Goal: Task Accomplishment & Management: Complete application form

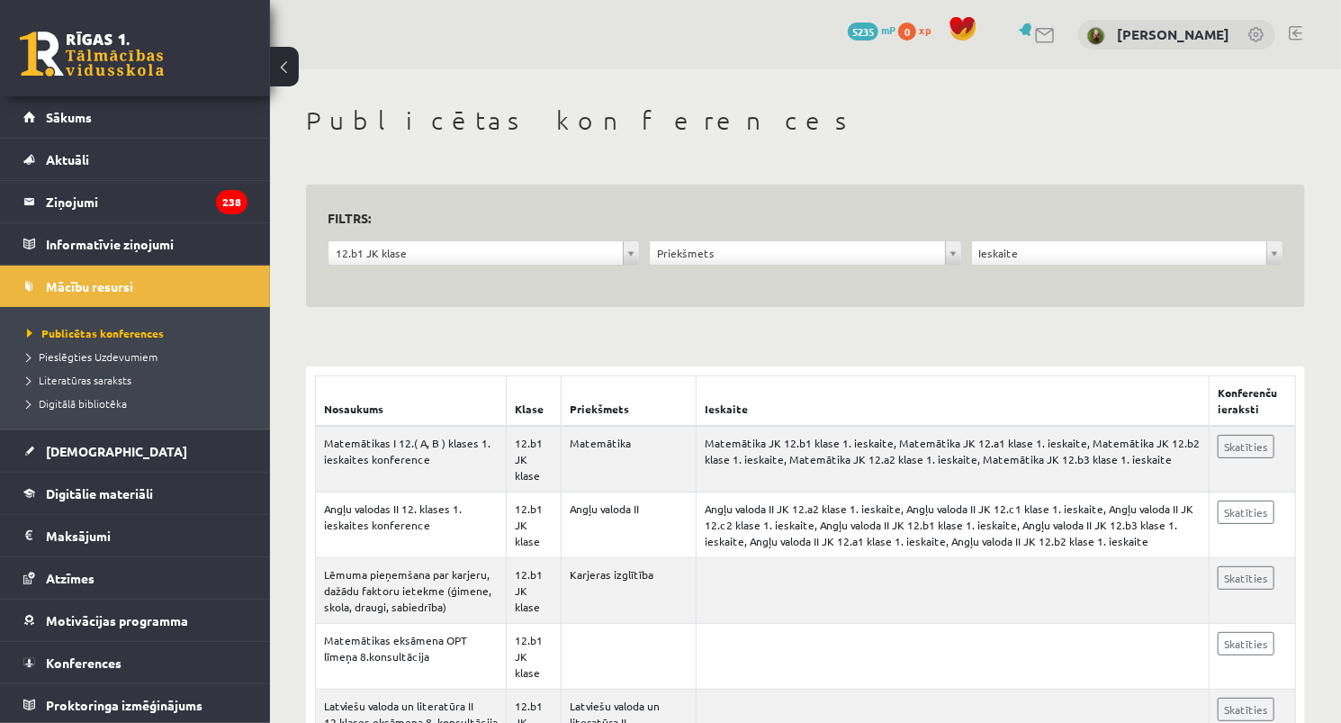
click at [101, 447] on link "[DEMOGRAPHIC_DATA]" at bounding box center [135, 450] width 224 height 41
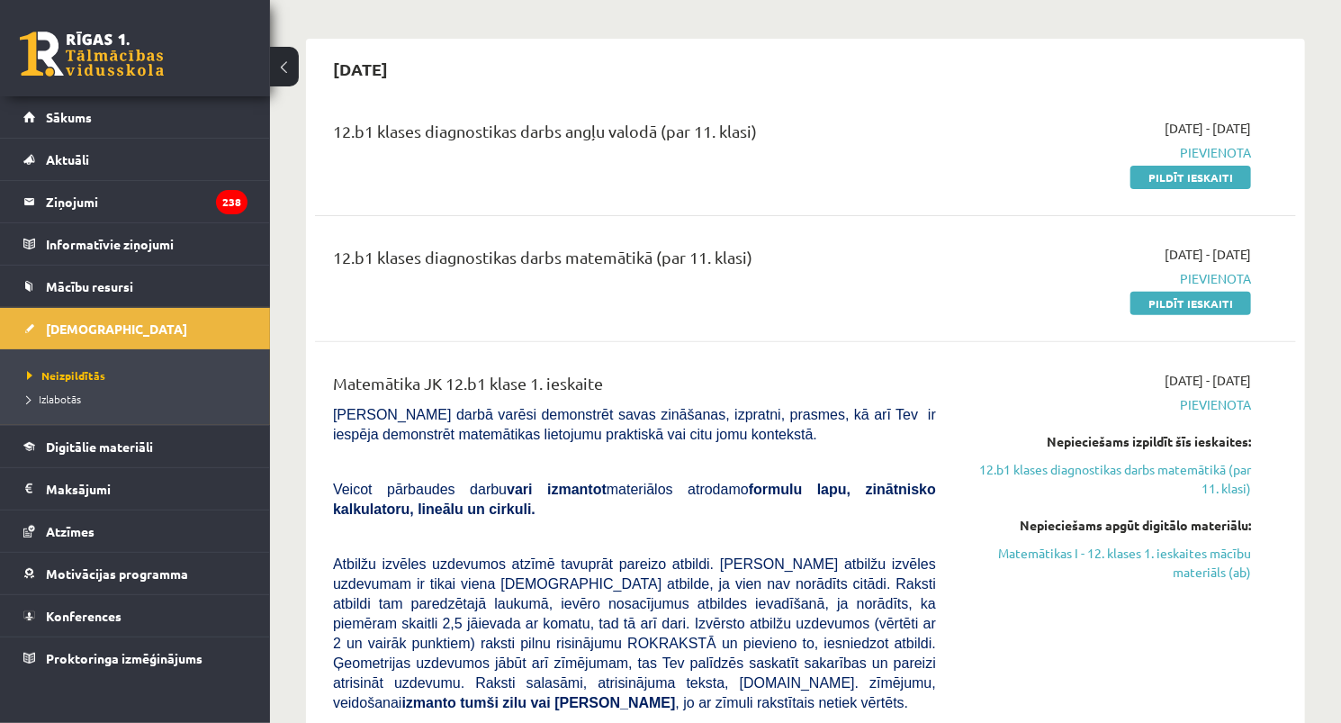
scroll to position [144, 0]
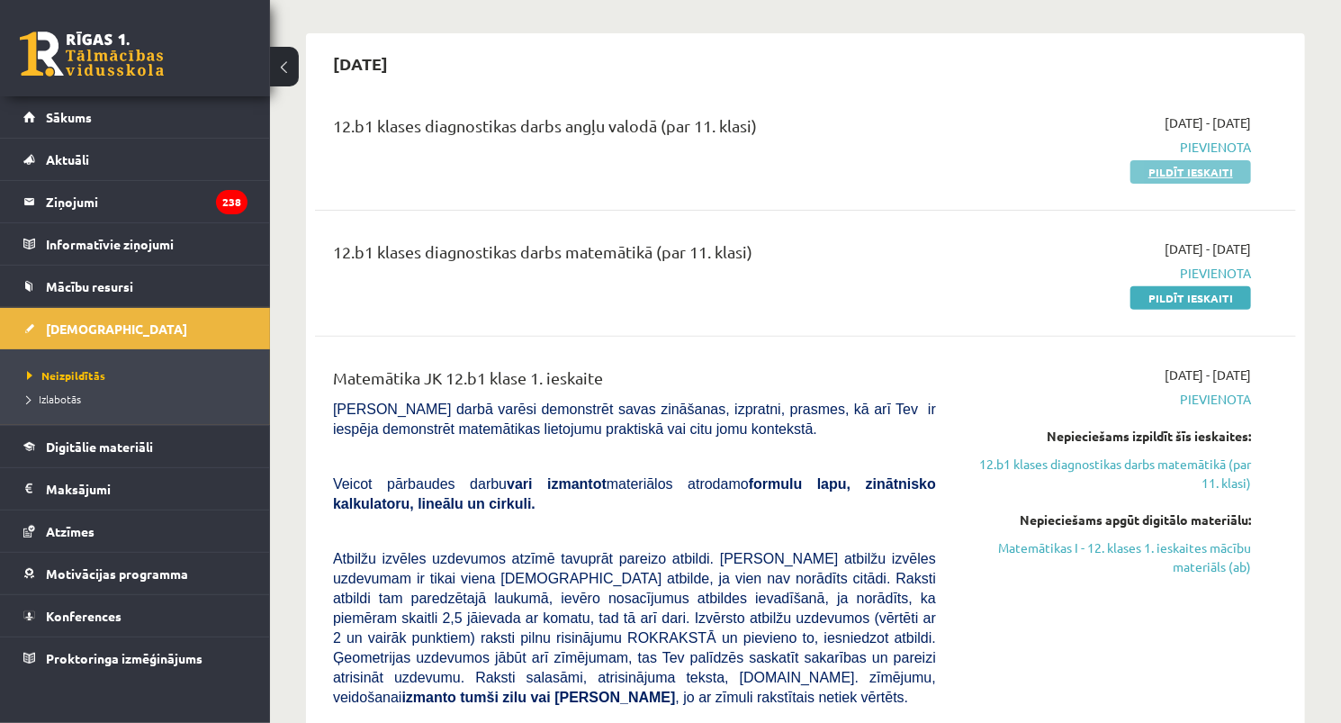
click at [1190, 176] on link "Pildīt ieskaiti" at bounding box center [1191, 171] width 121 height 23
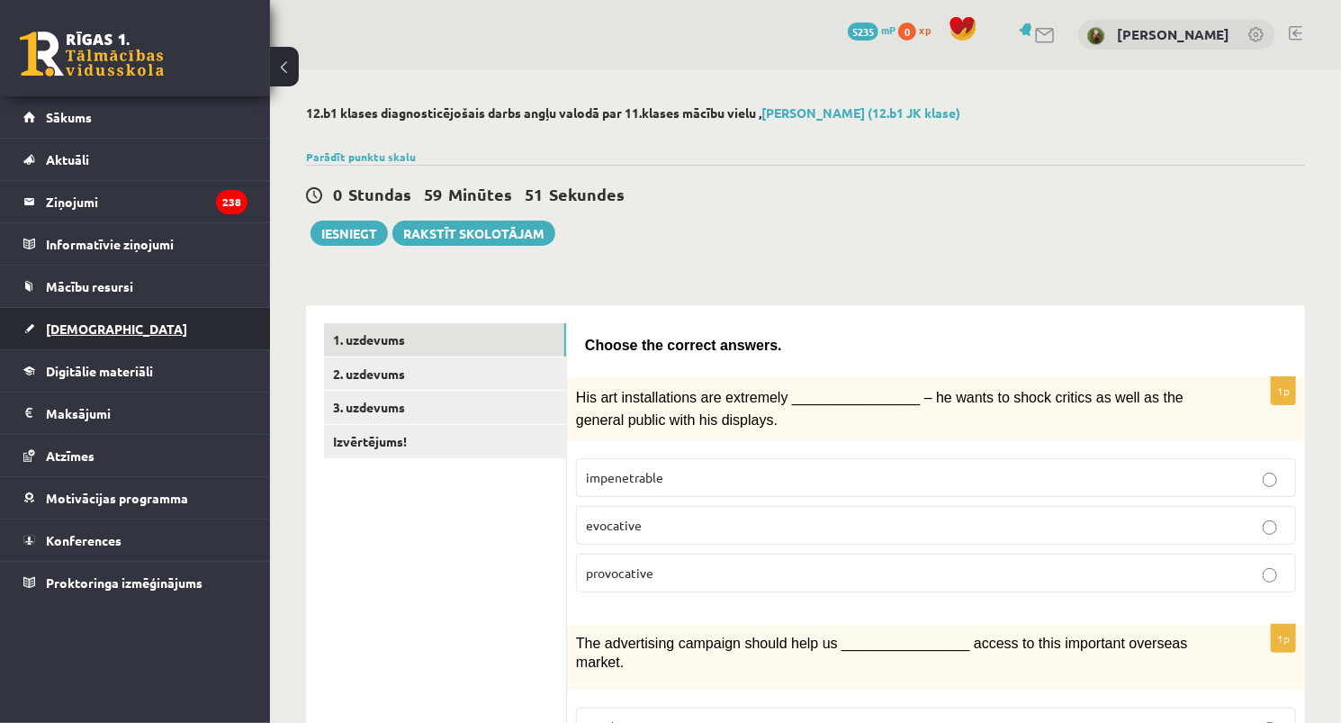
click at [71, 320] on link "[DEMOGRAPHIC_DATA]" at bounding box center [135, 328] width 224 height 41
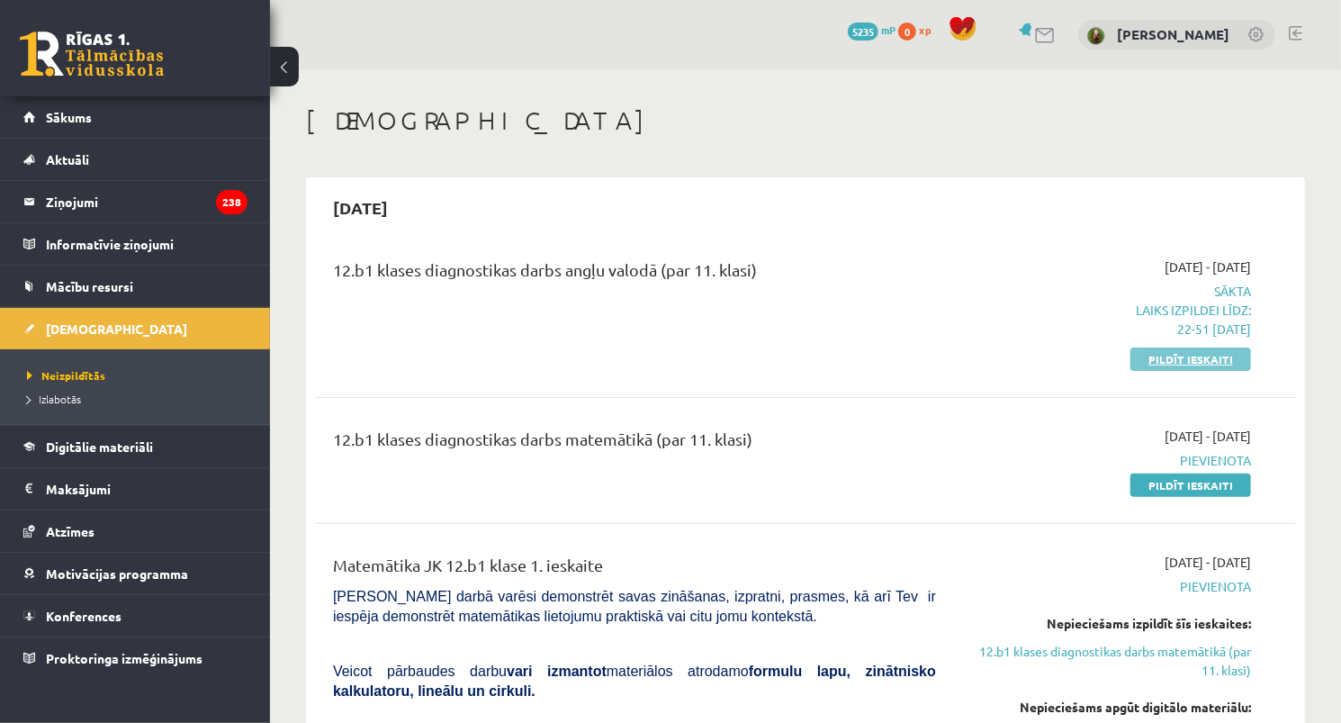
click at [1196, 364] on link "Pildīt ieskaiti" at bounding box center [1191, 359] width 121 height 23
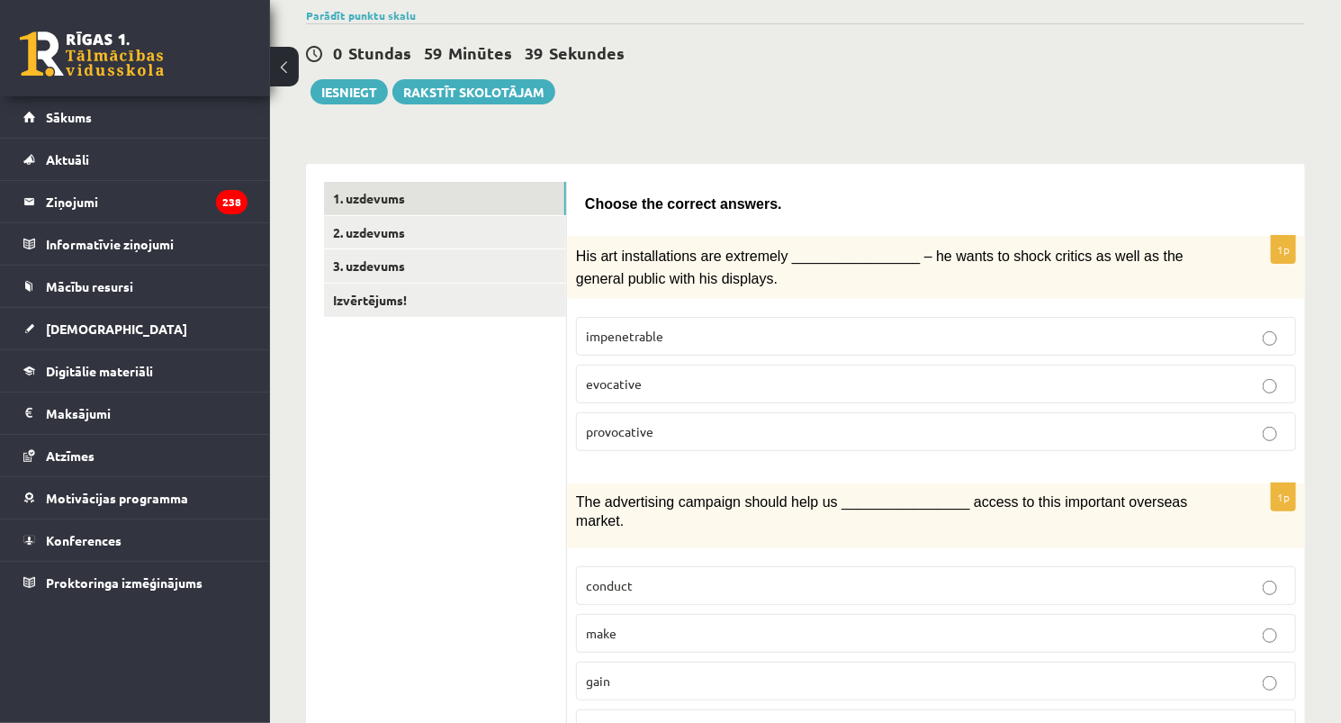
scroll to position [144, 0]
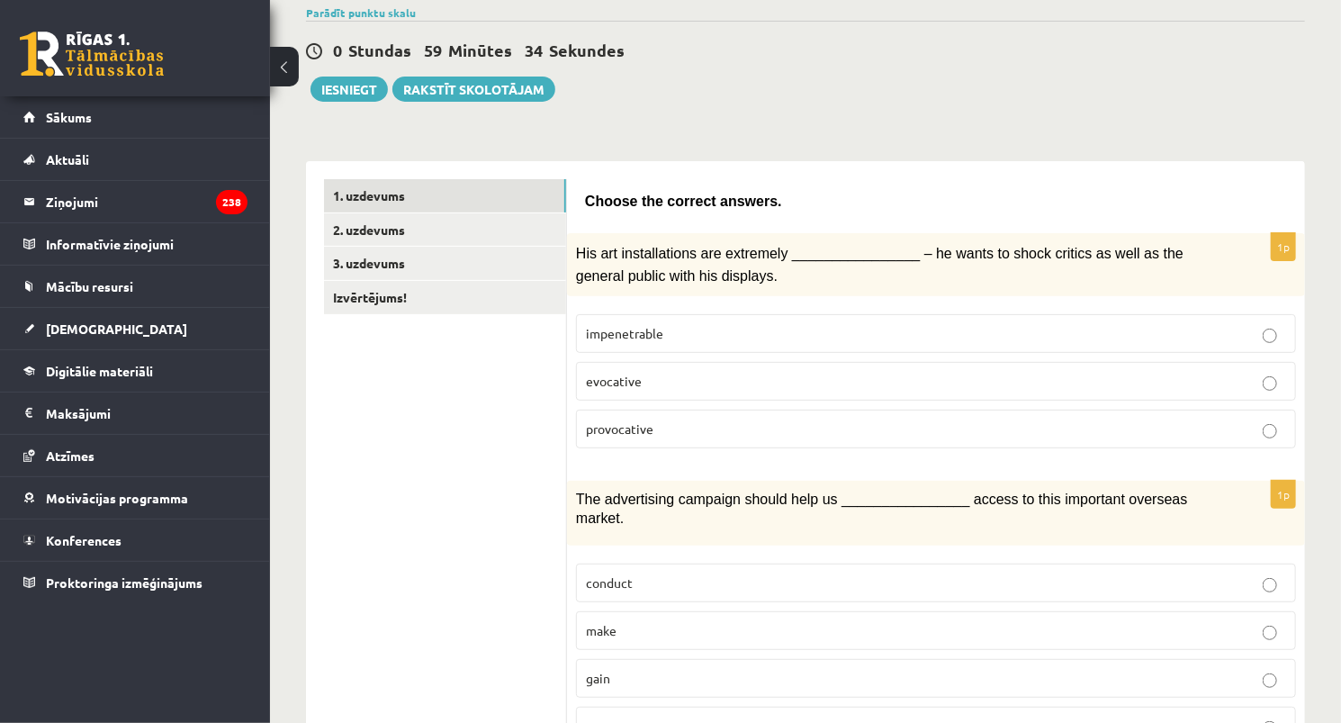
click at [669, 423] on p "provocative" at bounding box center [936, 429] width 700 height 19
drag, startPoint x: 583, startPoint y: 376, endPoint x: 659, endPoint y: 374, distance: 75.7
click at [659, 374] on label "evocative" at bounding box center [936, 381] width 720 height 39
copy span "evocative"
click at [625, 429] on p "provocative" at bounding box center [936, 429] width 700 height 19
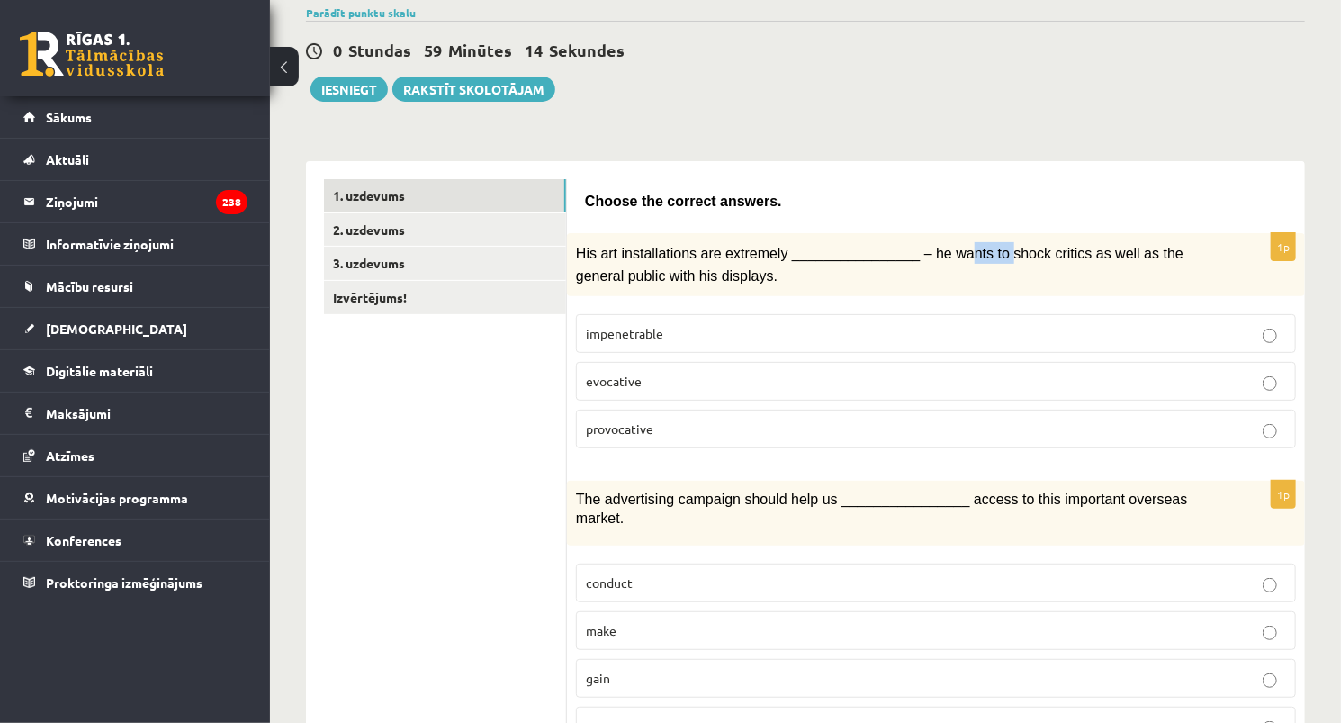
drag, startPoint x: 936, startPoint y: 229, endPoint x: 976, endPoint y: 230, distance: 39.7
click at [967, 247] on span "His art installations are extremely ________________ – he wants to shock critic…" at bounding box center [880, 264] width 608 height 37
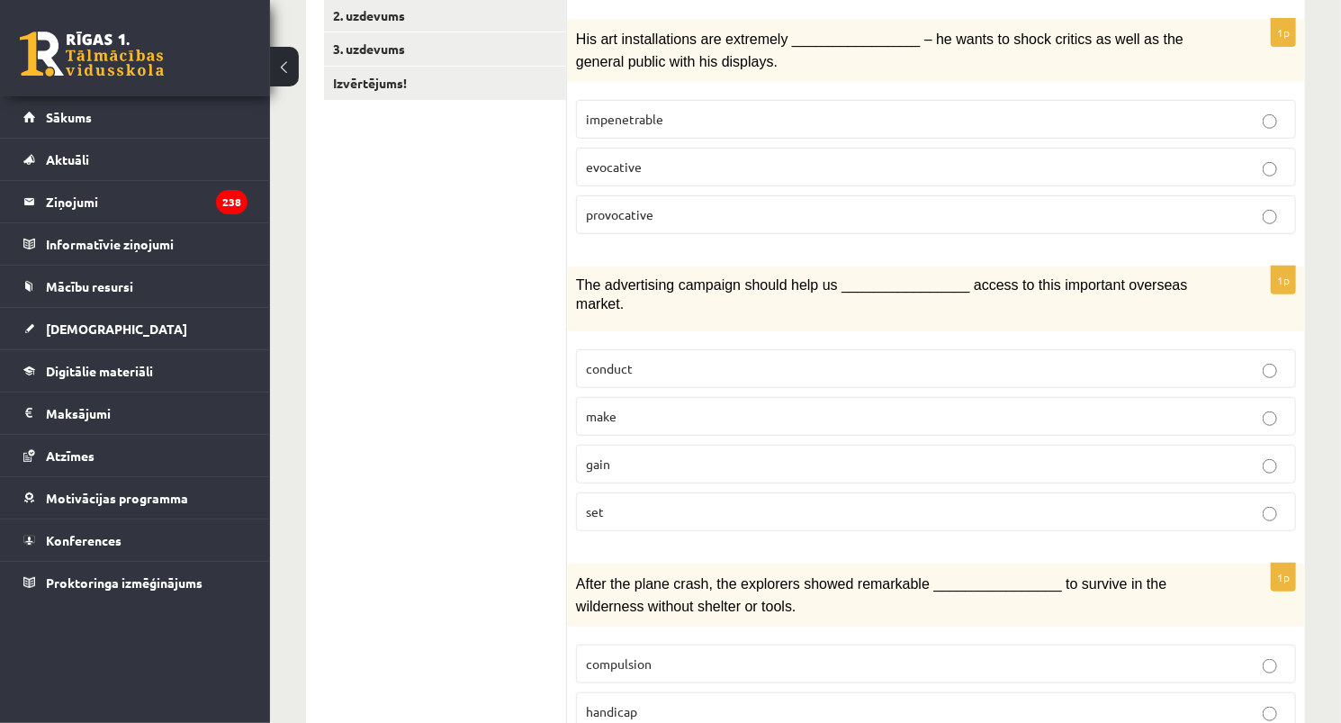
scroll to position [360, 0]
click at [663, 453] on p "gain" at bounding box center [936, 462] width 700 height 19
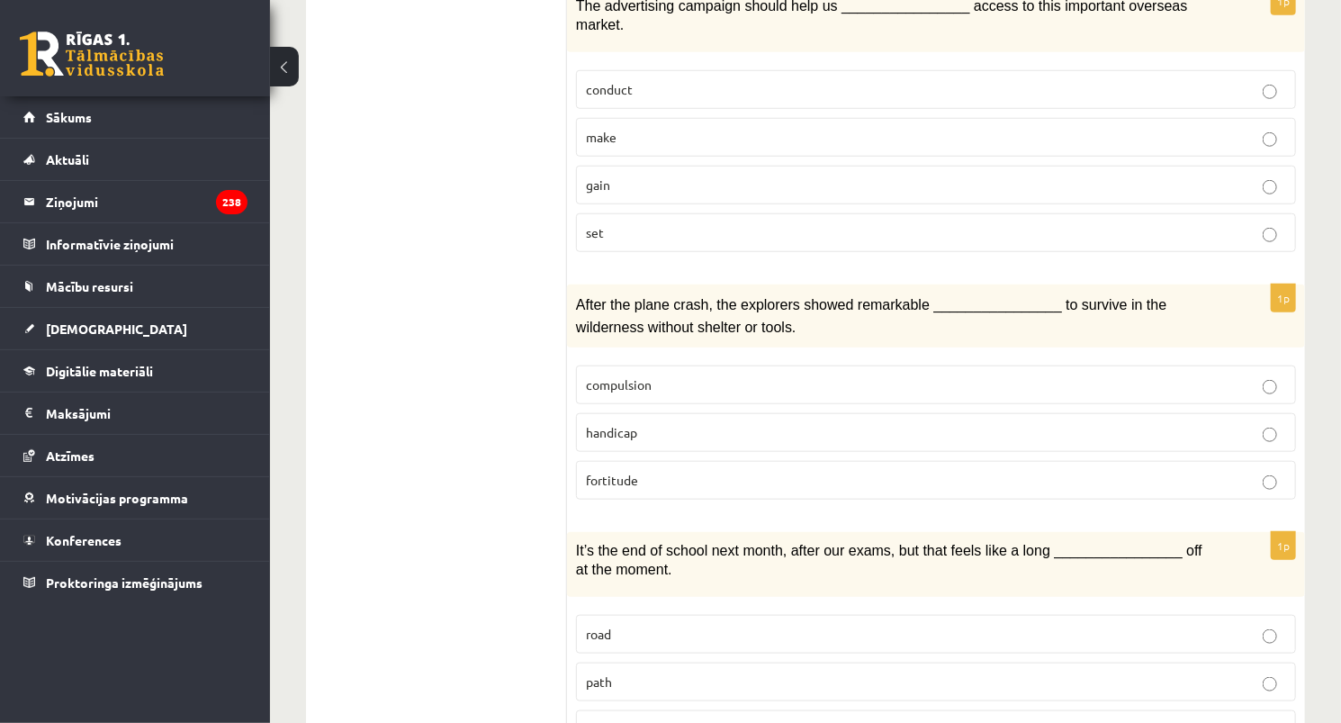
scroll to position [648, 0]
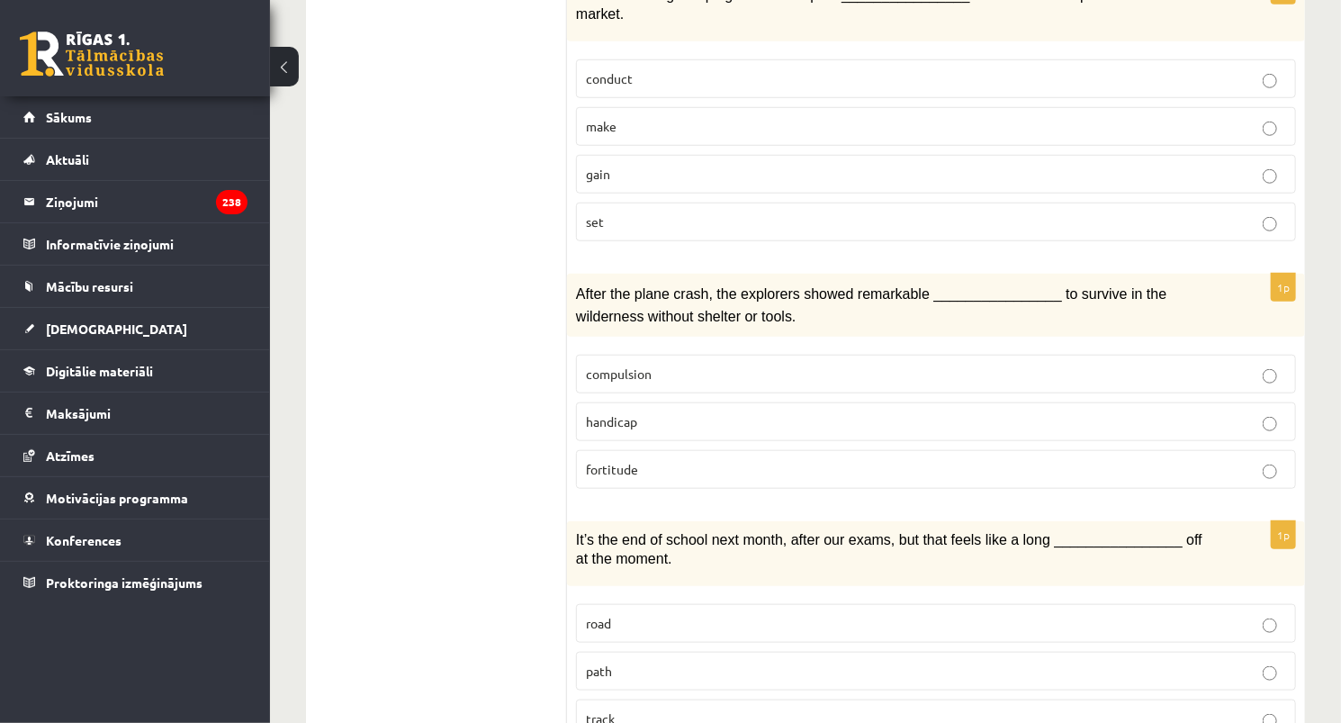
click at [654, 460] on p "fortitude" at bounding box center [936, 469] width 700 height 19
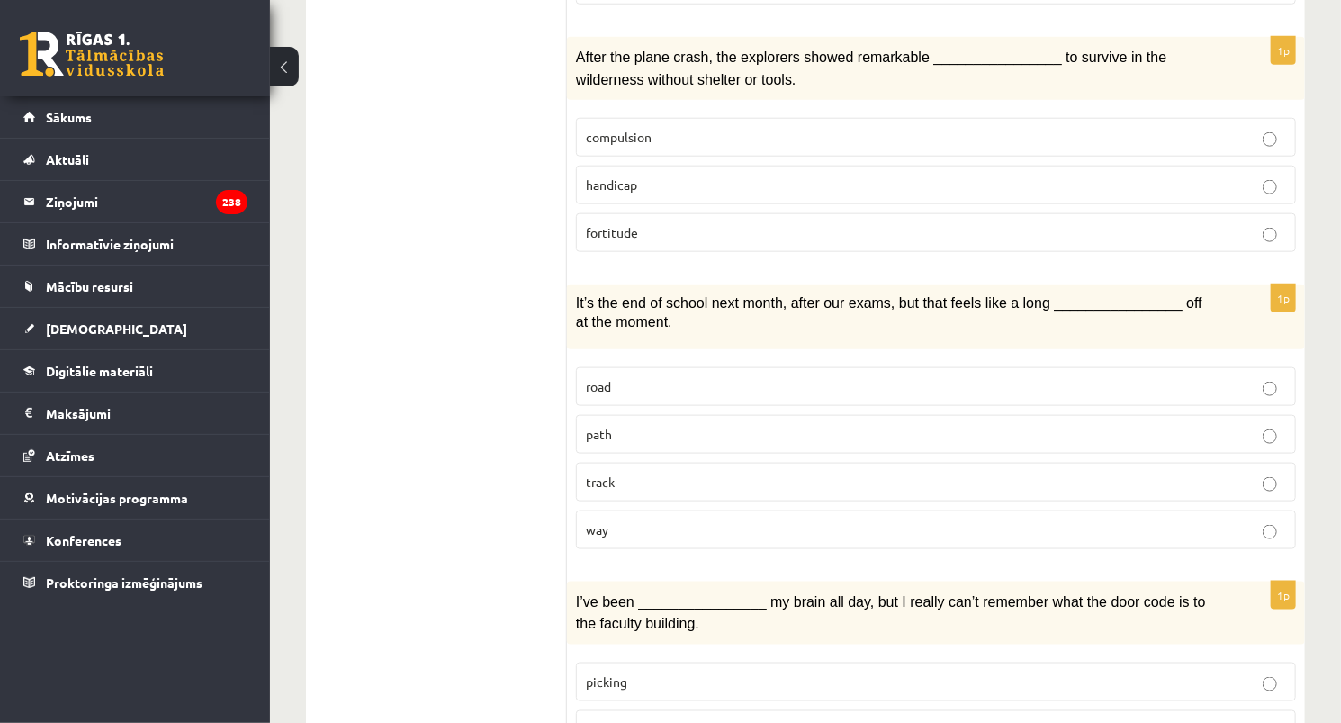
scroll to position [936, 0]
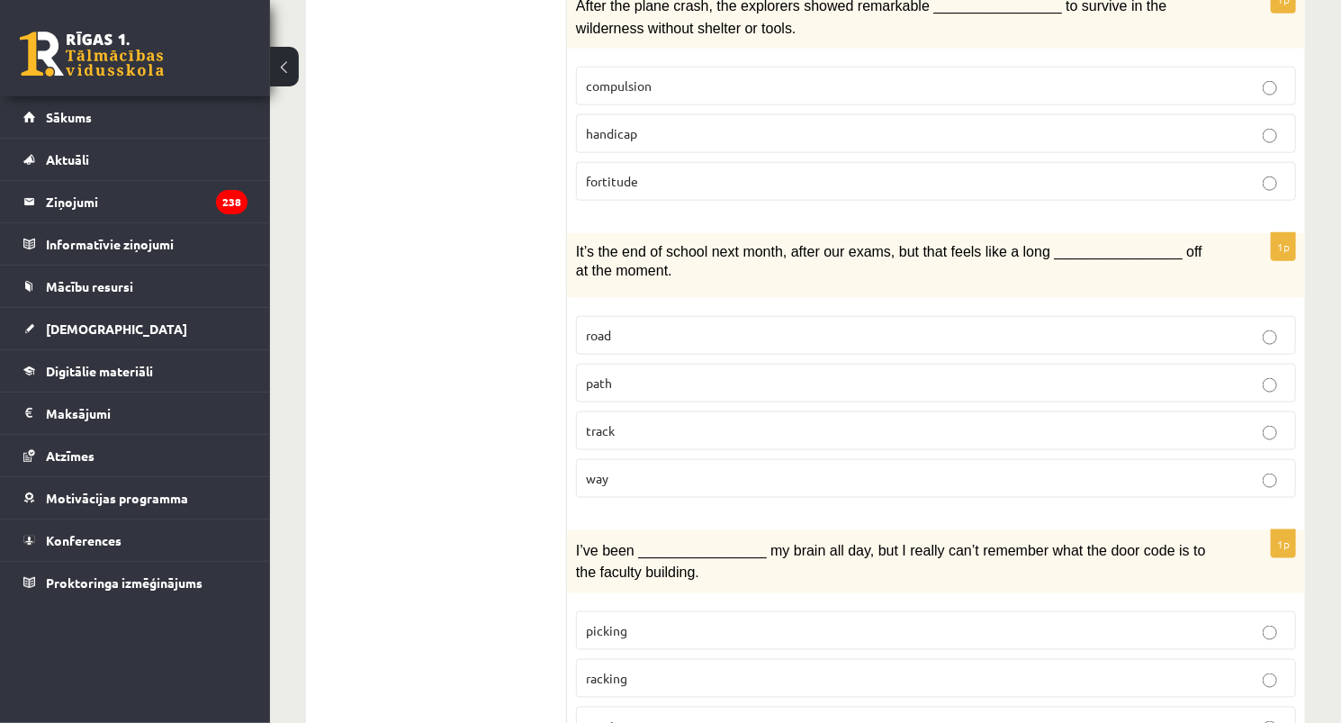
click at [631, 469] on p "way" at bounding box center [936, 478] width 700 height 19
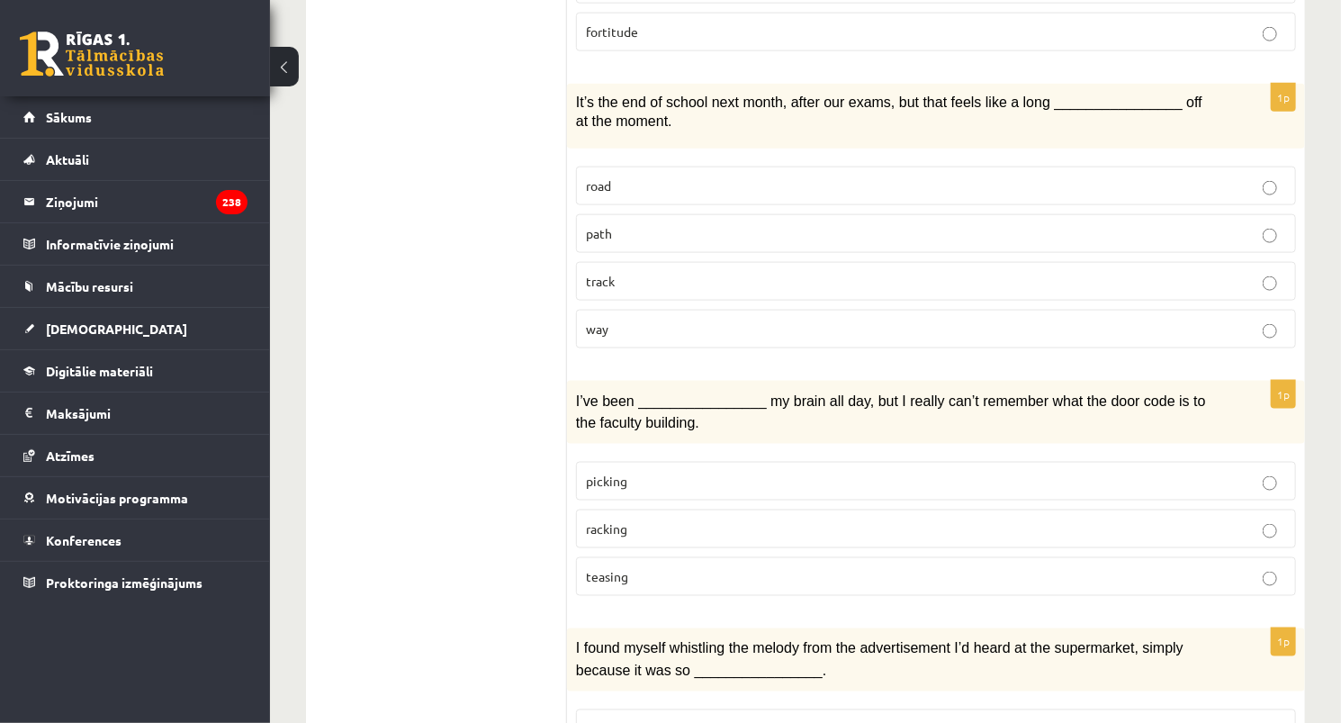
scroll to position [1224, 0]
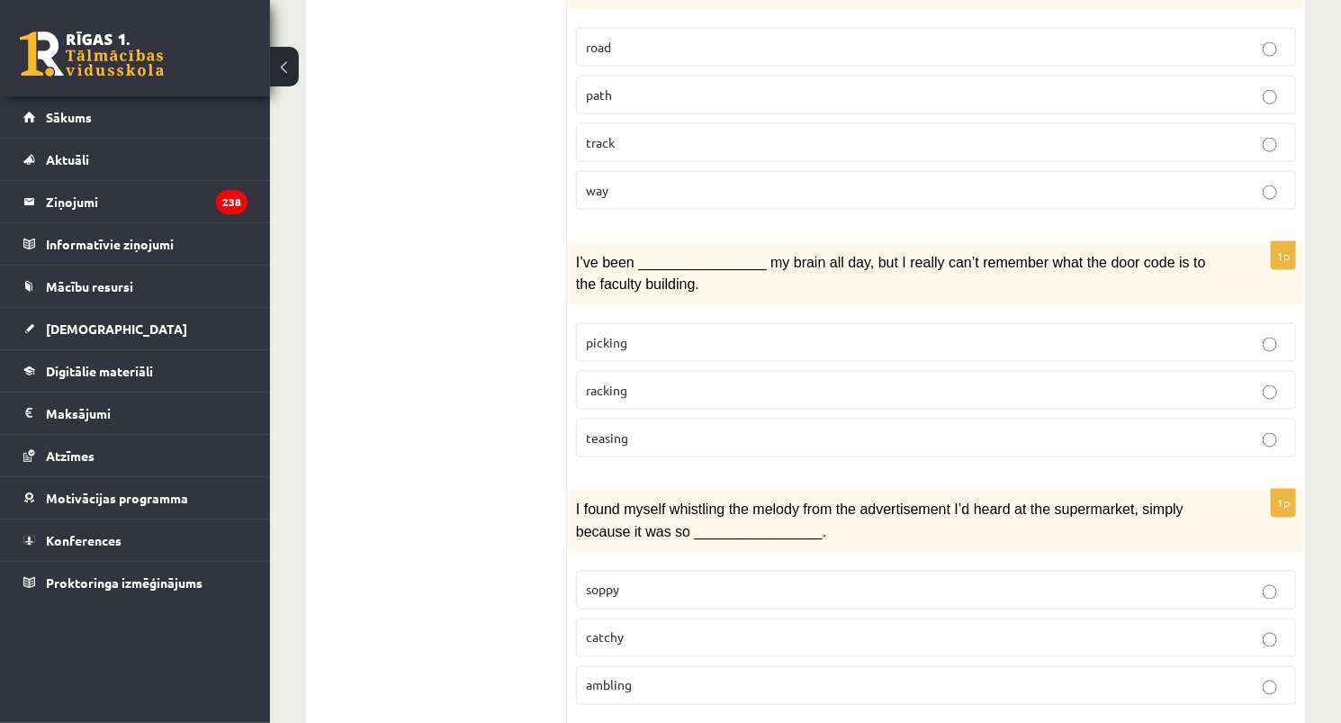
click at [657, 381] on p "racking" at bounding box center [936, 390] width 700 height 19
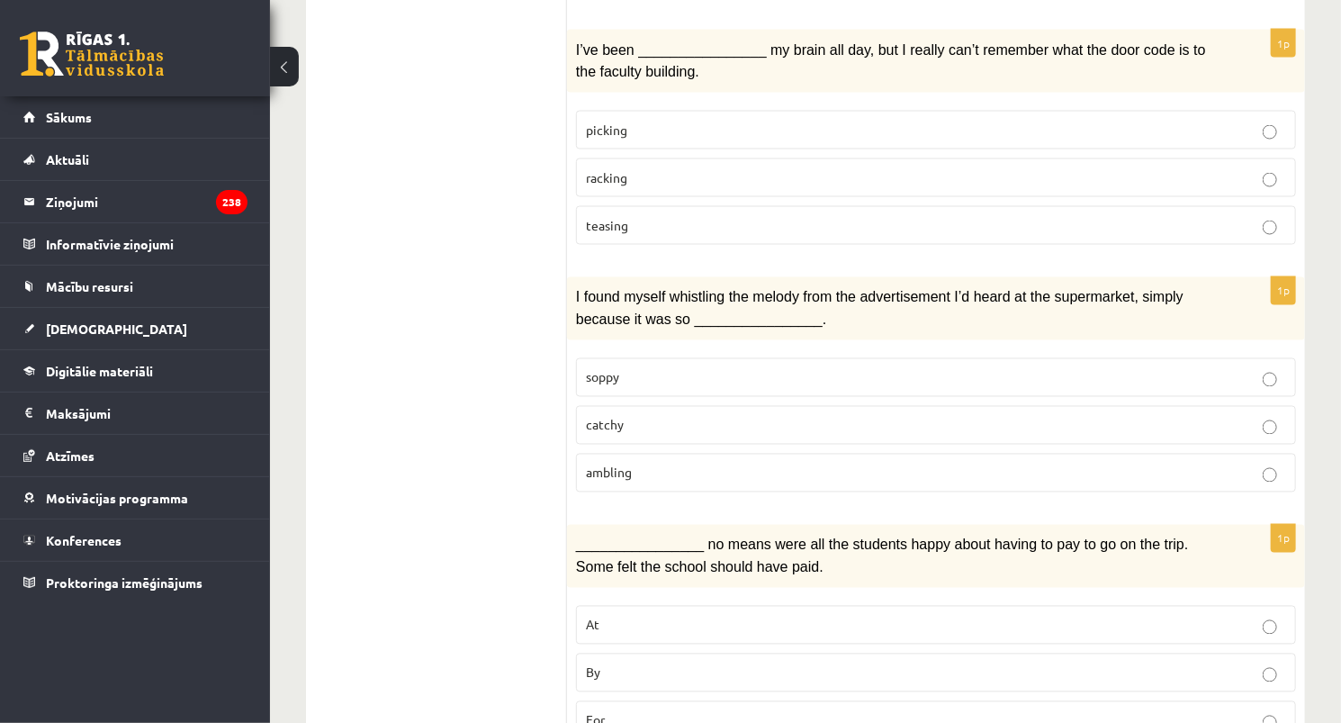
scroll to position [1440, 0]
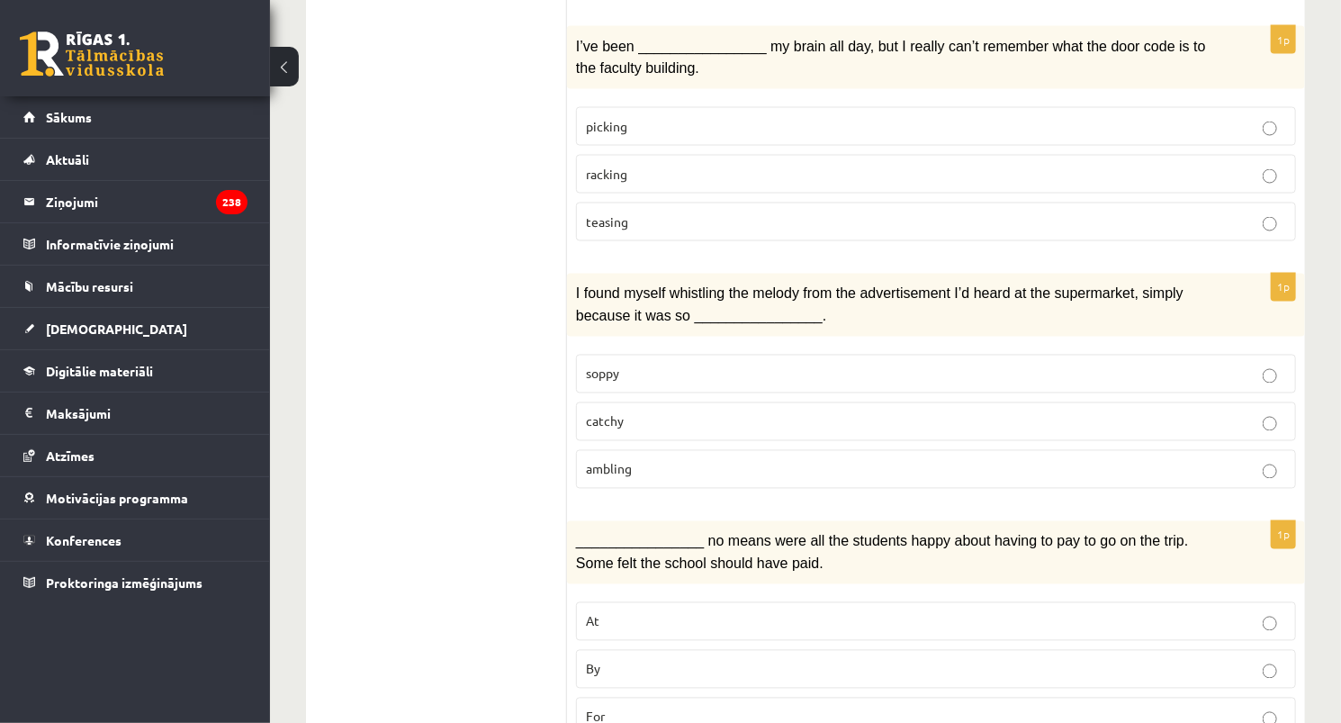
click at [677, 412] on p "catchy" at bounding box center [936, 421] width 700 height 19
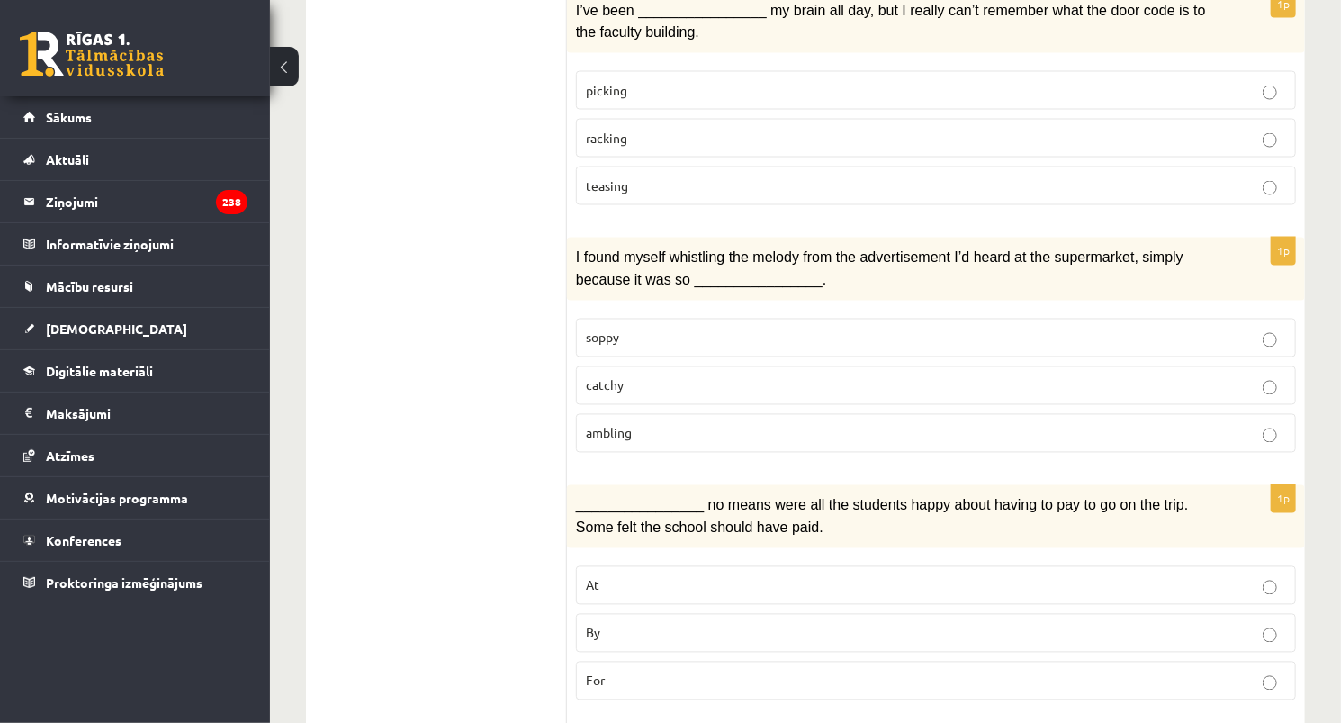
scroll to position [1729, 0]
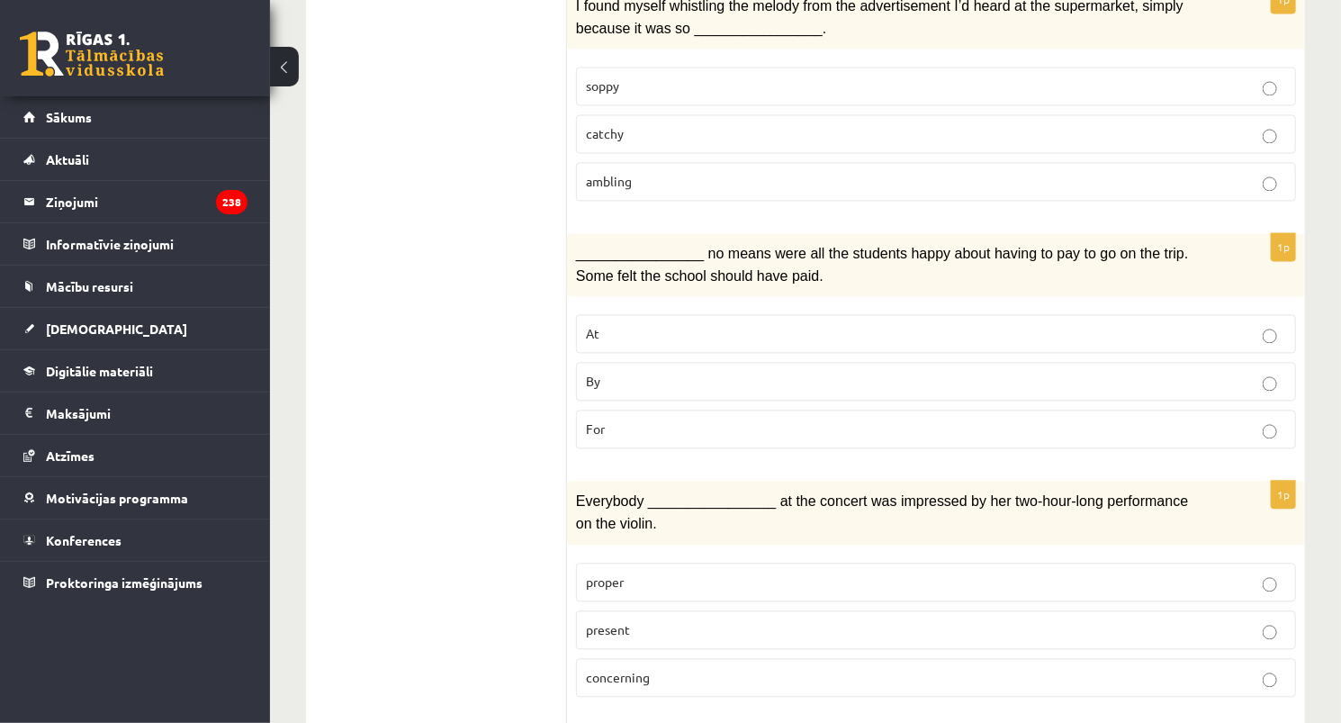
click at [616, 372] on p "By" at bounding box center [936, 381] width 700 height 19
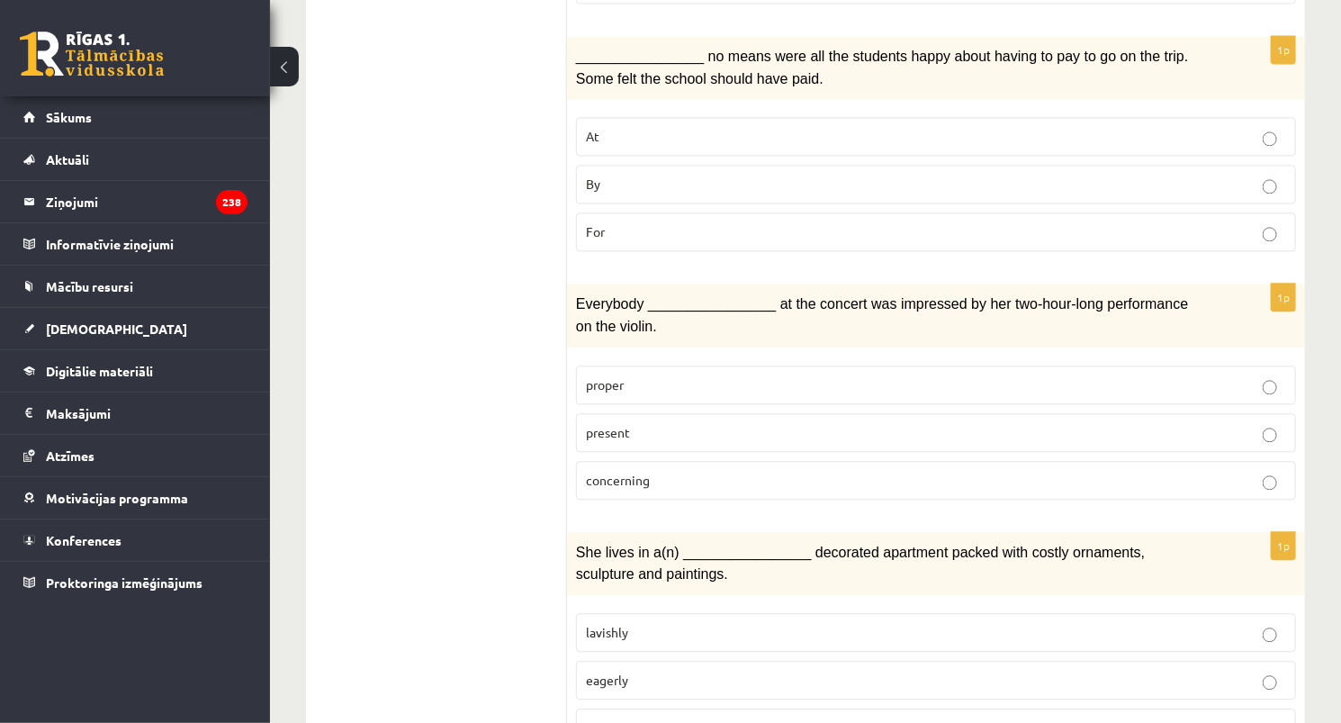
scroll to position [1945, 0]
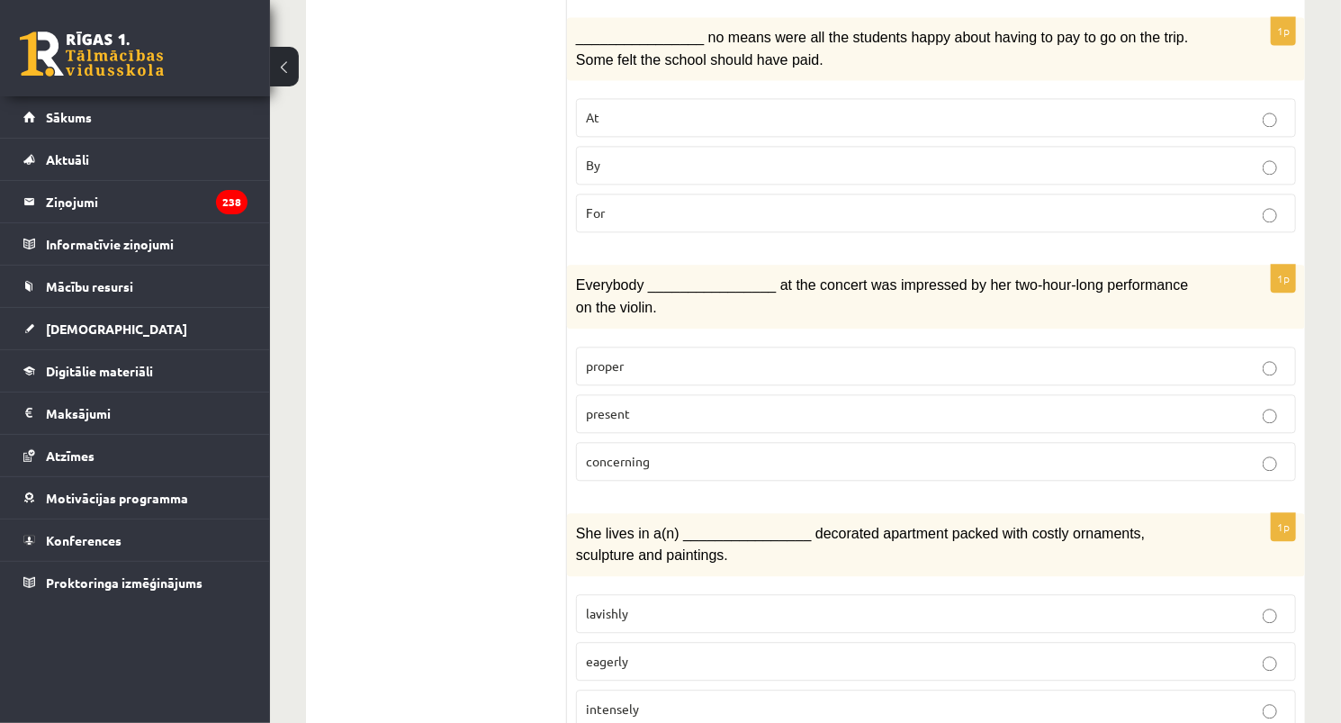
click at [652, 404] on p "present" at bounding box center [936, 413] width 700 height 19
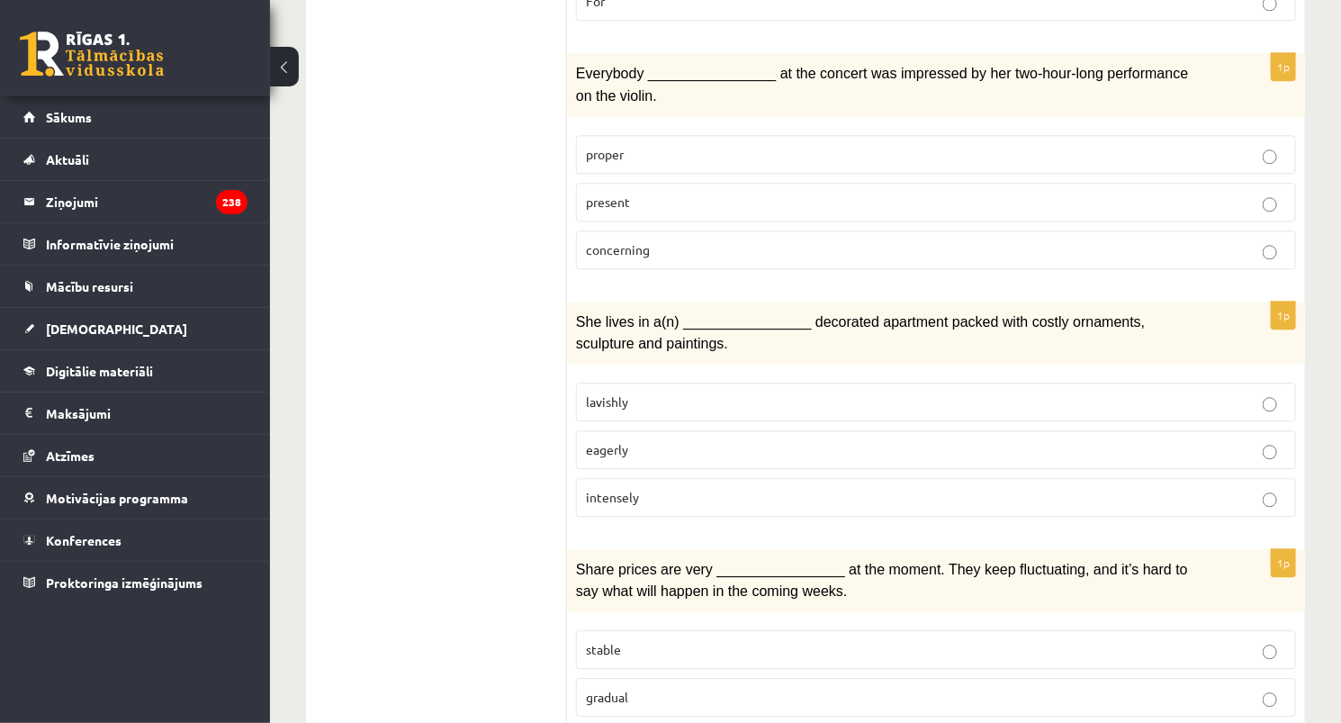
scroll to position [2161, 0]
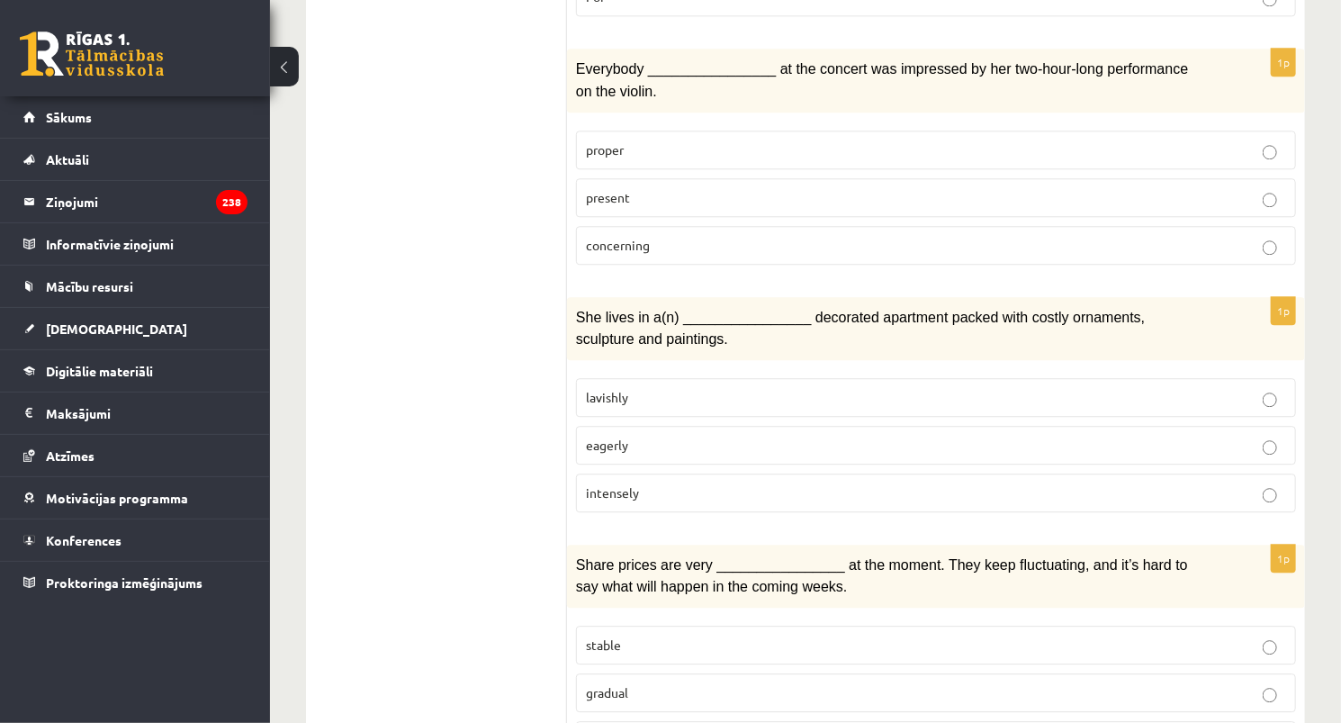
click at [648, 388] on p "lavishly" at bounding box center [936, 397] width 700 height 19
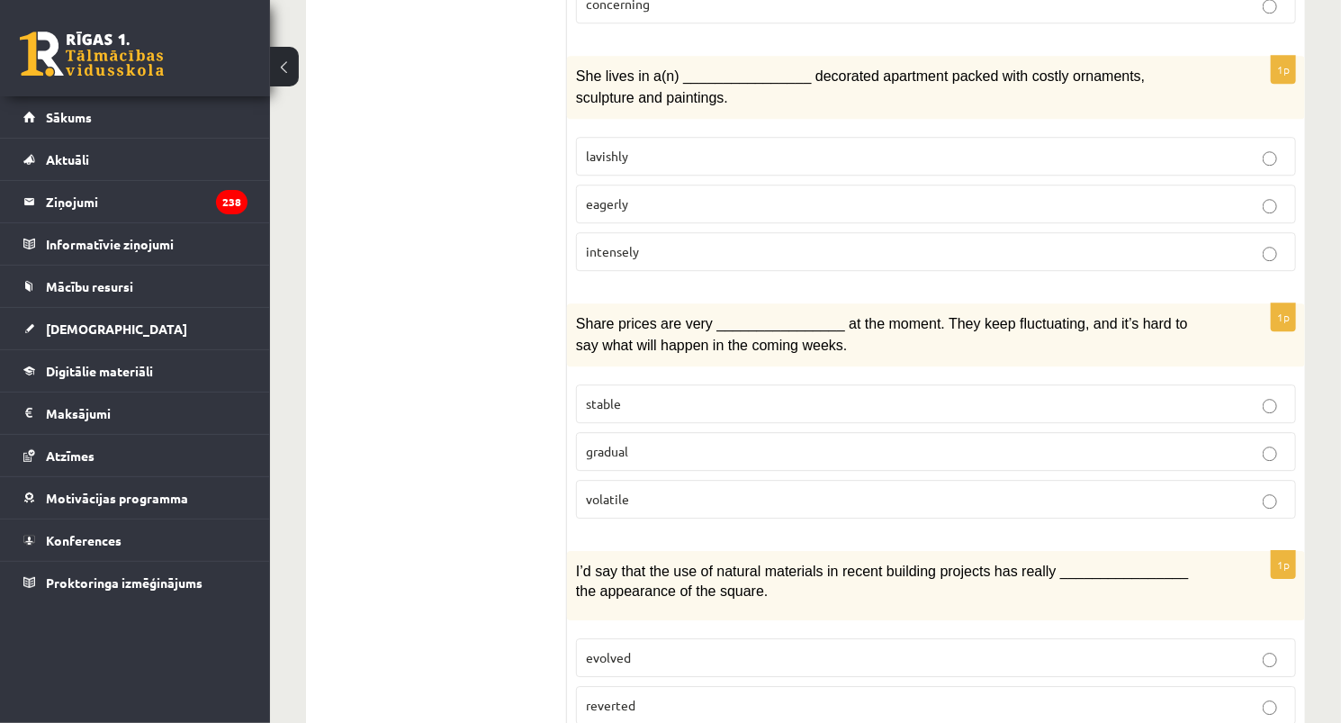
scroll to position [2521, 0]
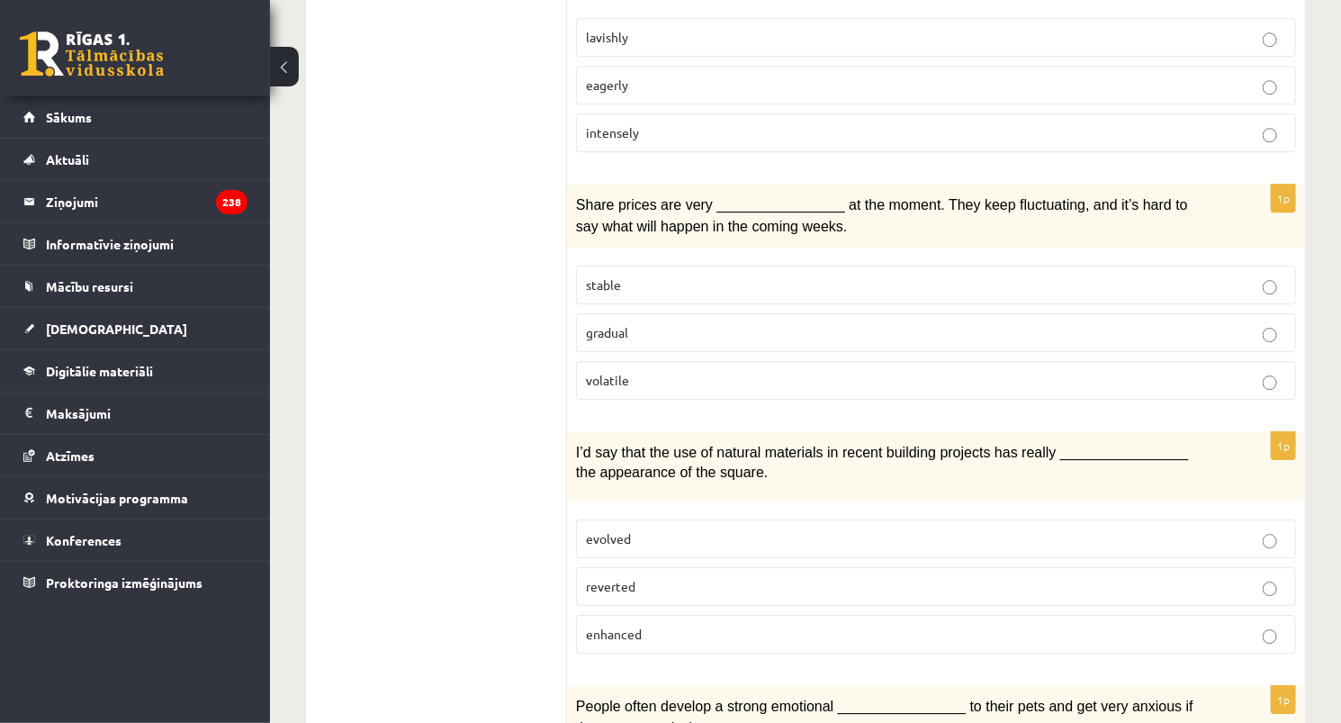
click at [691, 371] on p "volatile" at bounding box center [936, 380] width 700 height 19
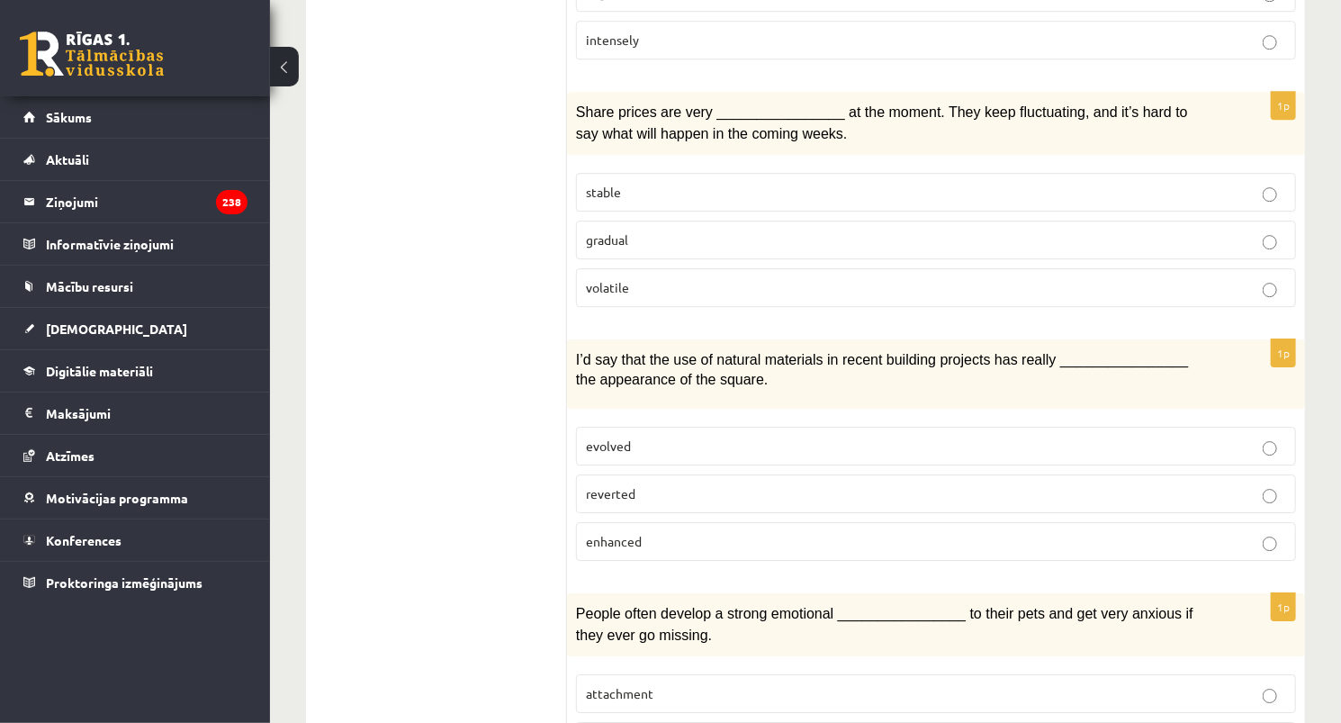
scroll to position [2665, 0]
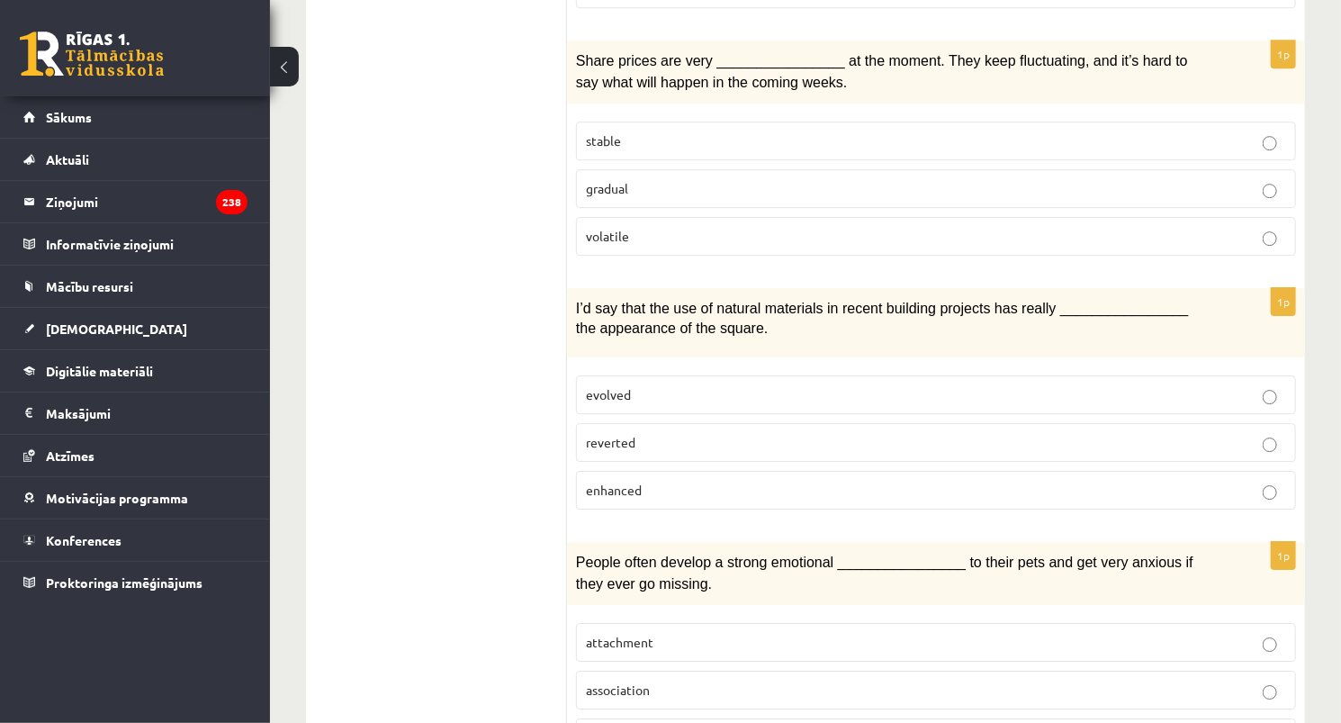
click at [649, 385] on p "evolved" at bounding box center [936, 394] width 700 height 19
click at [789, 471] on label "enhanced" at bounding box center [936, 490] width 720 height 39
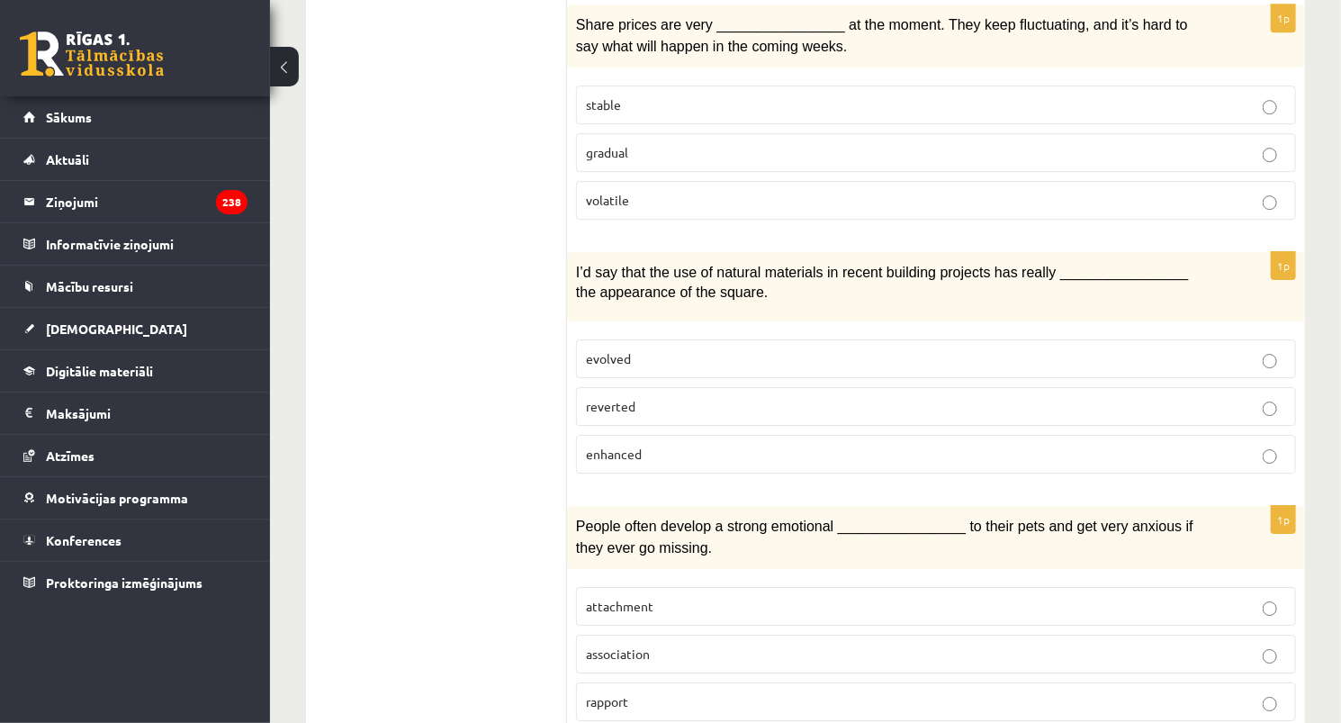
click at [702, 597] on p "attachment" at bounding box center [936, 606] width 700 height 19
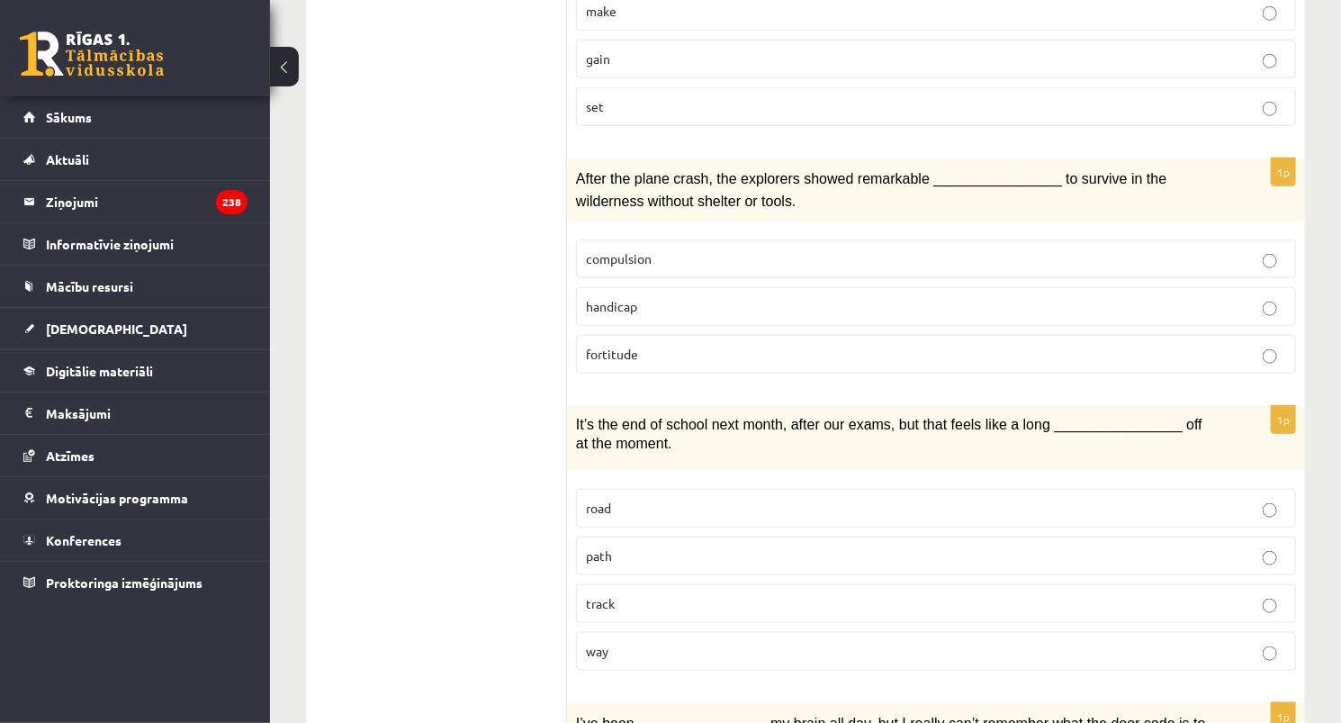
scroll to position [252, 0]
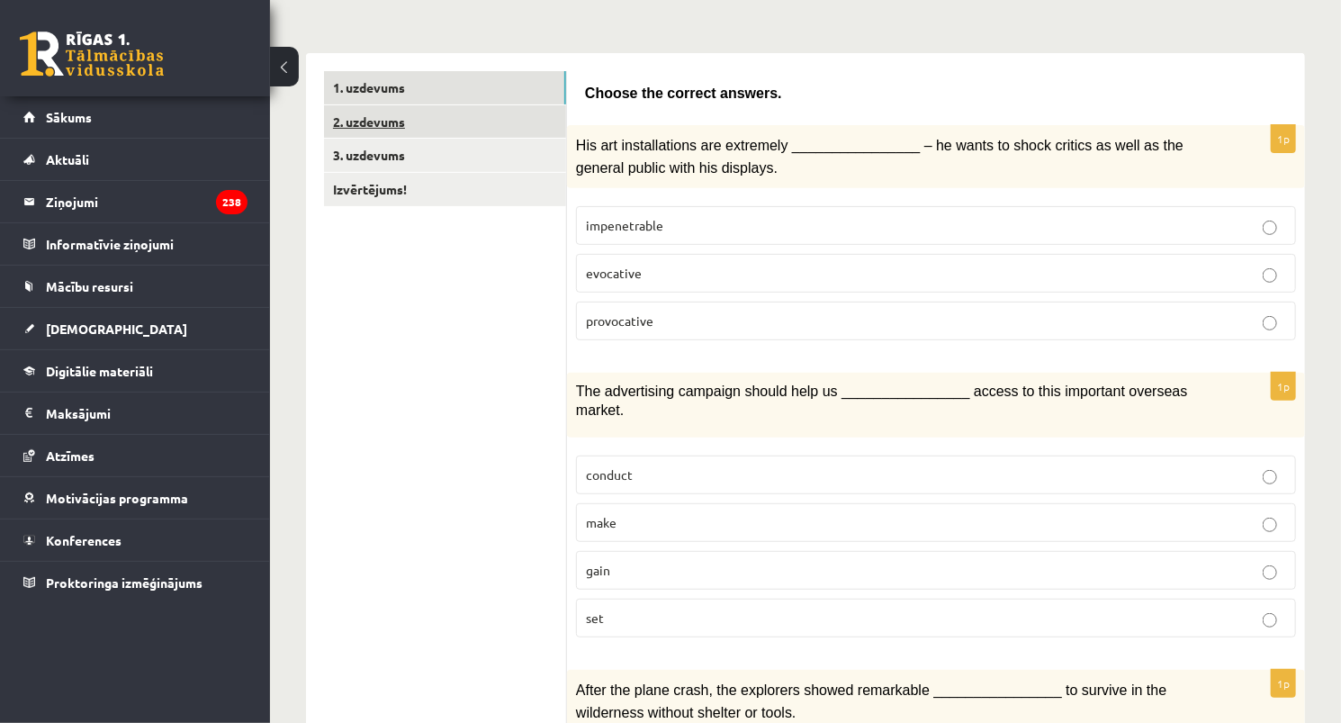
click at [404, 133] on link "2. uzdevums" at bounding box center [445, 121] width 242 height 33
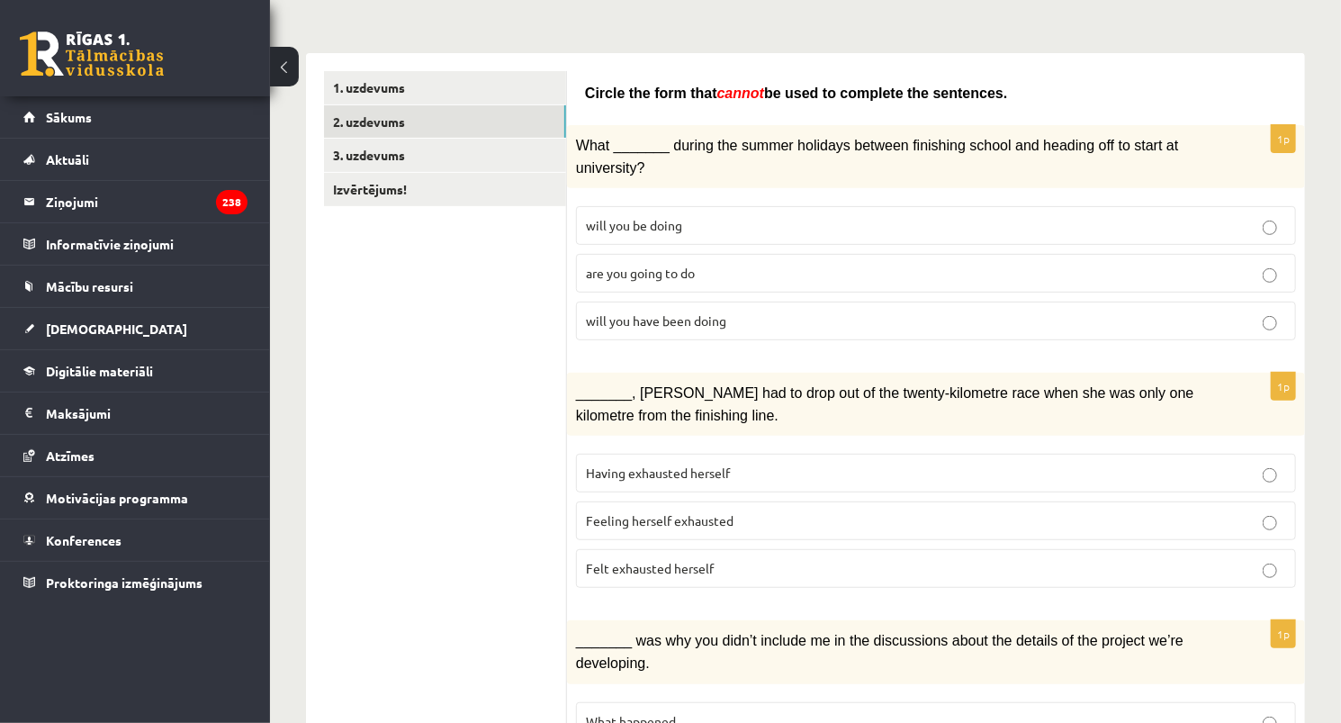
click at [623, 312] on span "will you have been doing" at bounding box center [656, 320] width 140 height 16
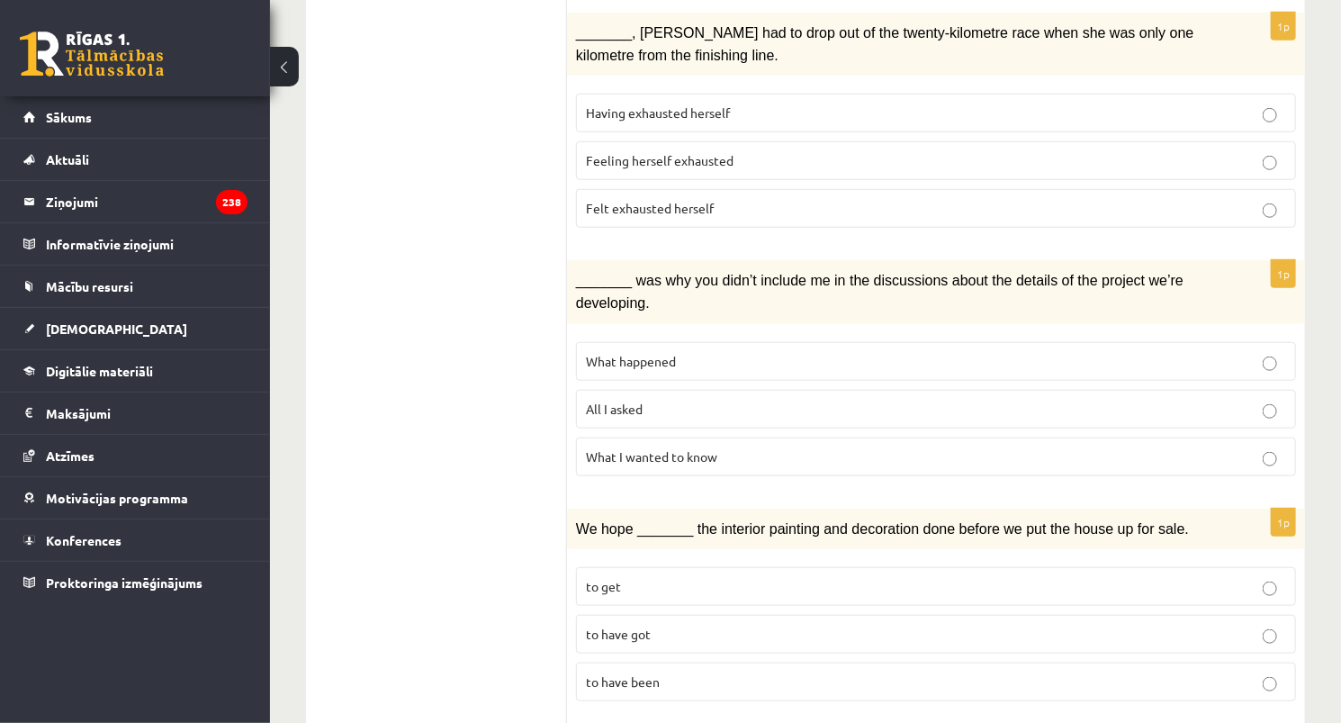
scroll to position [540, 0]
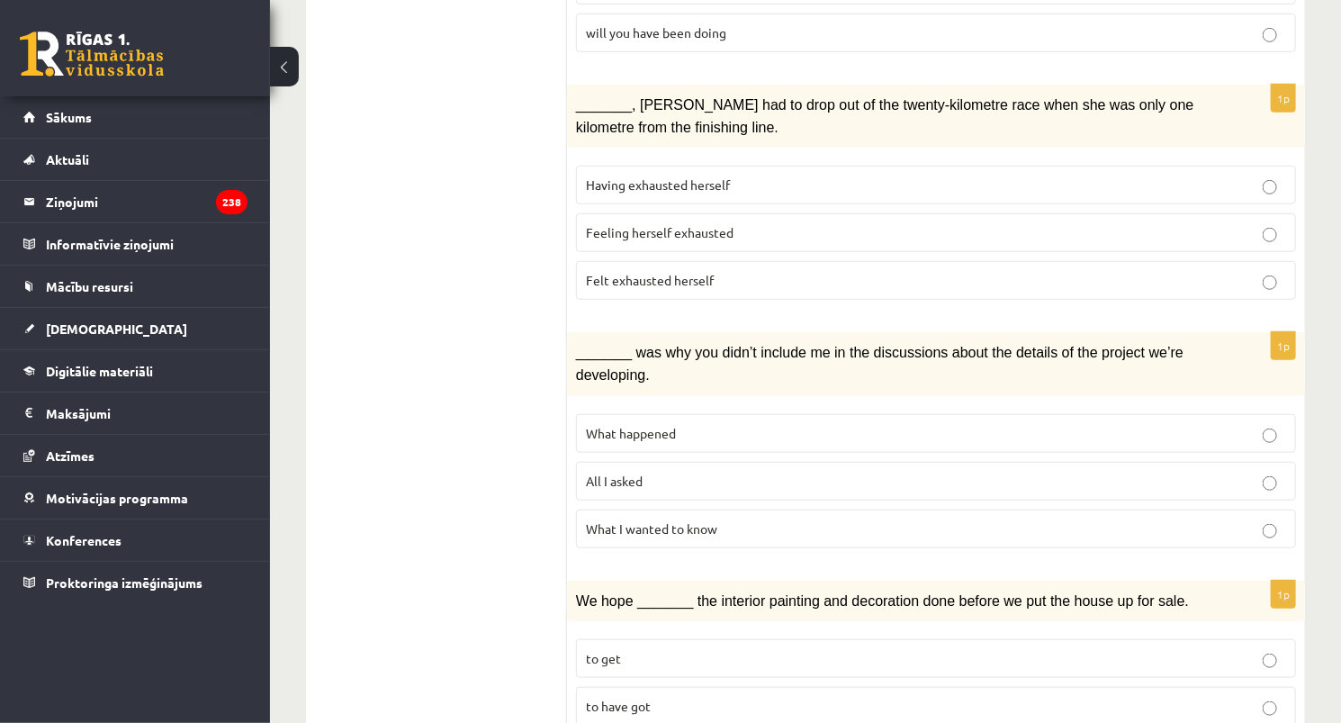
click at [648, 272] on span "Felt exhausted herself" at bounding box center [650, 280] width 128 height 16
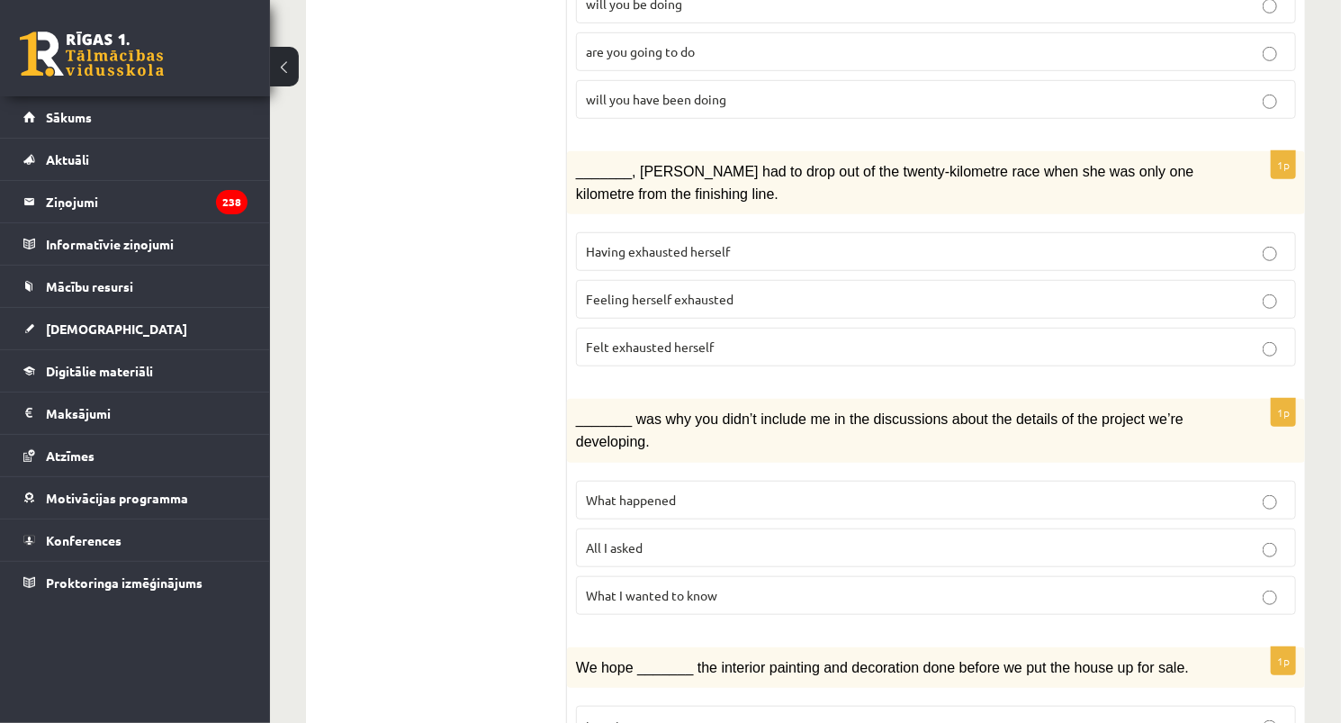
scroll to position [468, 0]
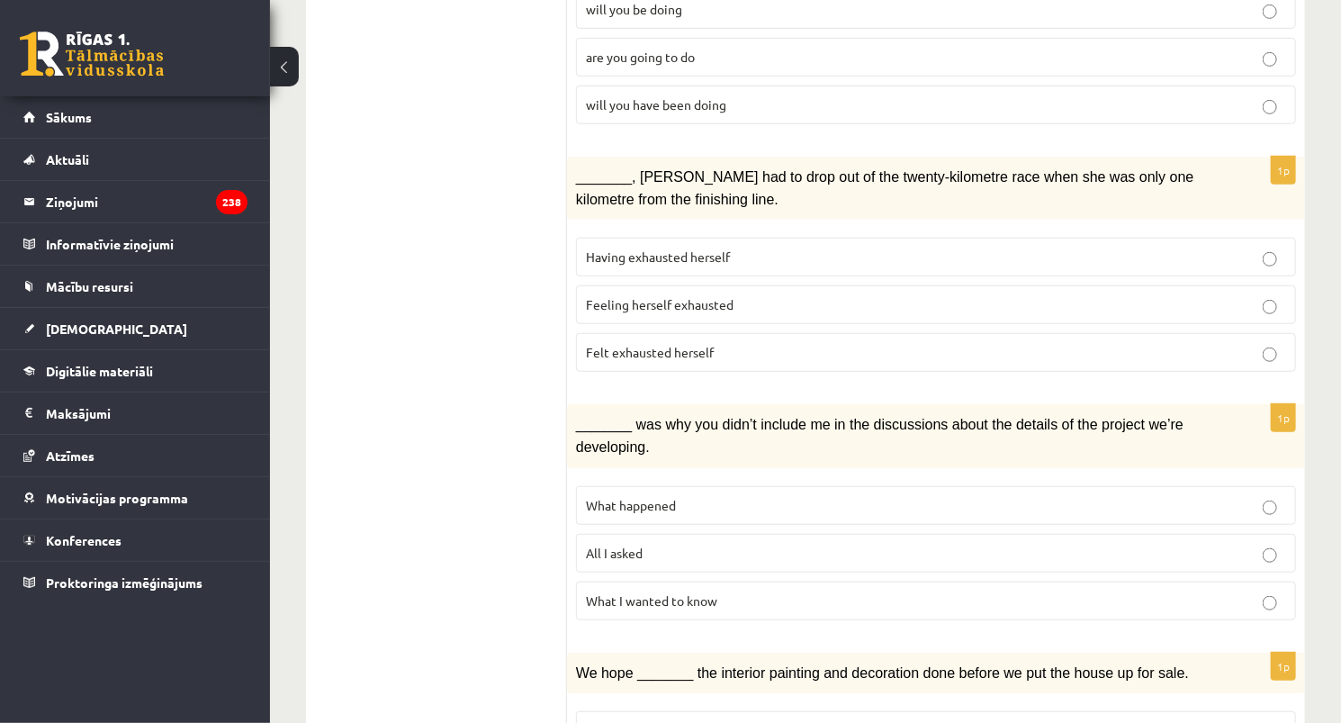
click at [588, 296] on span "Feeling herself exhausted" at bounding box center [660, 304] width 148 height 16
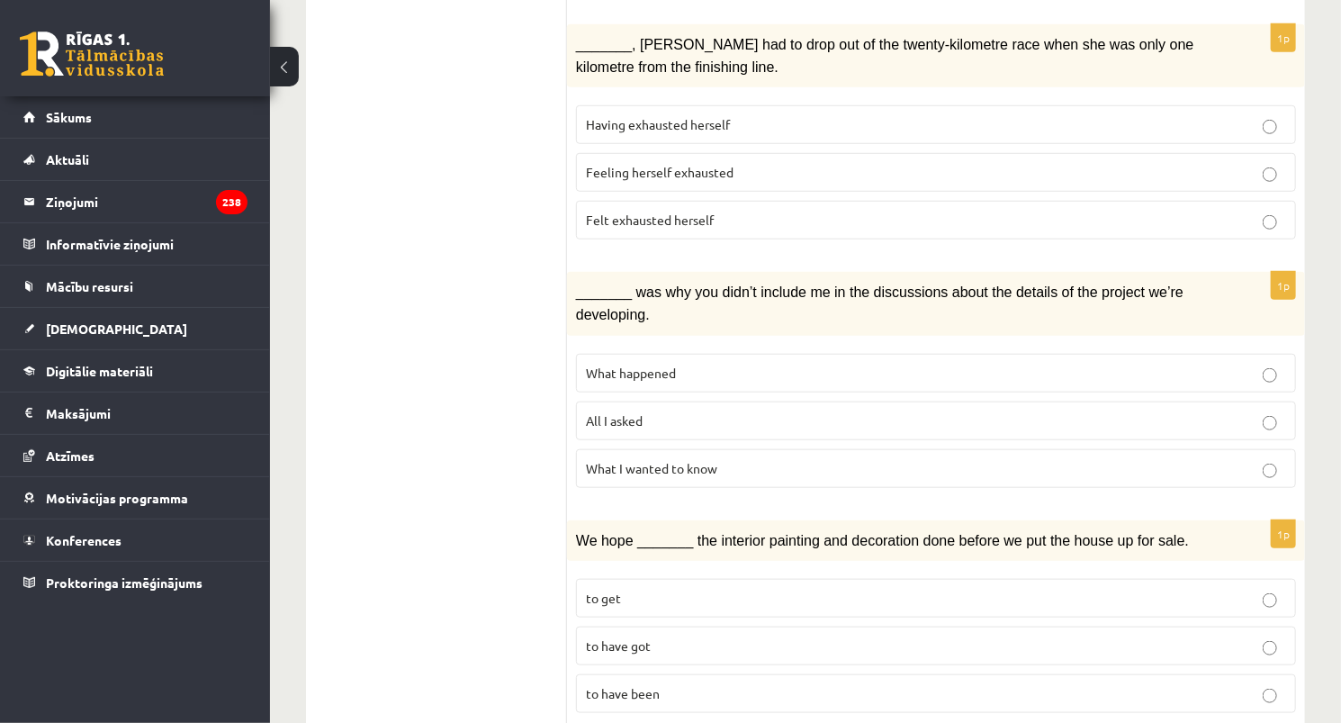
scroll to position [612, 0]
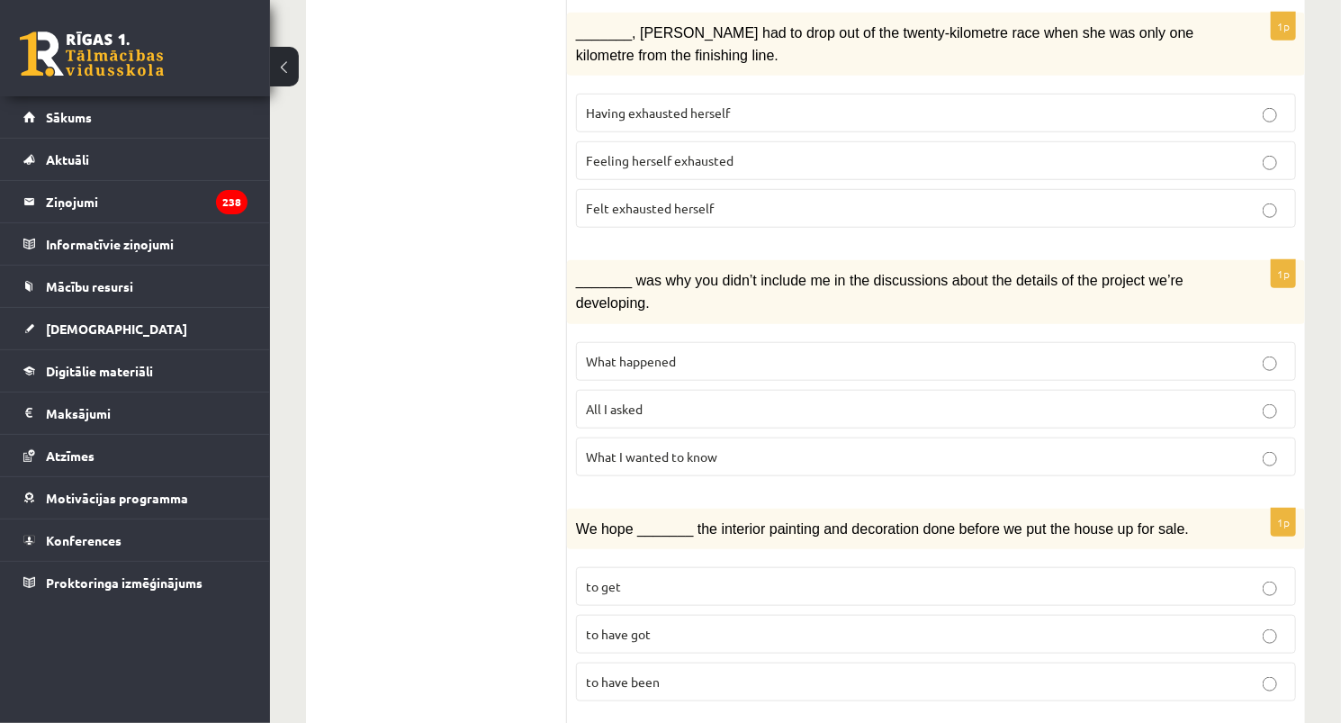
click at [640, 342] on label "What happened" at bounding box center [936, 361] width 720 height 39
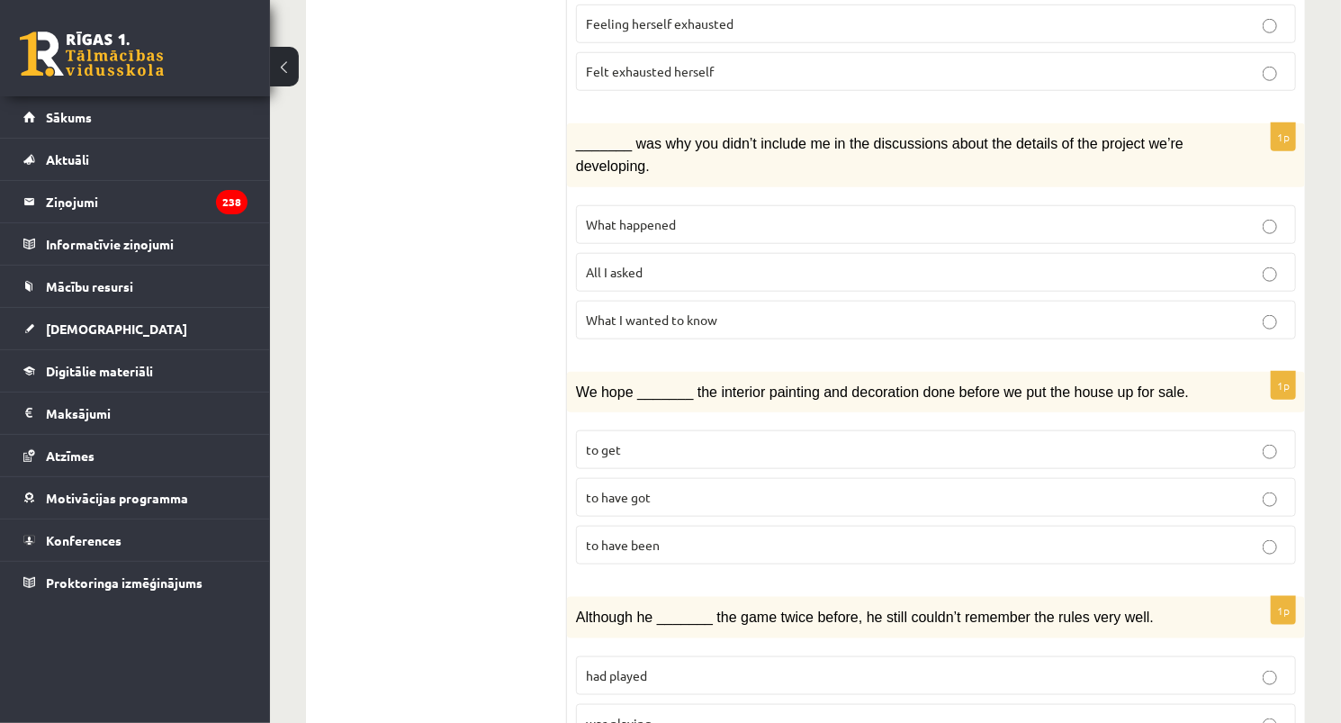
scroll to position [756, 0]
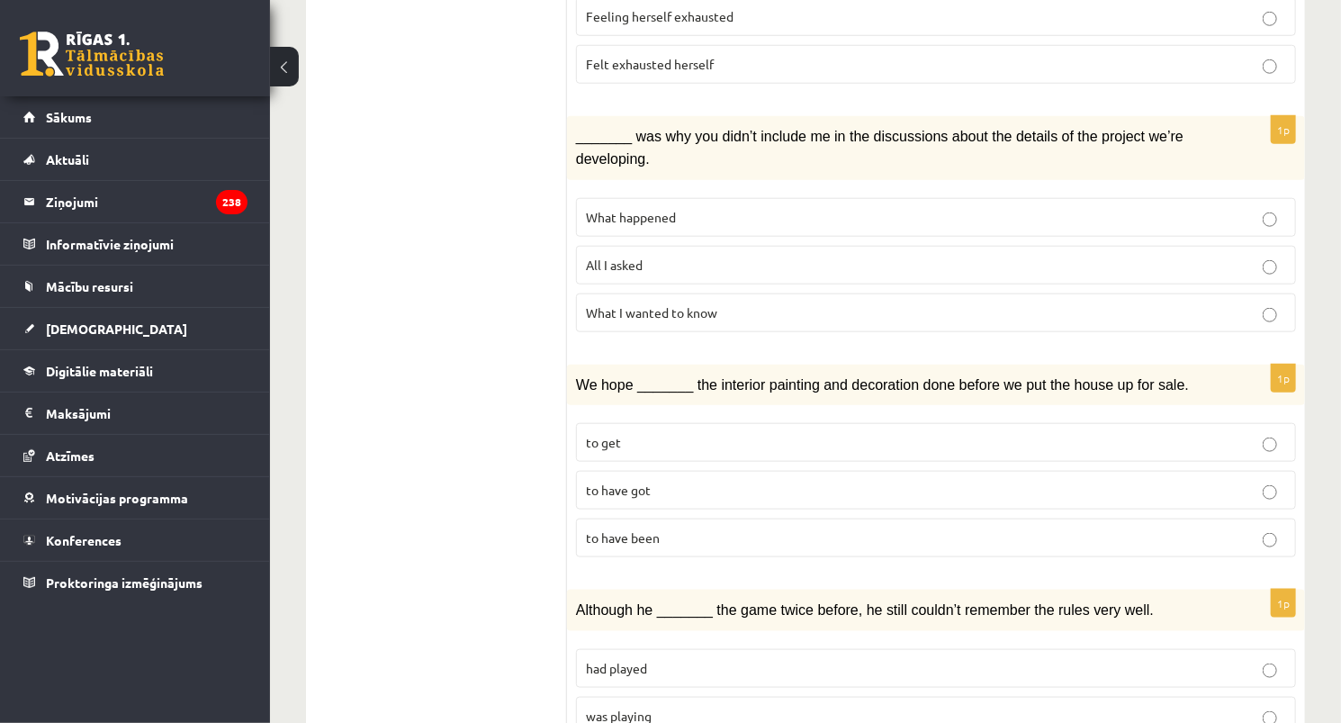
click at [686, 528] on p "to have been" at bounding box center [936, 537] width 700 height 19
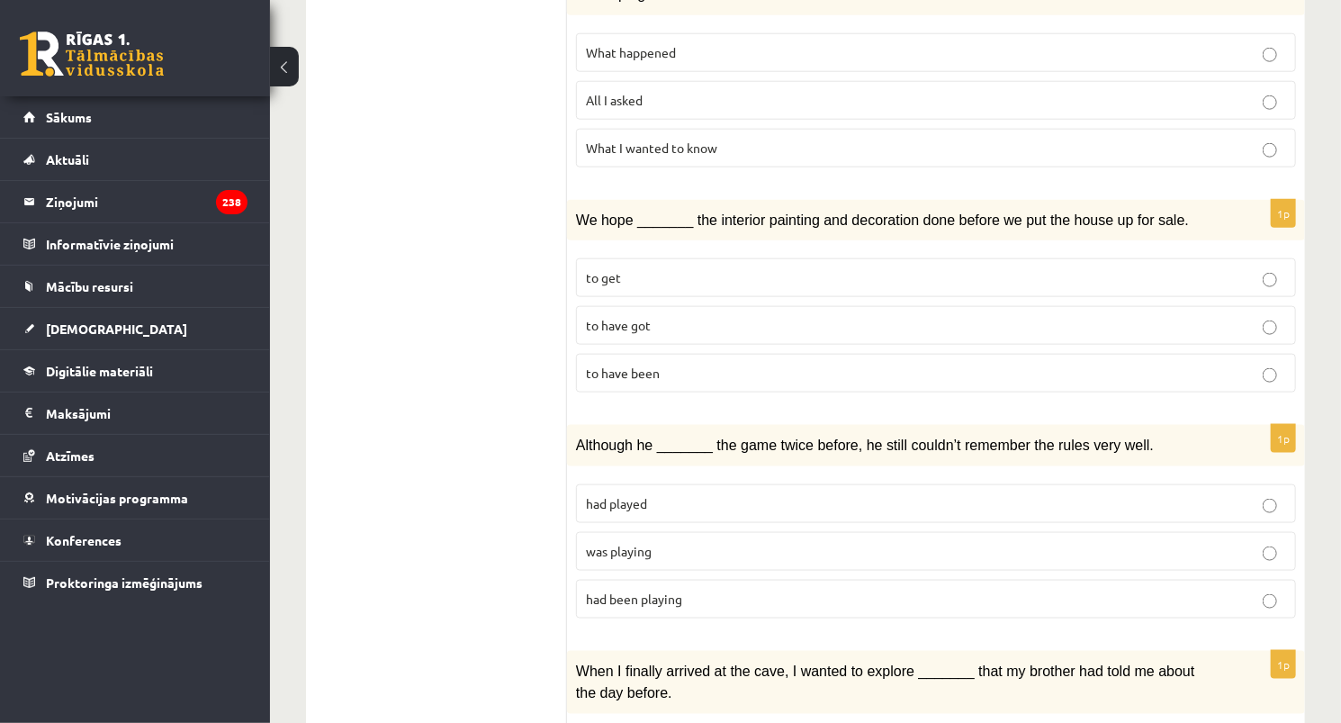
scroll to position [1044, 0]
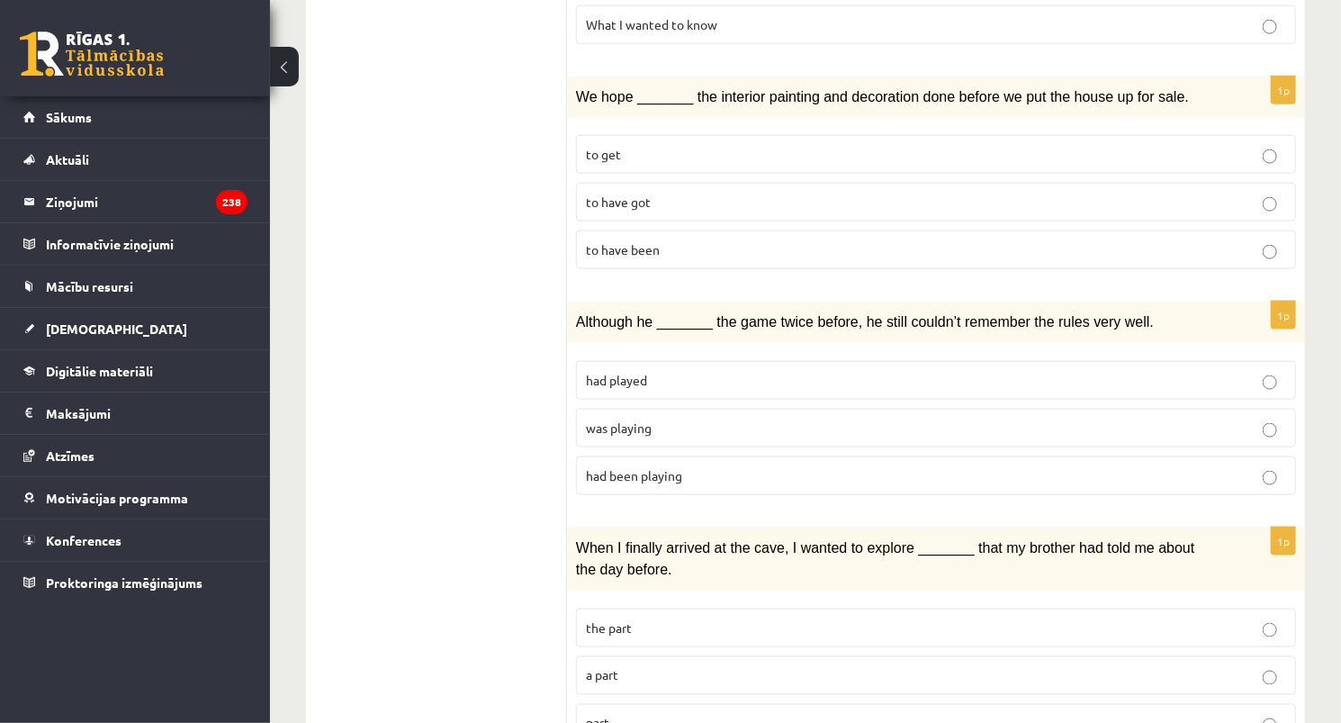
click at [658, 409] on label "was playing" at bounding box center [936, 428] width 720 height 39
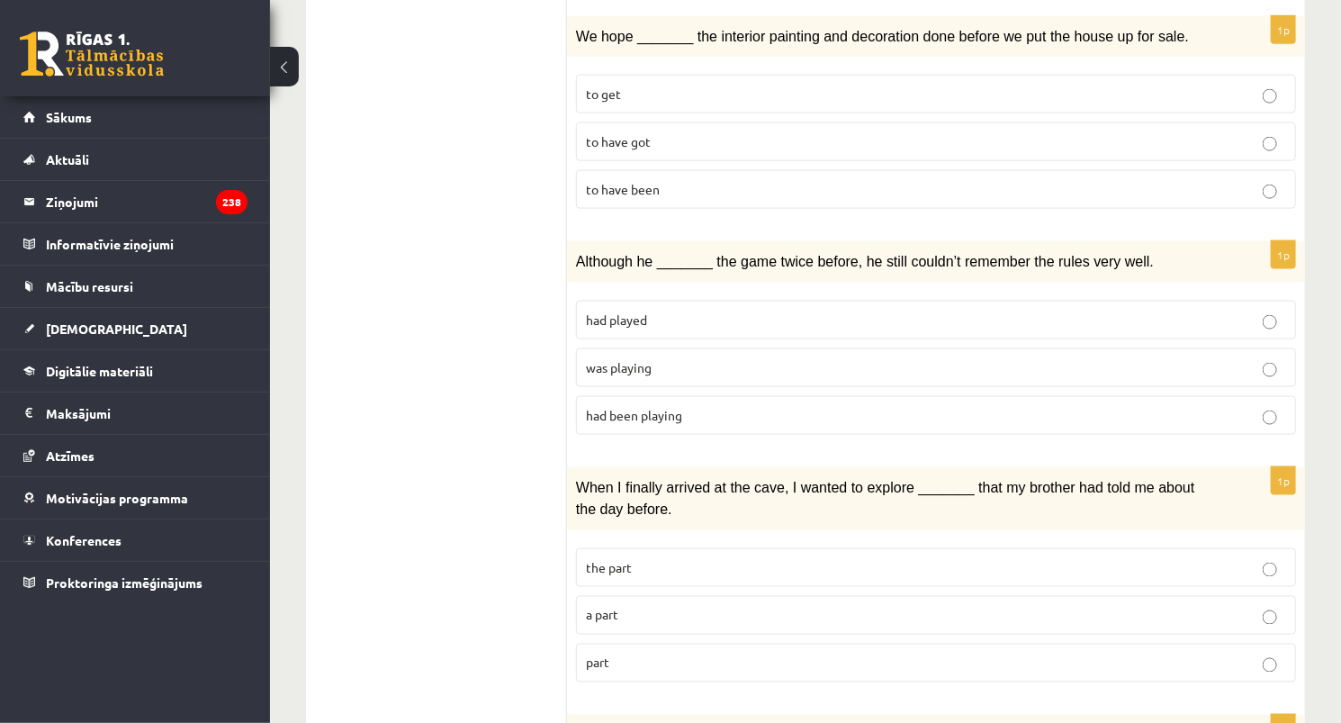
scroll to position [1116, 0]
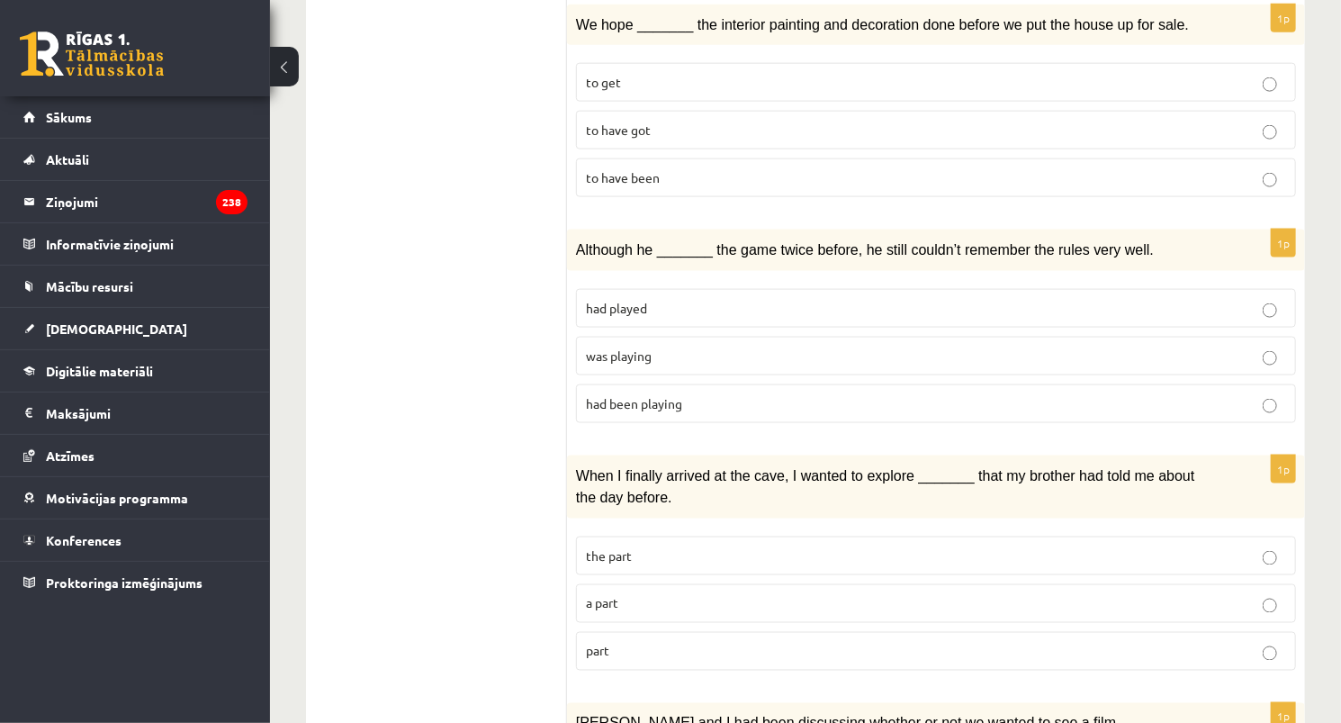
click at [661, 347] on p "was playing" at bounding box center [936, 356] width 700 height 19
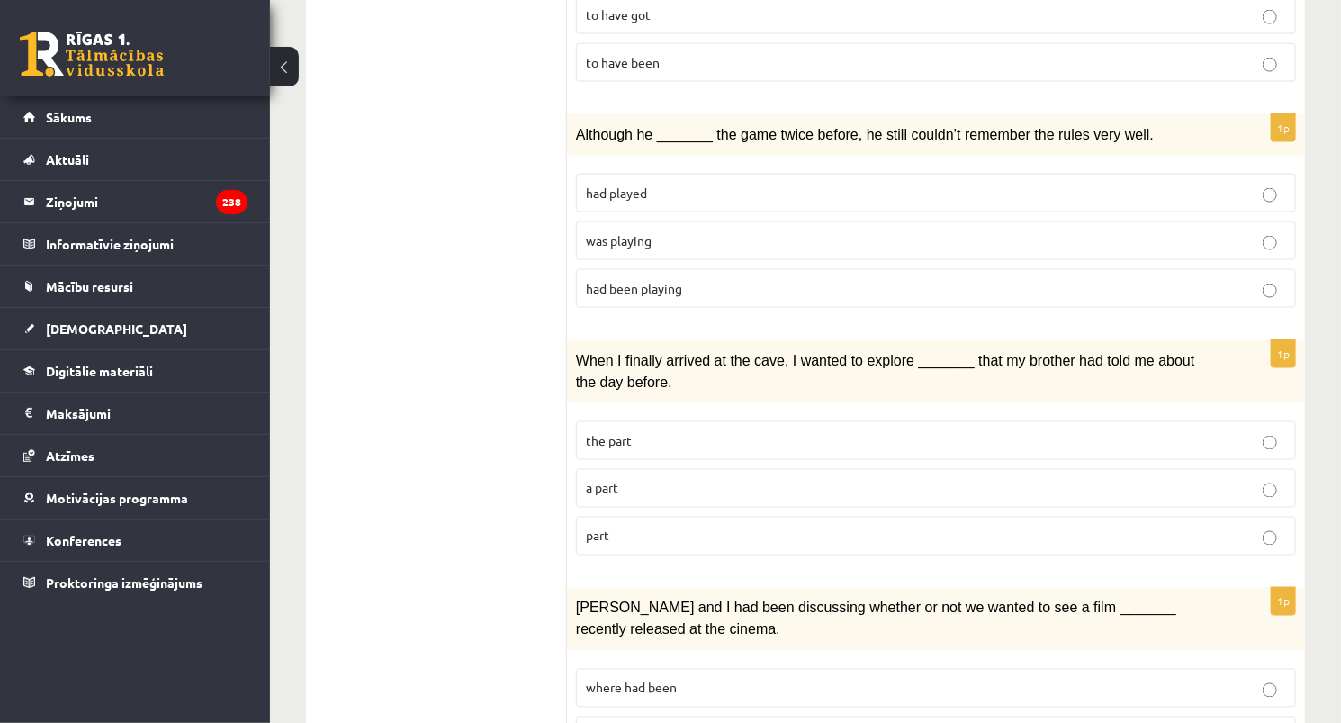
scroll to position [1260, 0]
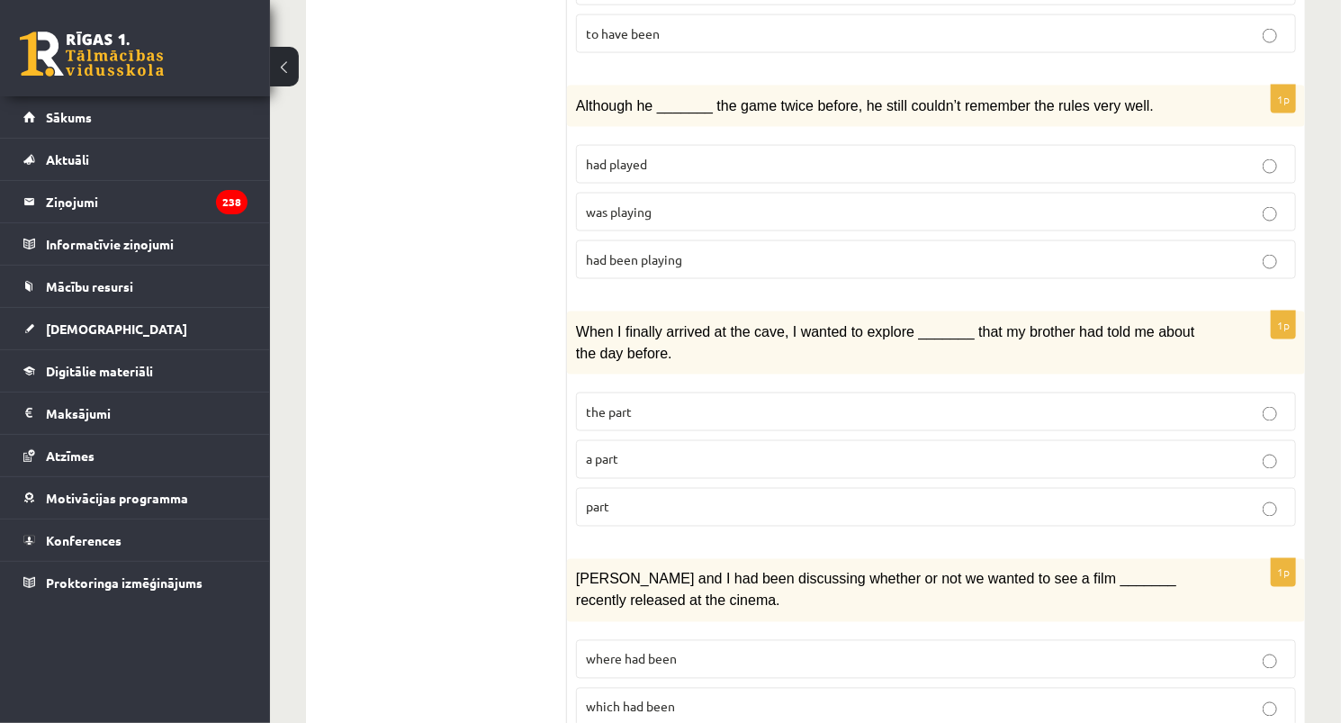
click at [632, 498] on p "part" at bounding box center [936, 507] width 700 height 19
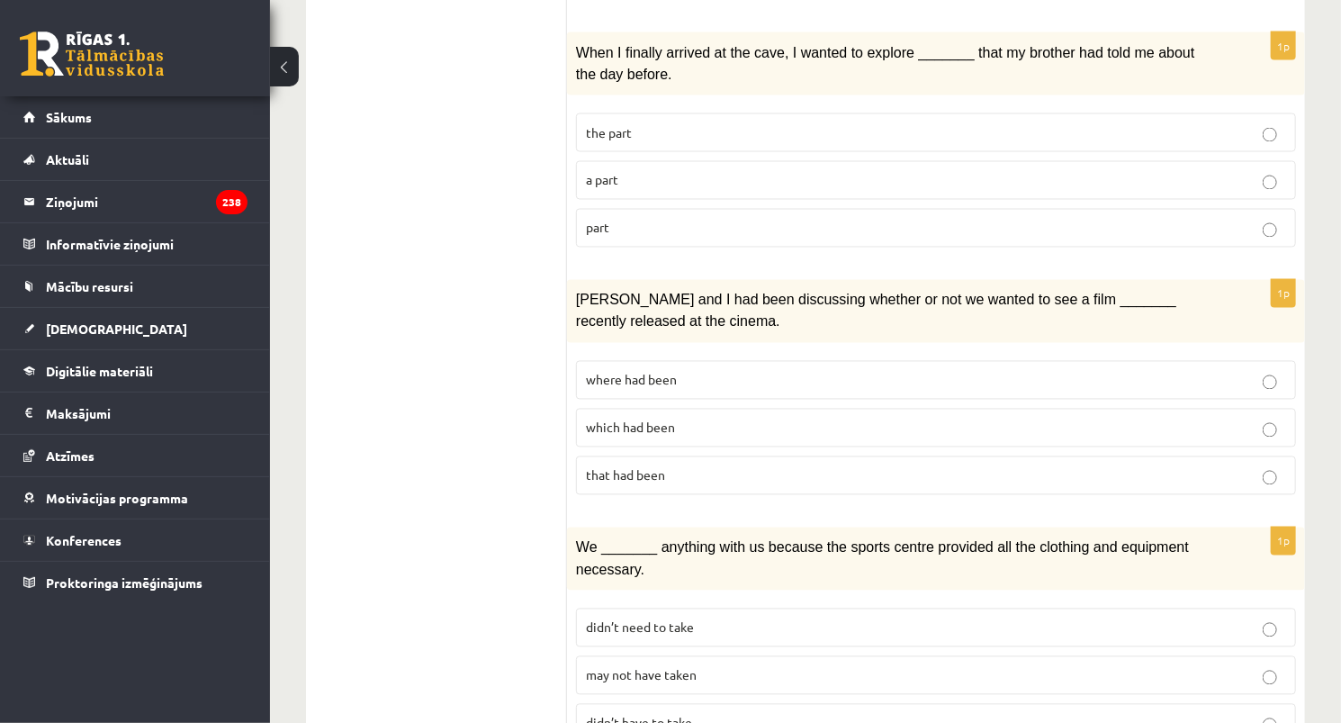
scroll to position [1548, 0]
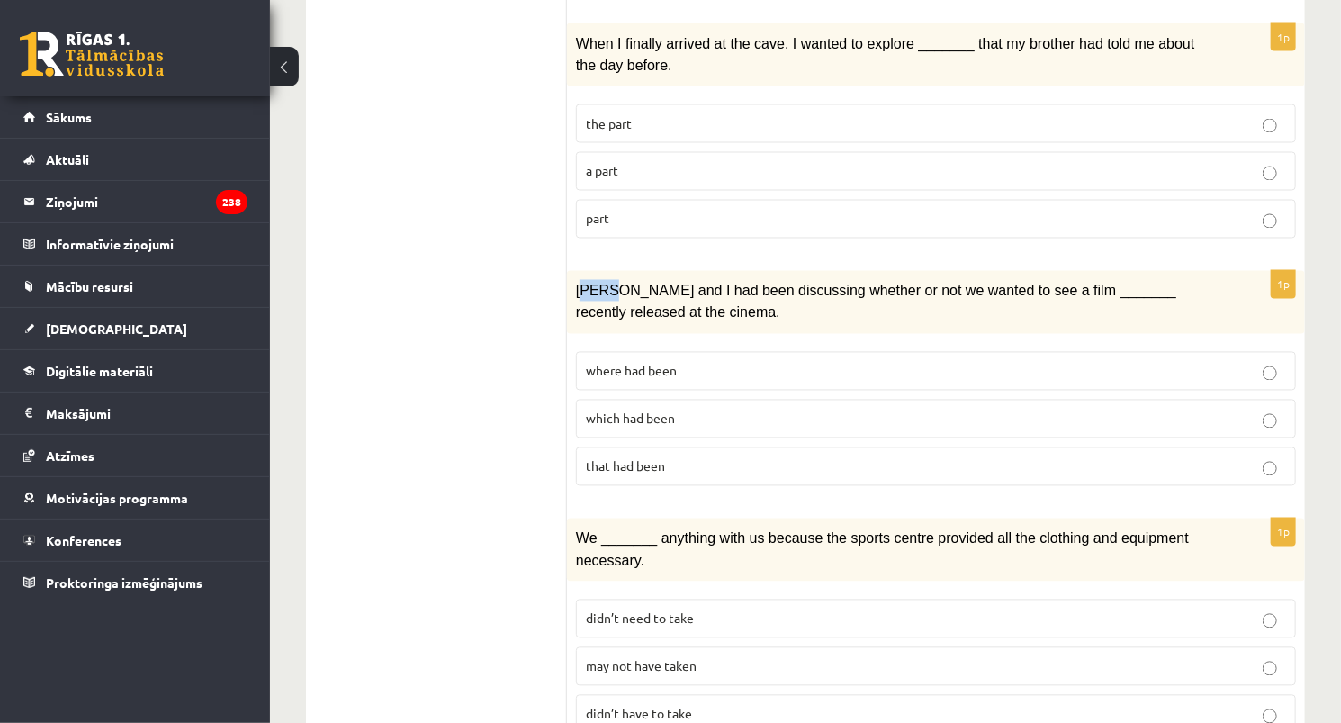
drag, startPoint x: 580, startPoint y: 248, endPoint x: 605, endPoint y: 252, distance: 25.5
click at [605, 284] on span "[PERSON_NAME] and I had been discussing whether or not we wanted to see a film …" at bounding box center [876, 302] width 600 height 37
click at [618, 280] on p "[PERSON_NAME] and I had been discussing whether or not we wanted to see a film …" at bounding box center [891, 302] width 630 height 44
click at [776, 352] on label "where had been" at bounding box center [936, 371] width 720 height 39
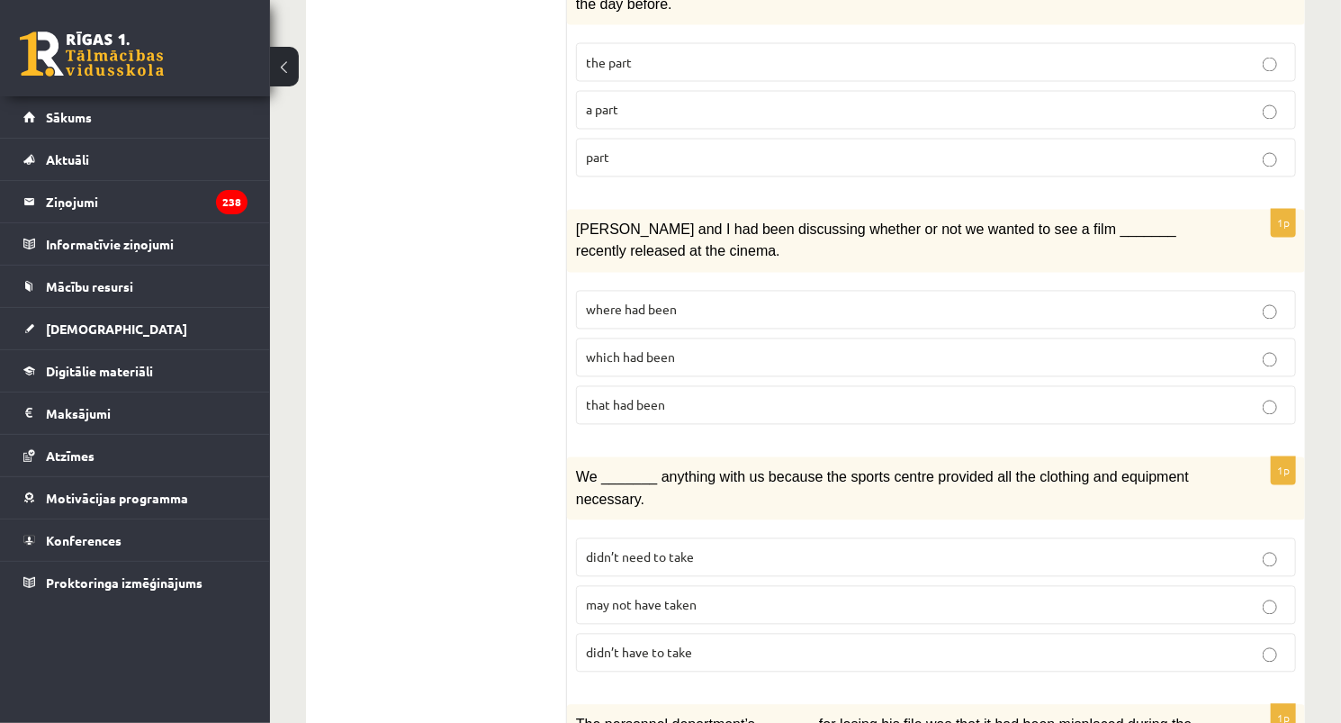
scroll to position [1620, 0]
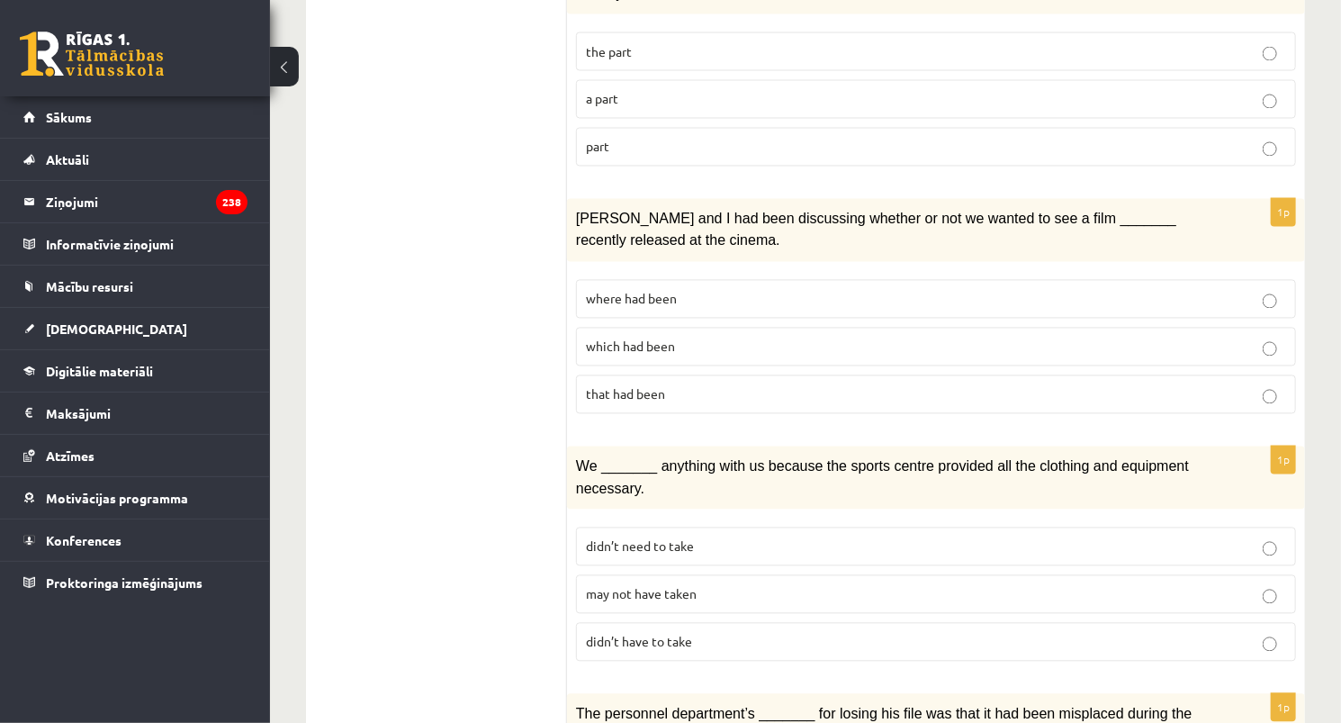
click at [865, 585] on p "may not have taken" at bounding box center [936, 594] width 700 height 19
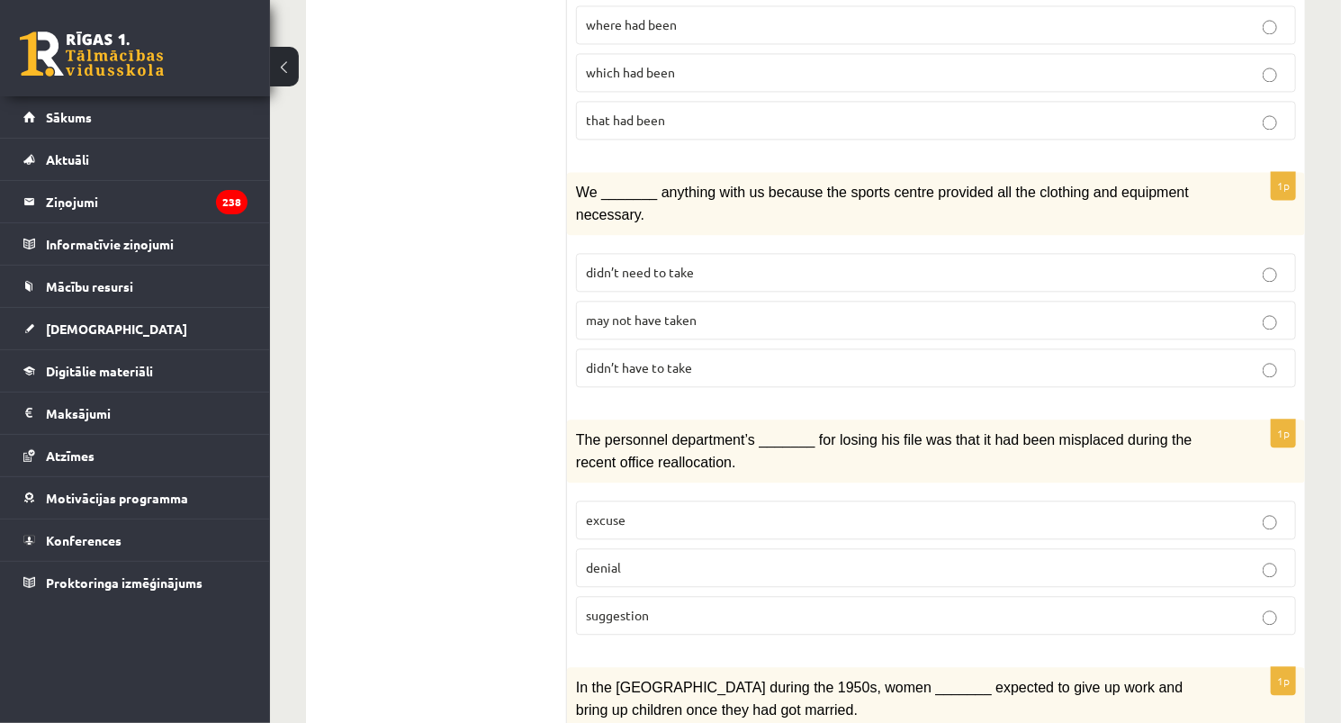
scroll to position [1909, 0]
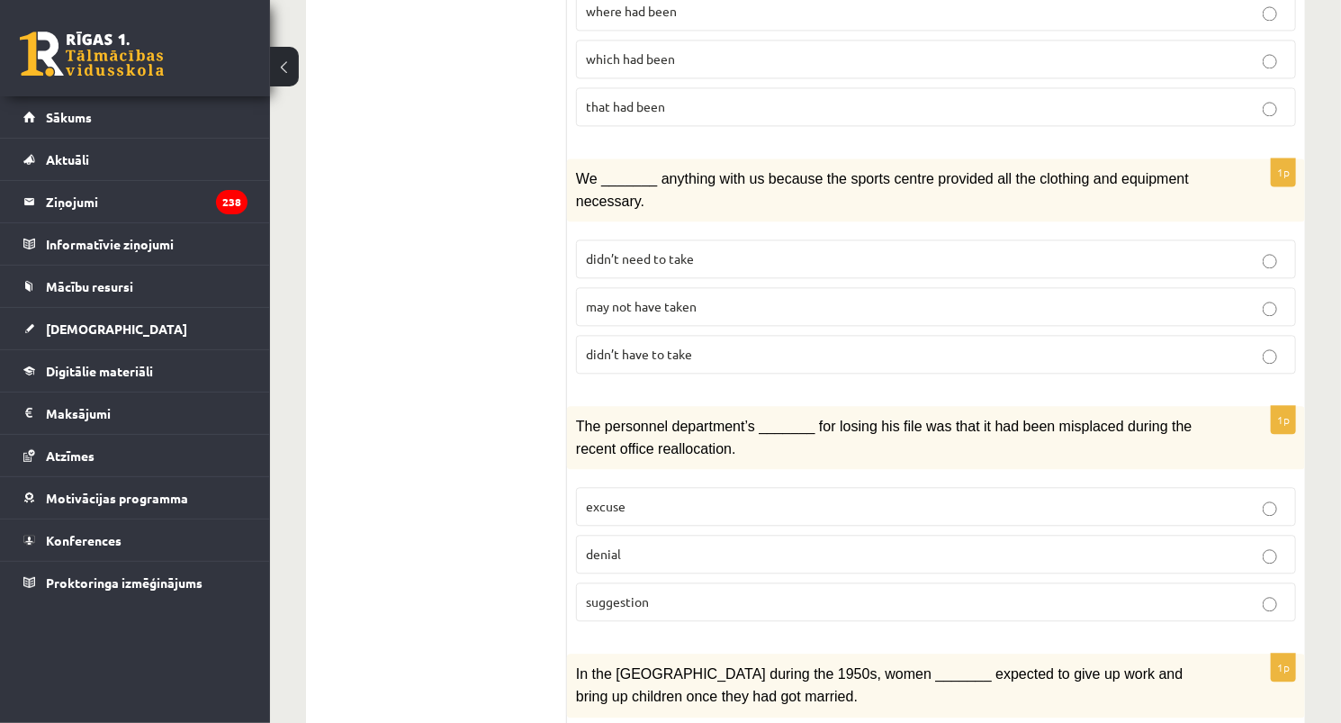
click at [676, 545] on p "denial" at bounding box center [936, 554] width 700 height 19
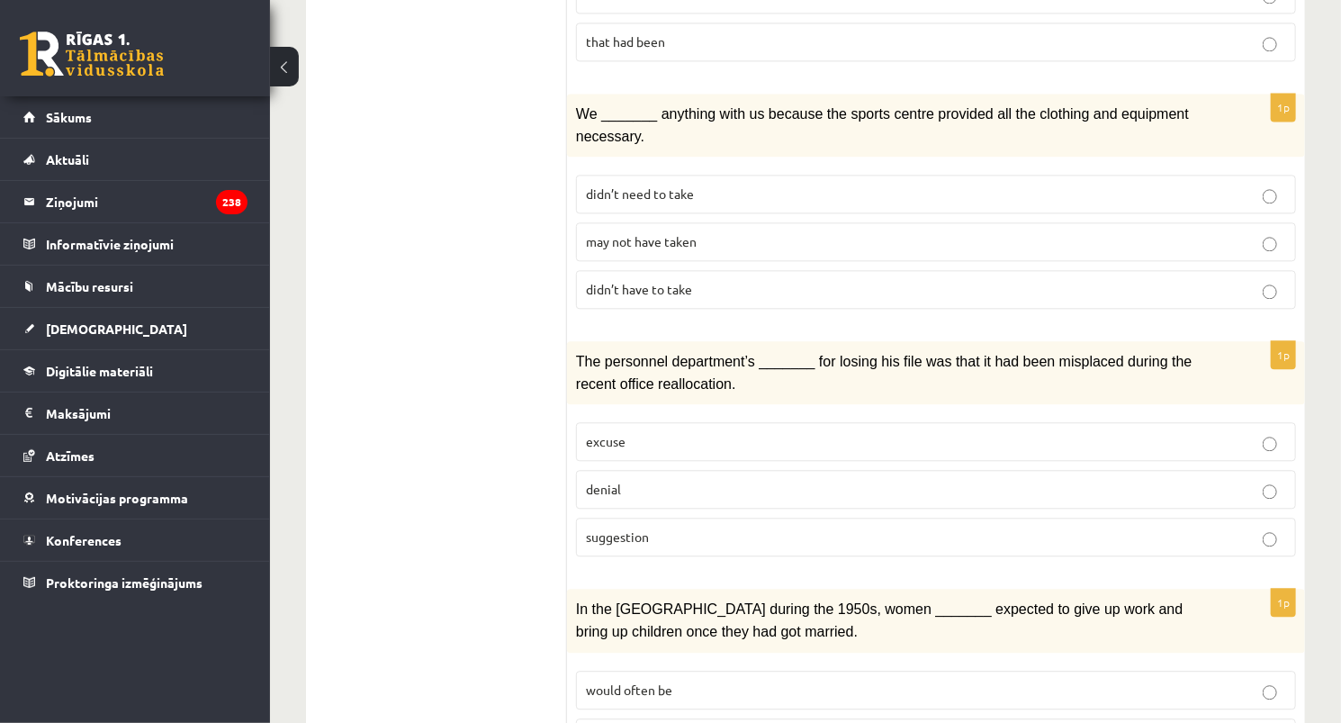
scroll to position [1981, 0]
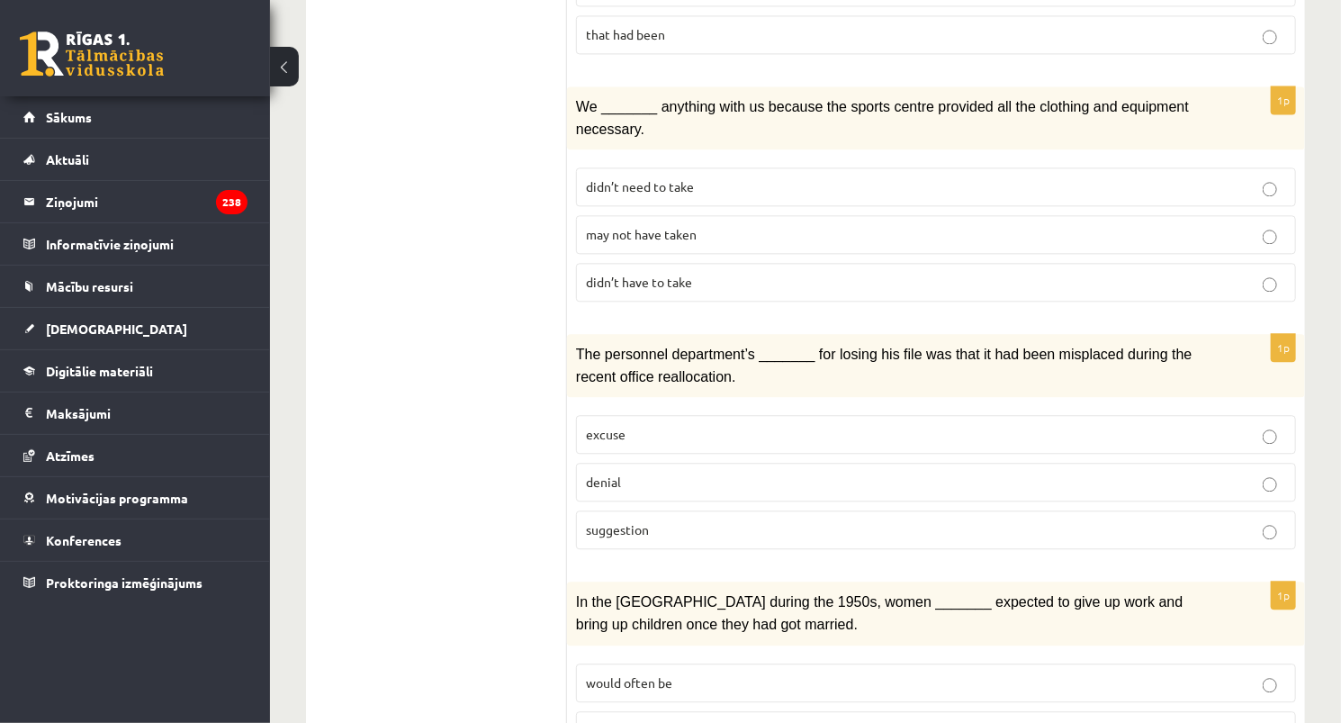
click at [713, 473] on p "denial" at bounding box center [936, 482] width 700 height 19
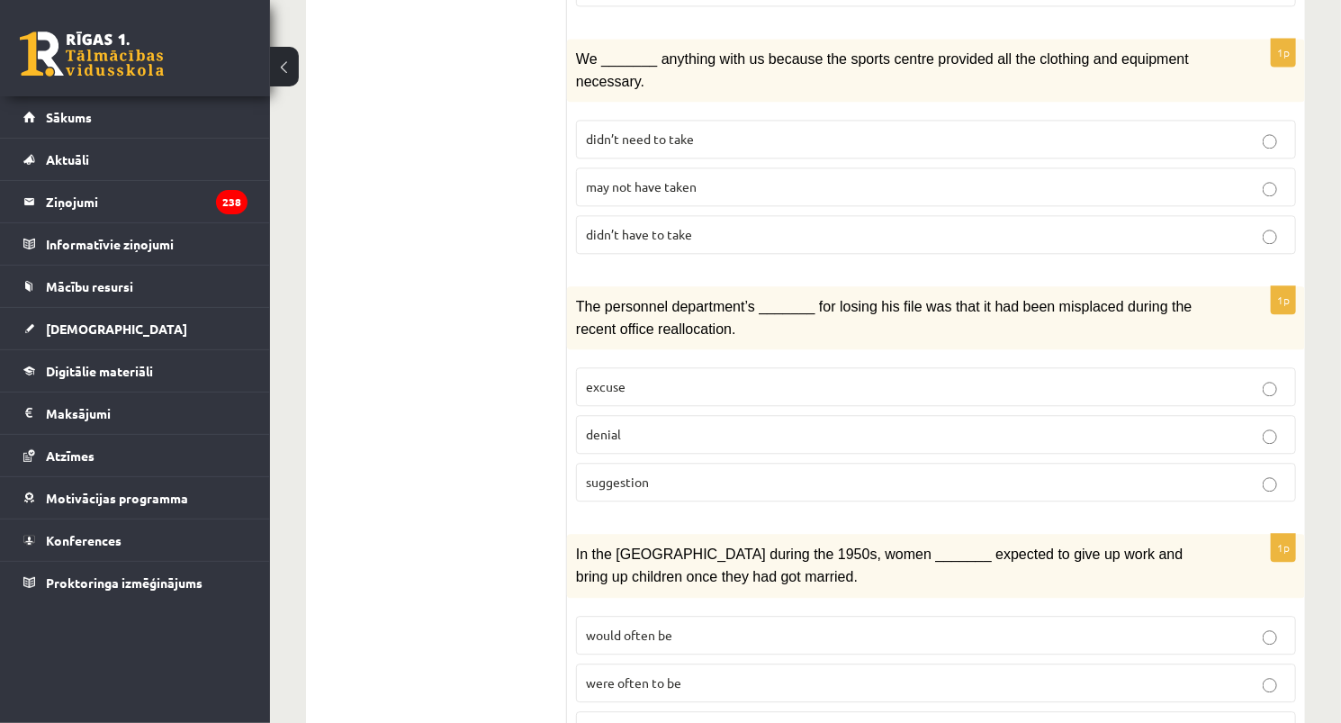
scroll to position [2038, 0]
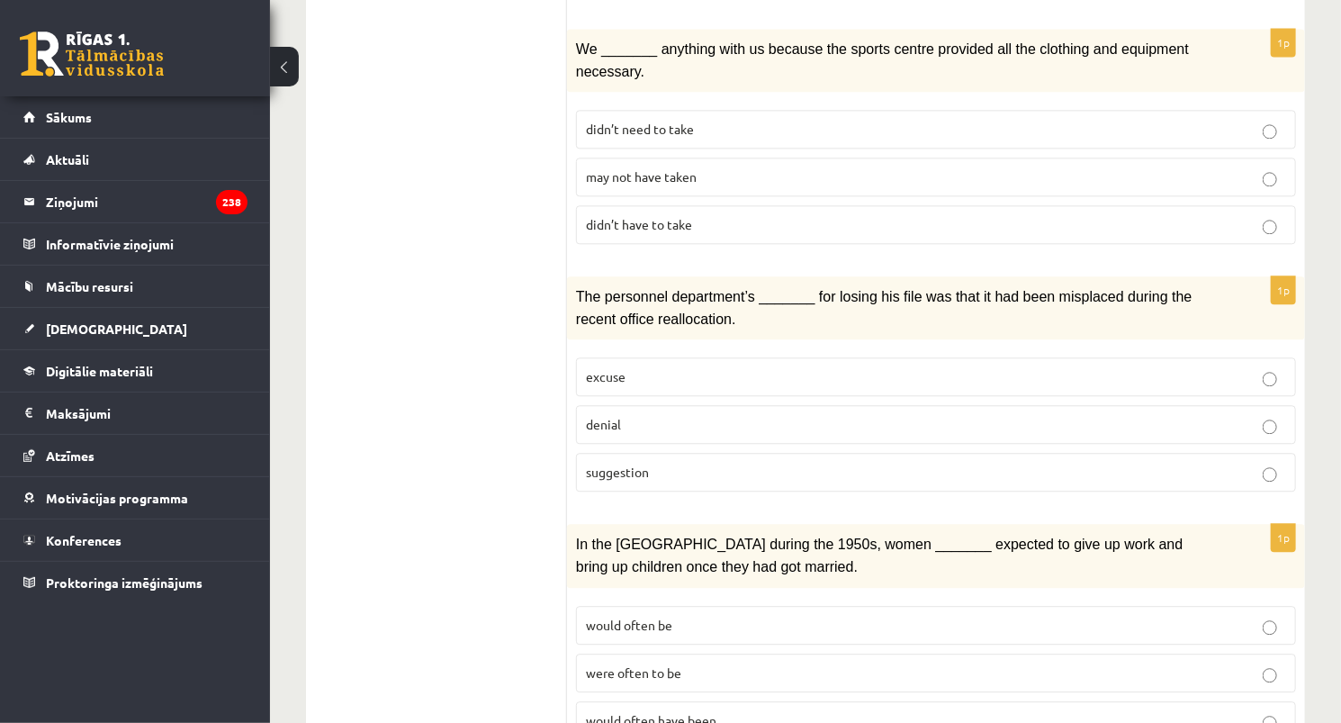
click at [736, 663] on p "were often to be" at bounding box center [936, 672] width 700 height 19
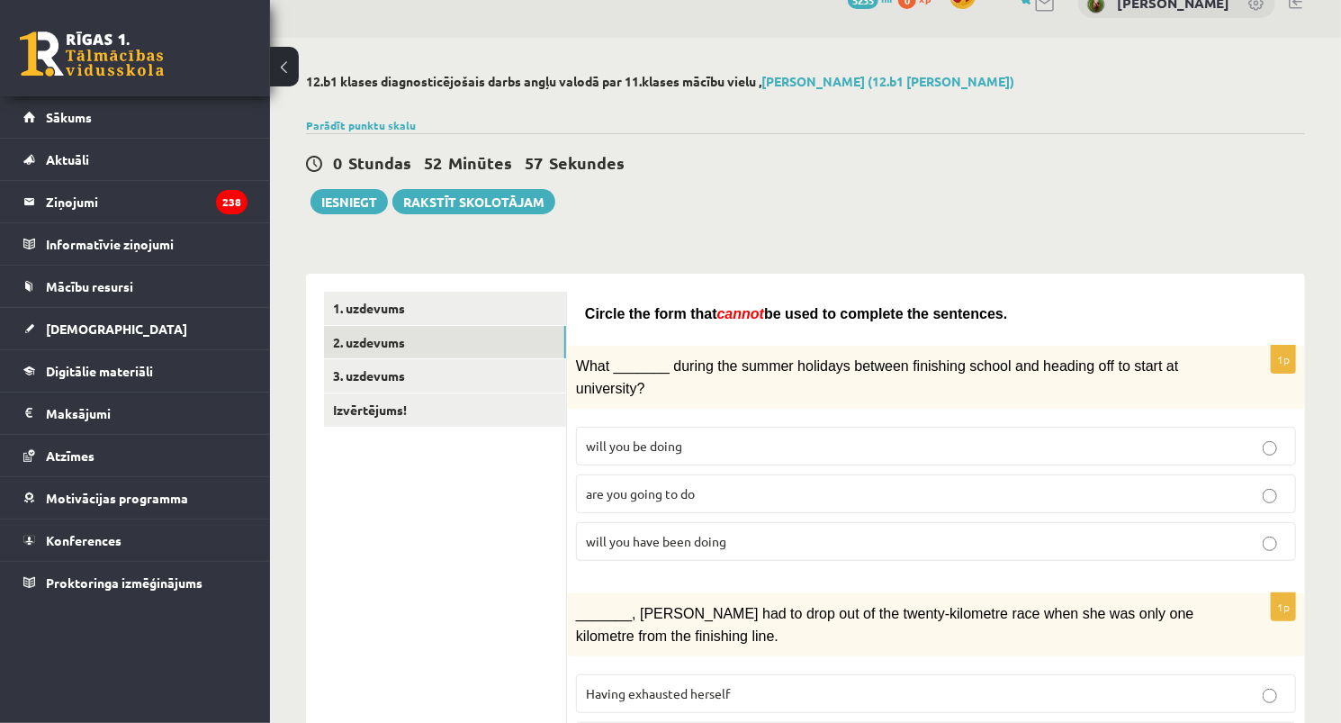
scroll to position [0, 0]
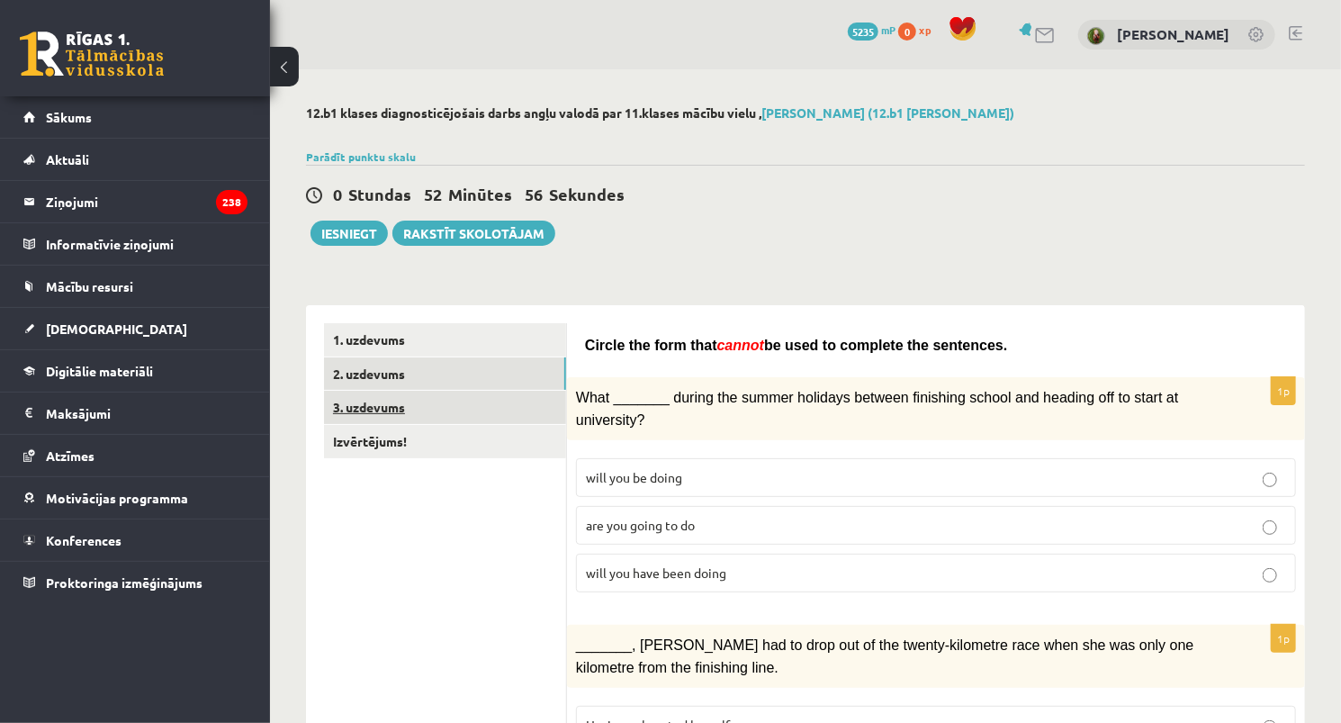
click at [468, 401] on link "3. uzdevums" at bounding box center [445, 407] width 242 height 33
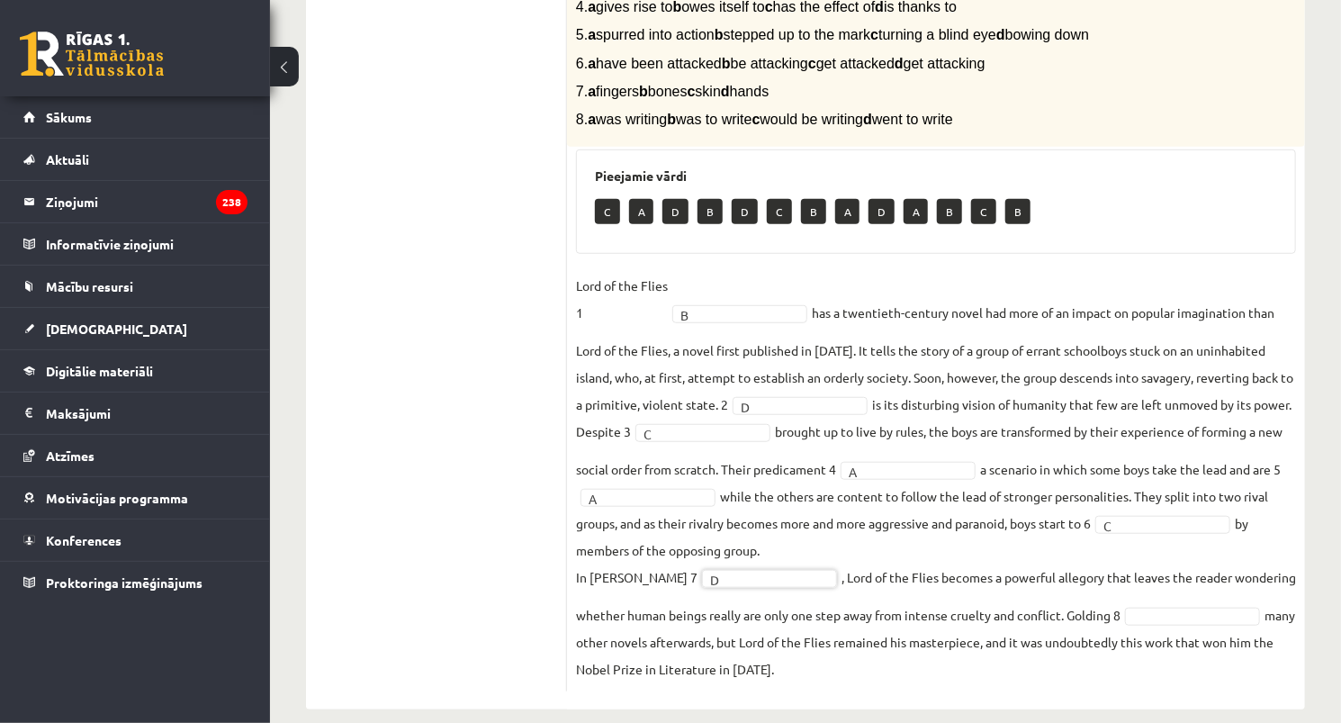
scroll to position [504, 0]
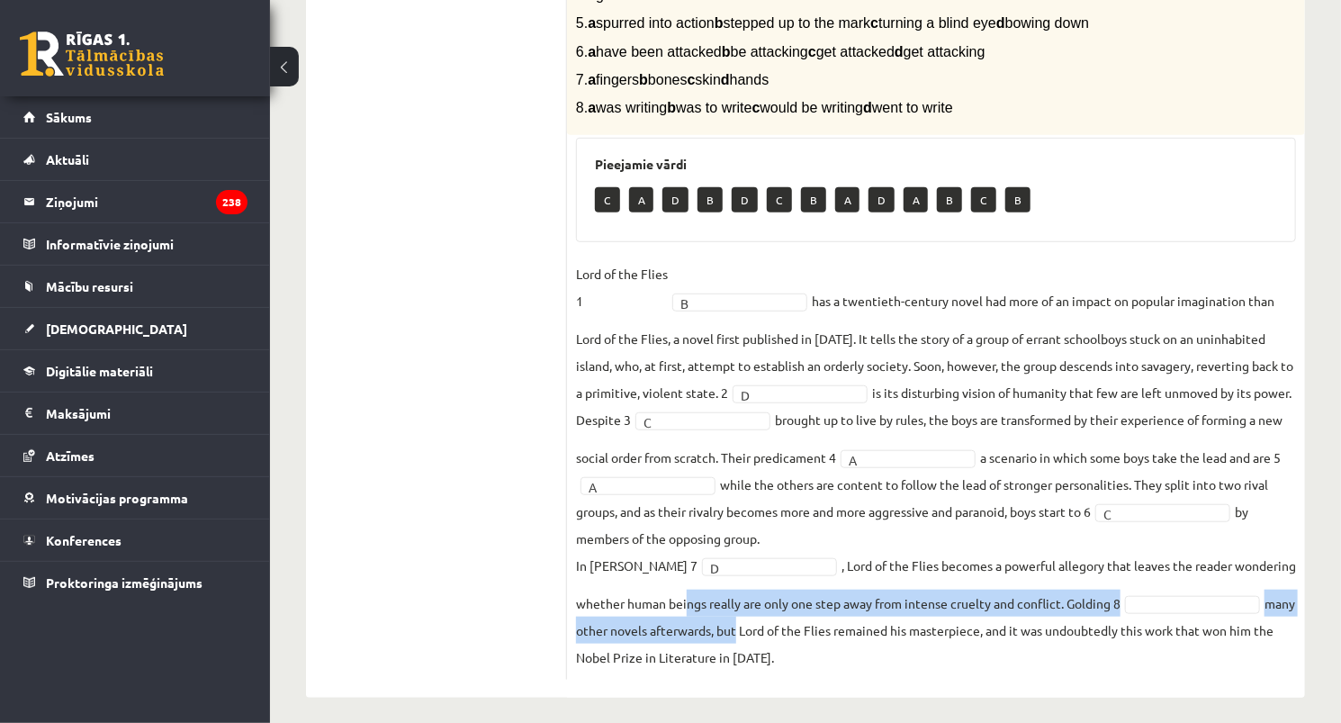
drag, startPoint x: 754, startPoint y: 636, endPoint x: 914, endPoint y: 645, distance: 159.6
click at [914, 645] on fieldset "Lord of the Flies 1 B * has a twentieth-century novel had more of an impact on …" at bounding box center [936, 465] width 720 height 411
click at [922, 641] on fieldset "Lord of the Flies 1 B * has a twentieth-century novel had more of an impact on …" at bounding box center [936, 465] width 720 height 411
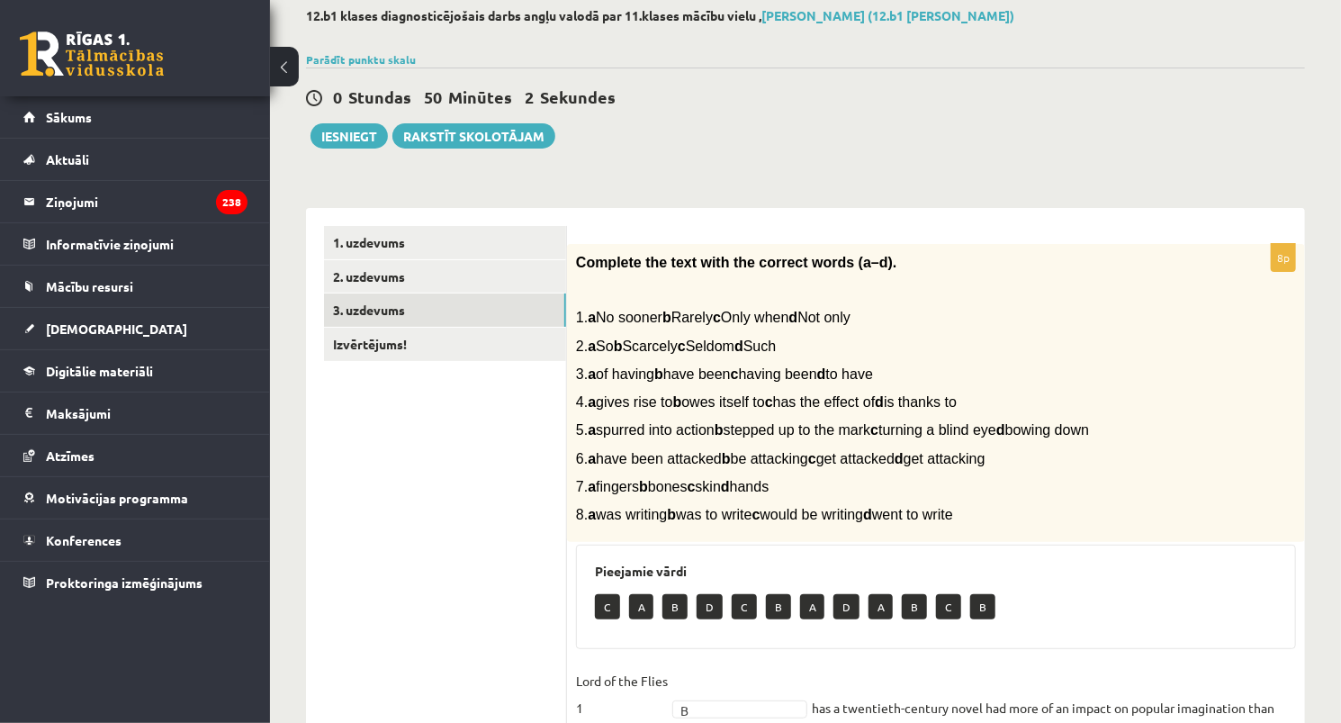
scroll to position [36, 0]
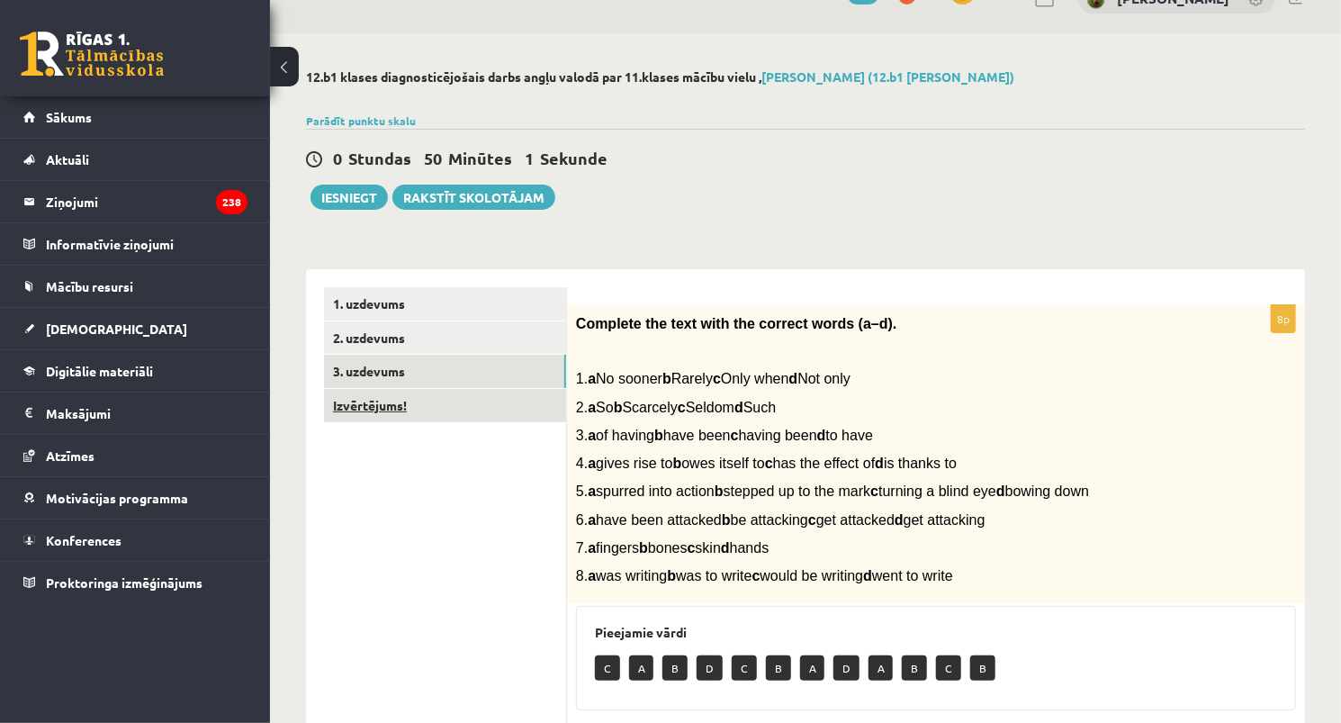
click at [426, 402] on link "Izvērtējums!" at bounding box center [445, 405] width 242 height 33
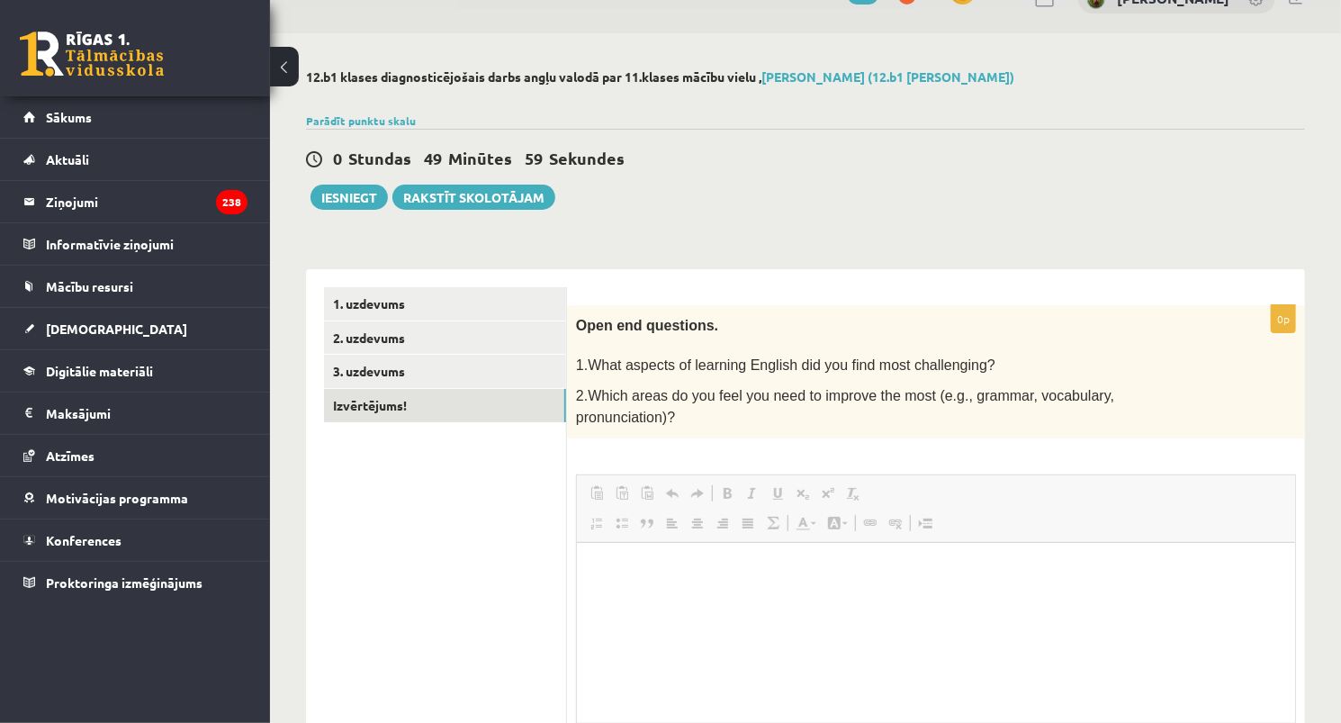
scroll to position [0, 0]
click at [357, 187] on button "Iesniegt" at bounding box center [349, 197] width 77 height 25
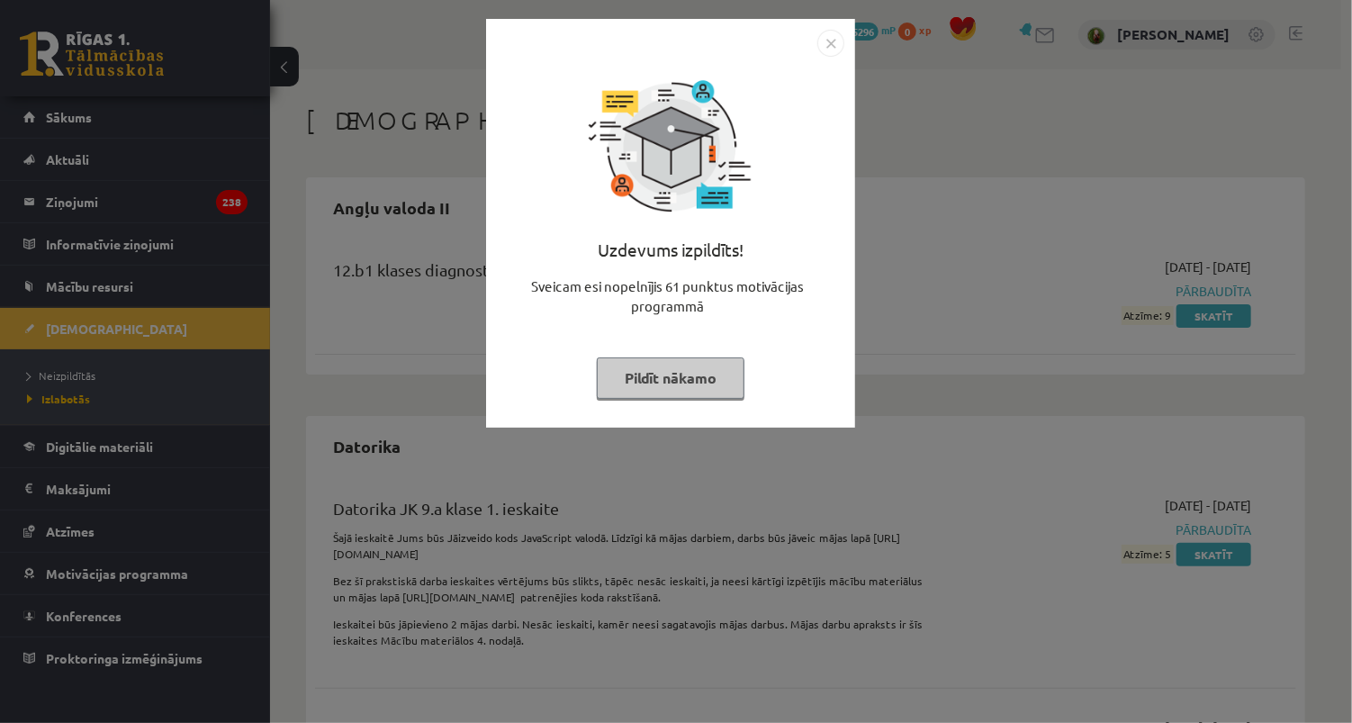
click at [673, 375] on button "Pildīt nākamo" at bounding box center [671, 377] width 148 height 41
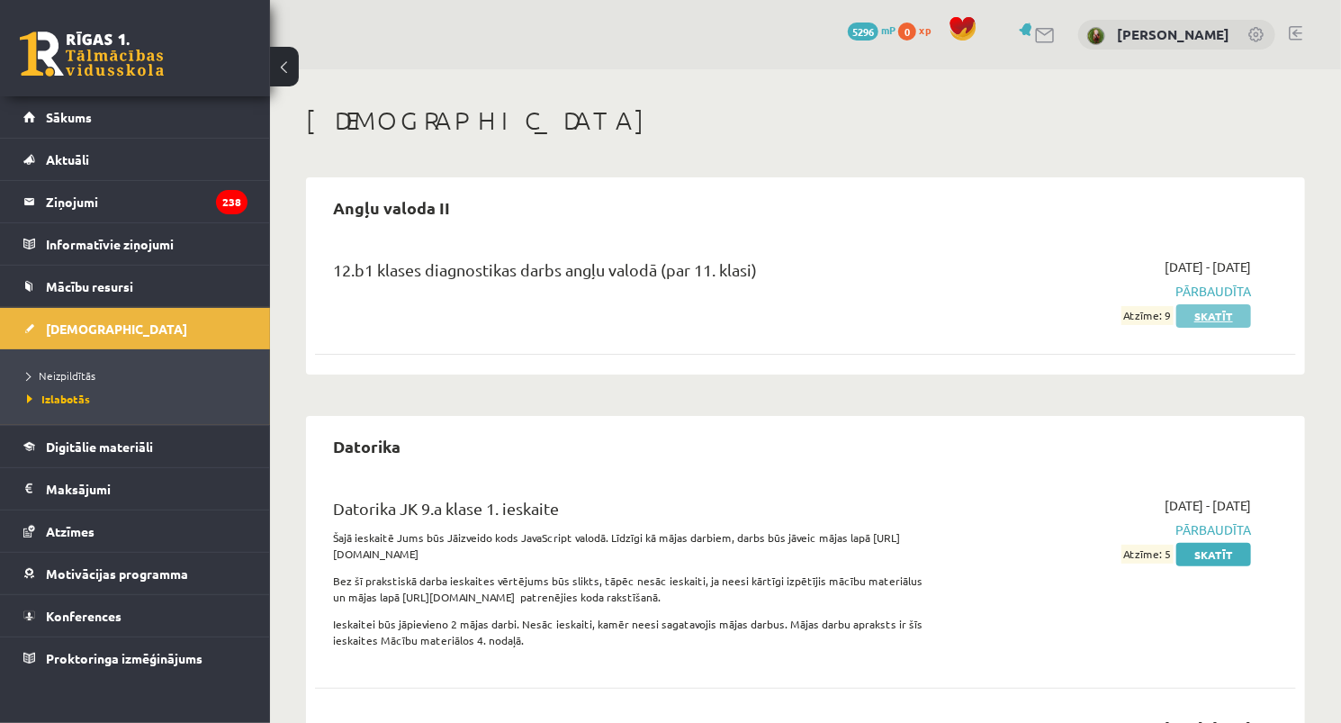
click at [1210, 323] on link "Skatīt" at bounding box center [1214, 315] width 75 height 23
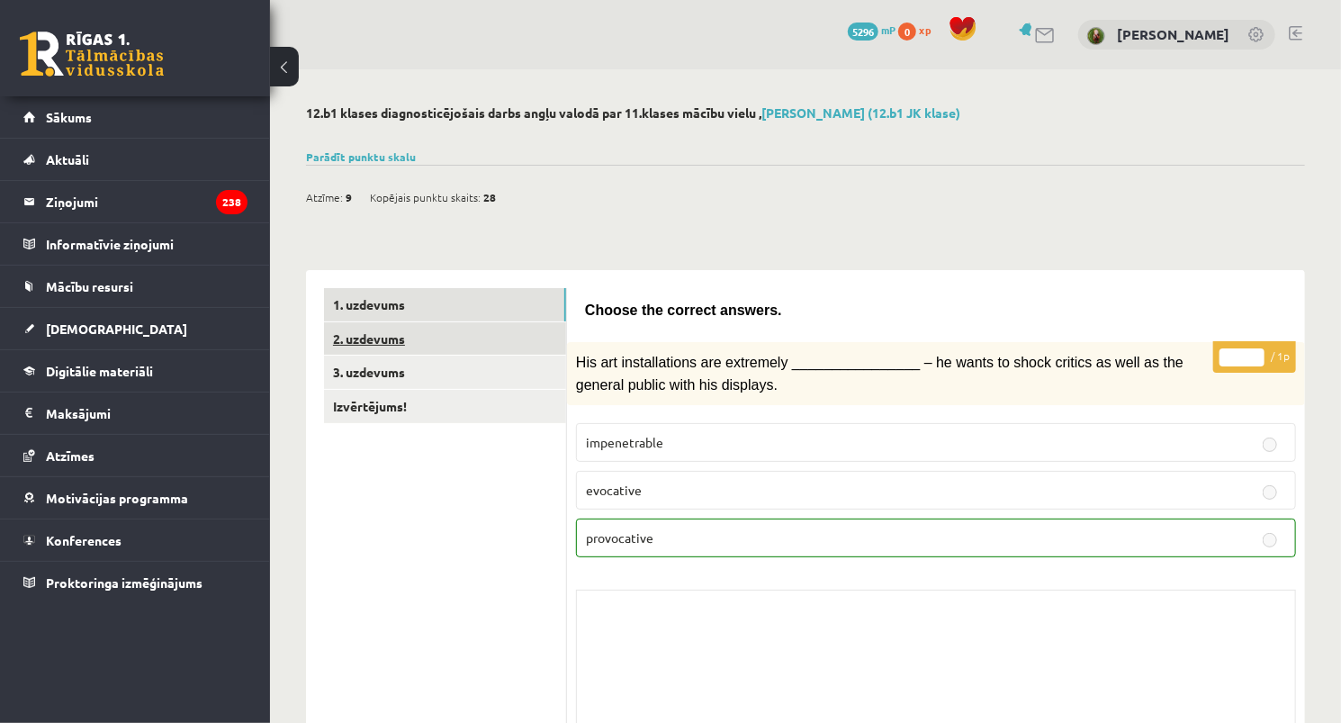
click at [438, 339] on link "2. uzdevums" at bounding box center [445, 338] width 242 height 33
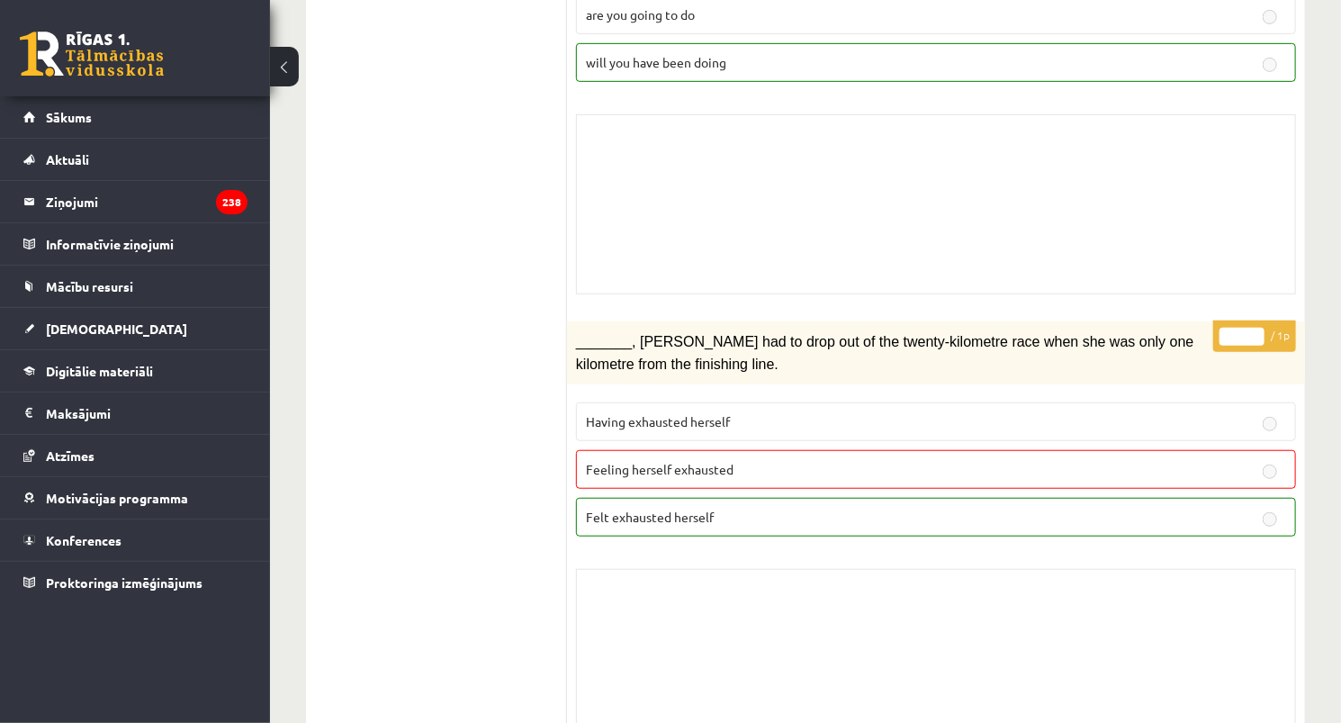
scroll to position [504, 0]
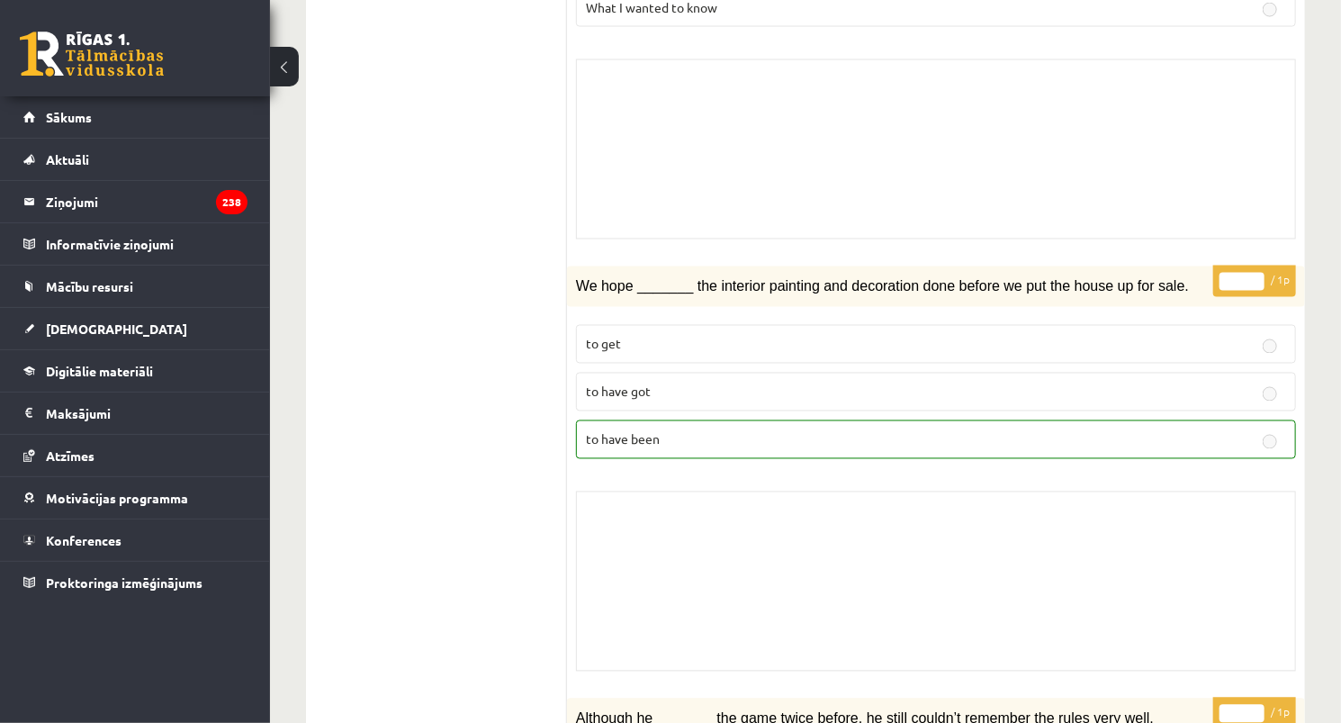
drag, startPoint x: 508, startPoint y: 411, endPoint x: 486, endPoint y: 310, distance: 103.1
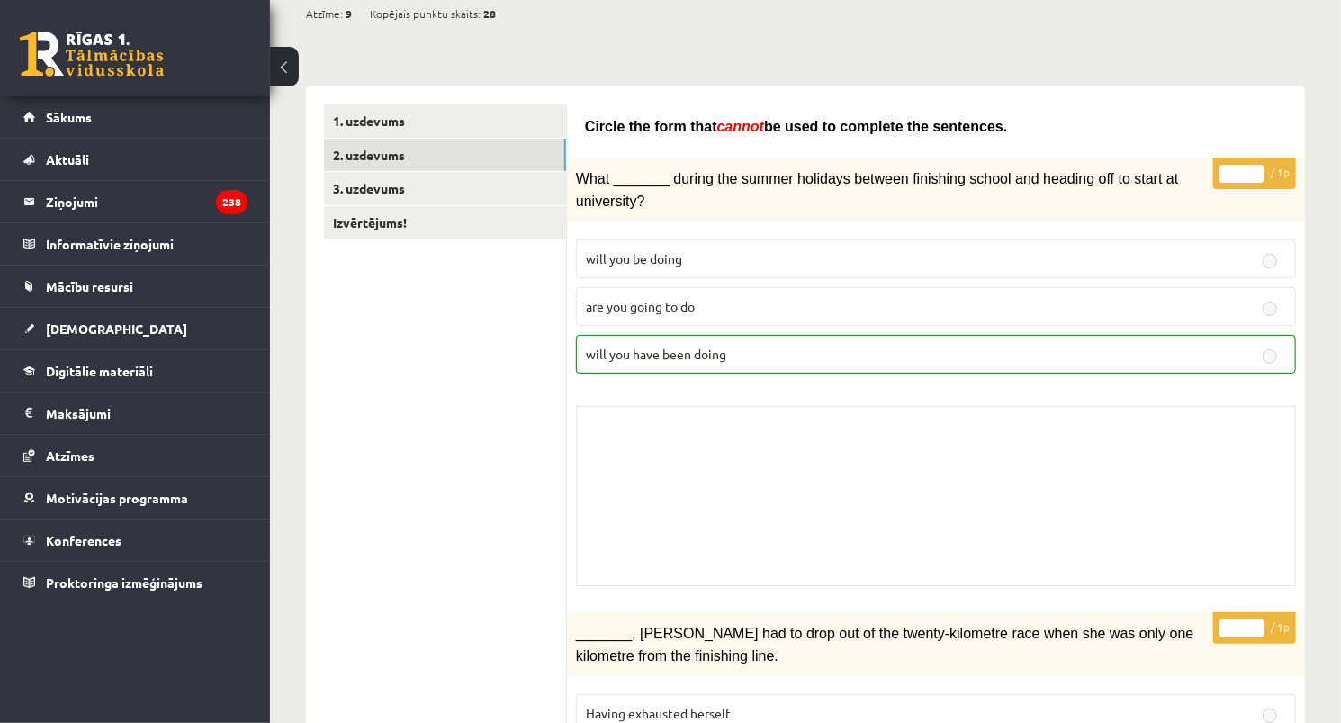
scroll to position [0, 0]
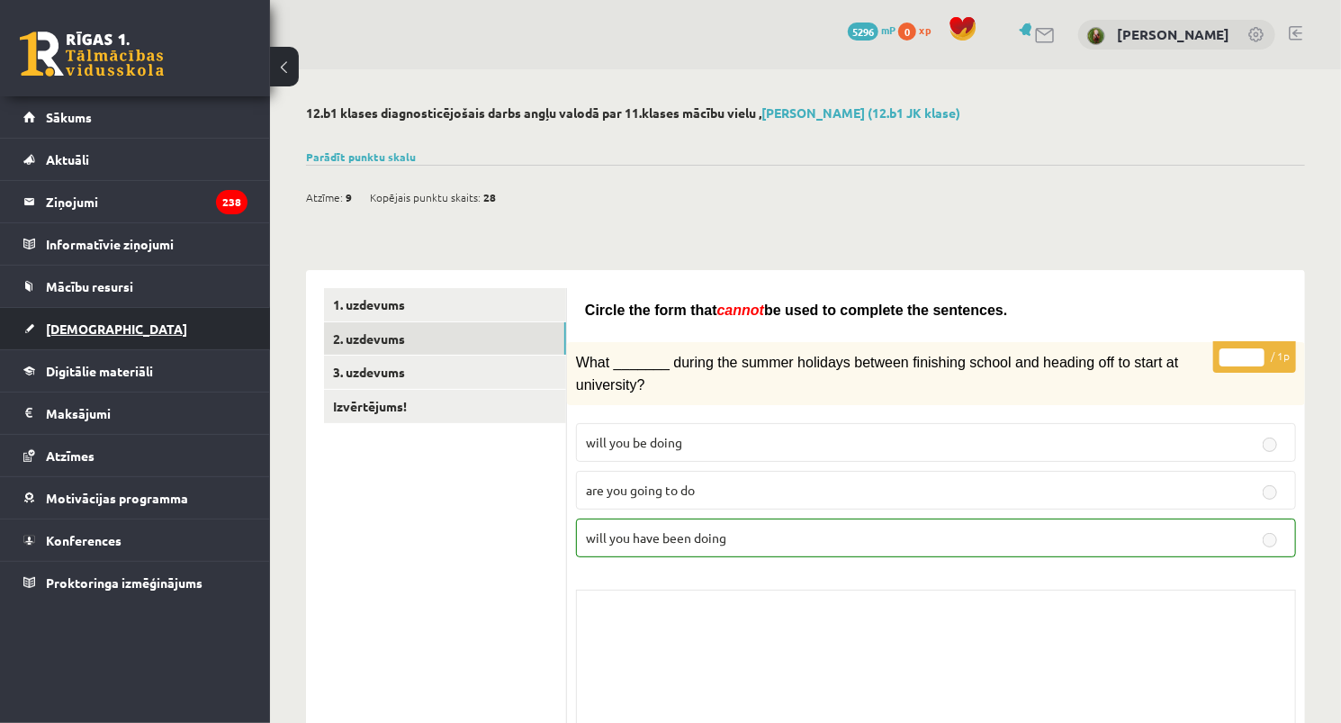
click at [142, 318] on link "[DEMOGRAPHIC_DATA]" at bounding box center [135, 328] width 224 height 41
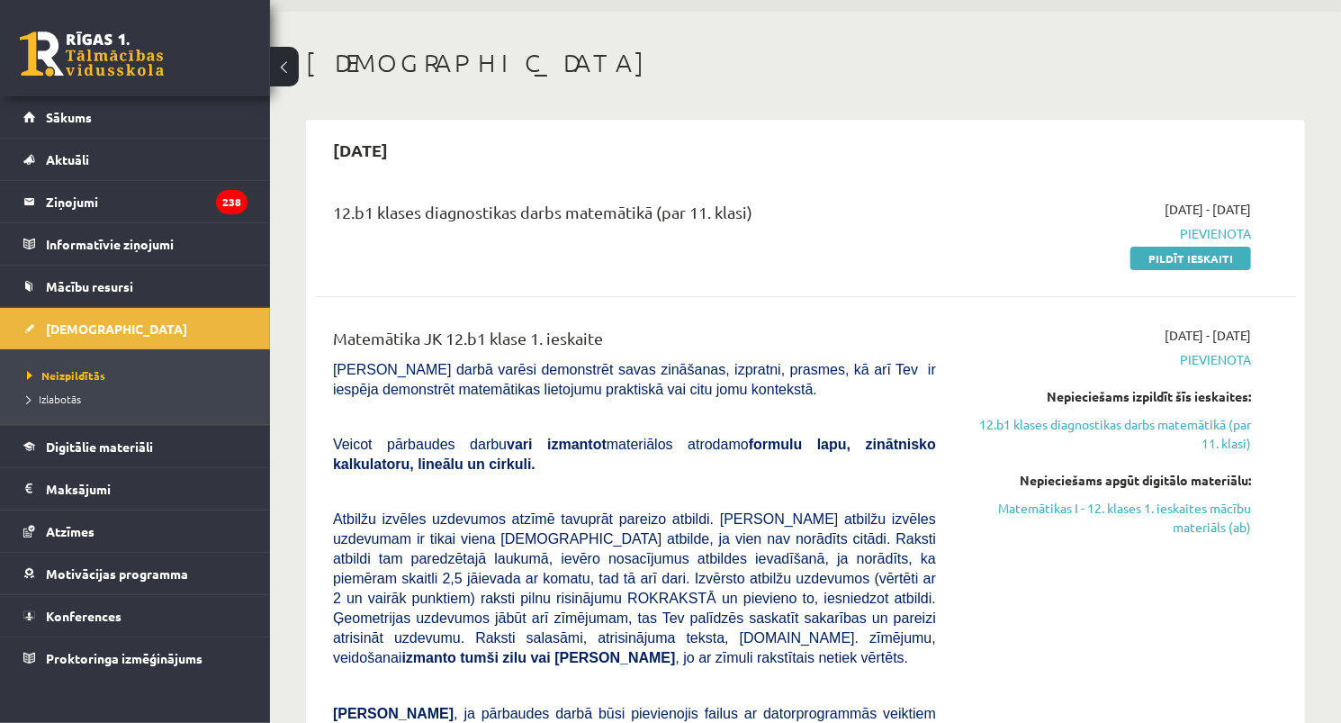
scroll to position [72, 0]
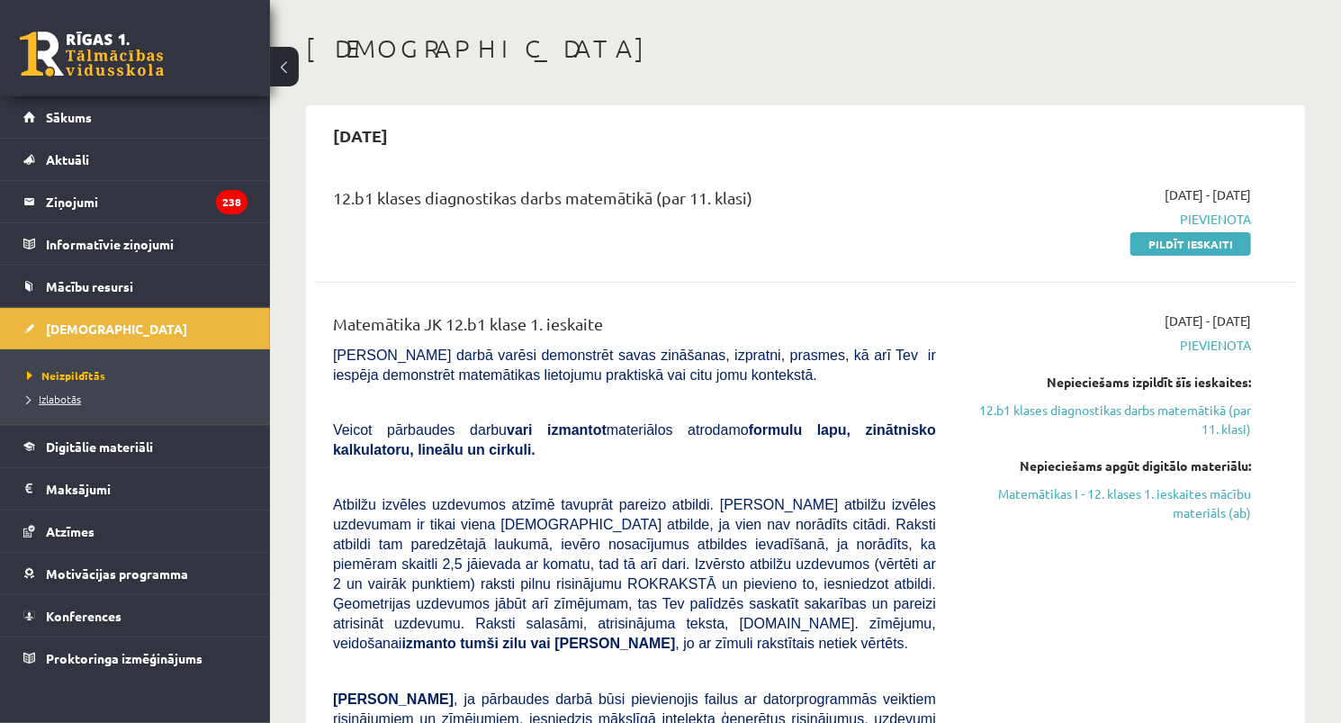
click at [92, 393] on link "Izlabotās" at bounding box center [139, 399] width 225 height 16
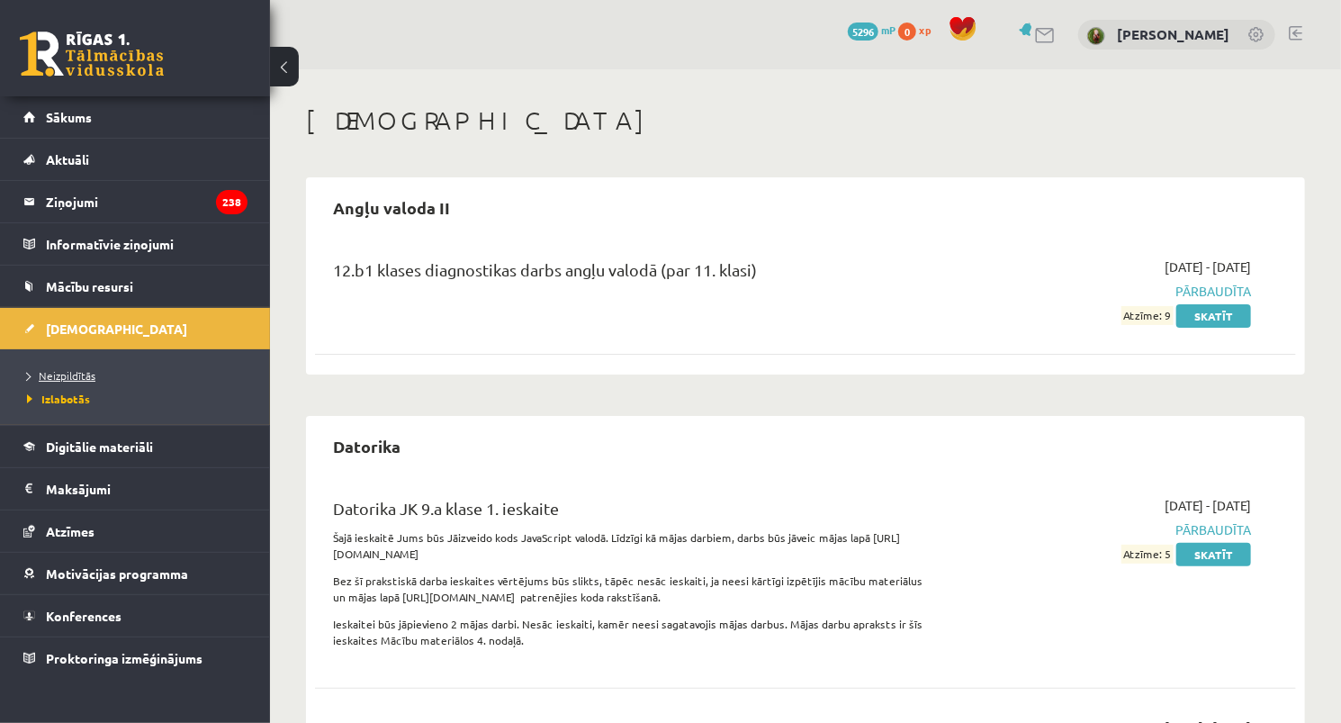
click at [131, 374] on link "Neizpildītās" at bounding box center [139, 375] width 225 height 16
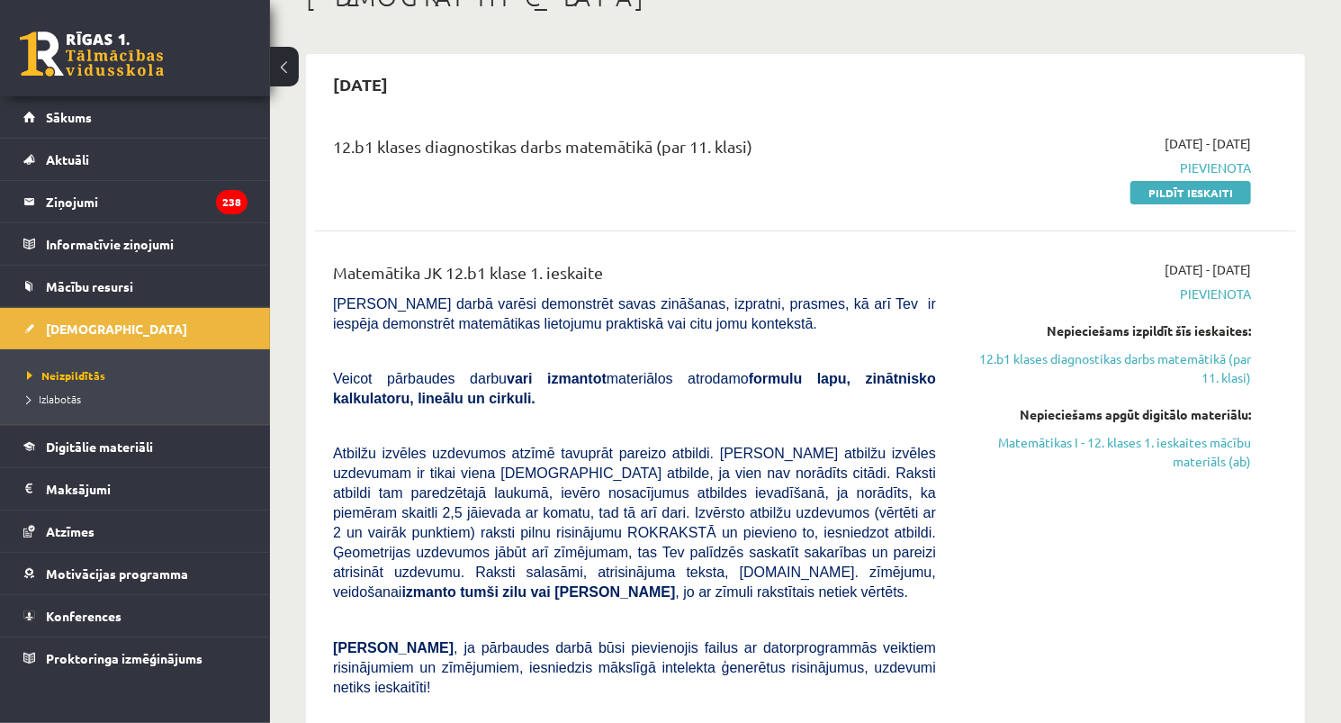
scroll to position [72, 0]
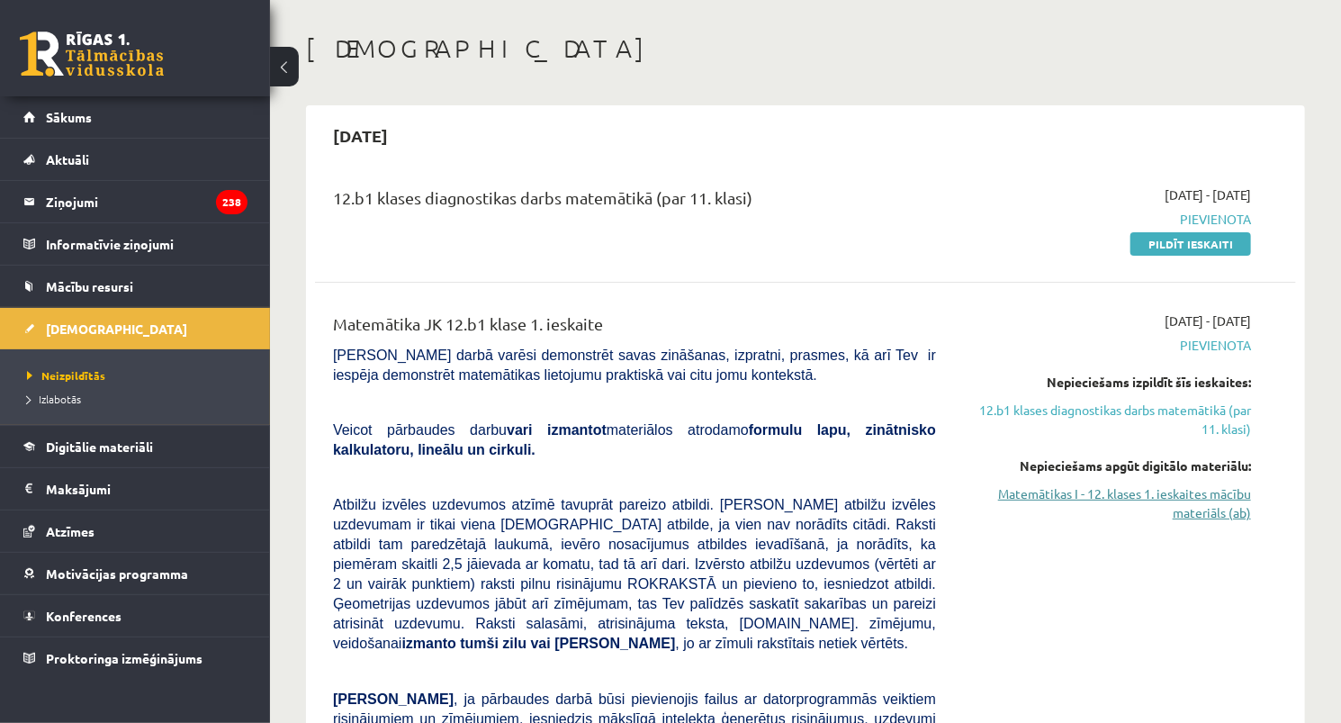
click at [1060, 499] on link "Matemātikas I - 12. klases 1. ieskaites mācību materiāls (ab)" at bounding box center [1107, 503] width 288 height 38
click at [936, 221] on div "12.b1 klases diagnostikas darbs matemātikā (par 11. klasi)" at bounding box center [635, 219] width 630 height 68
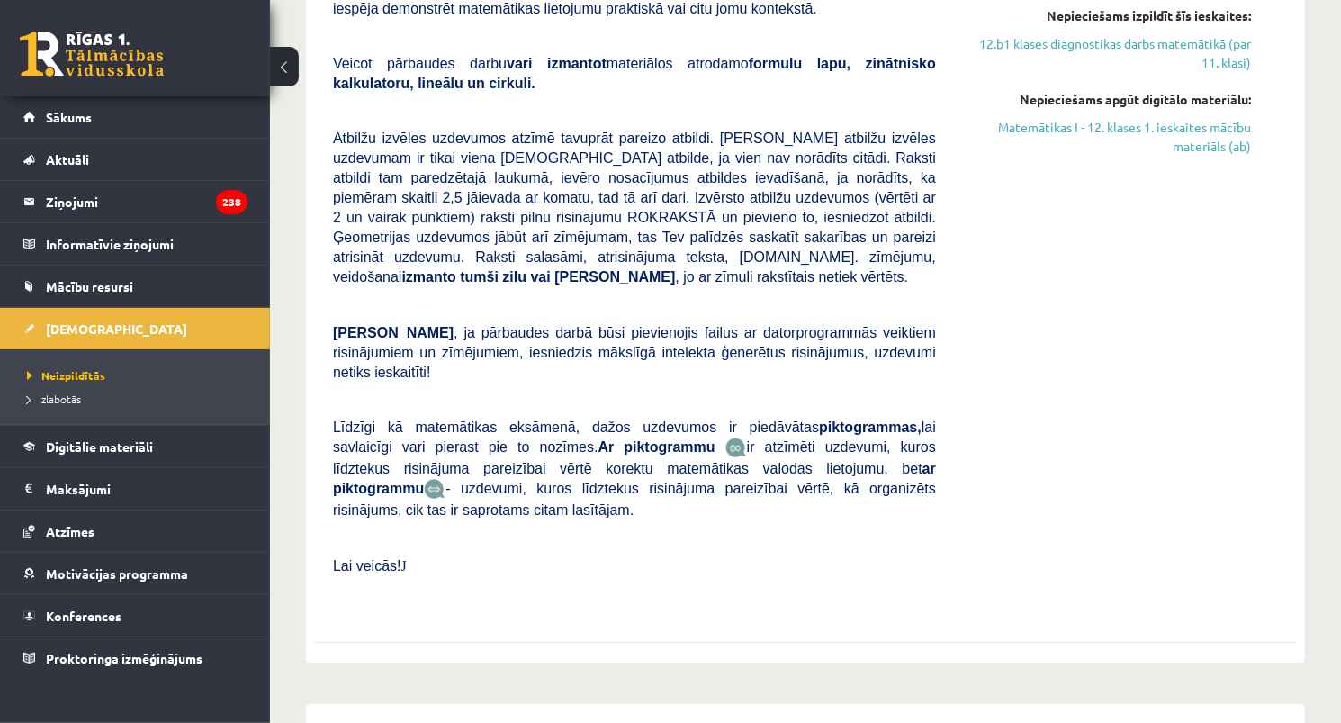
scroll to position [144, 0]
